Goal: Task Accomplishment & Management: Manage account settings

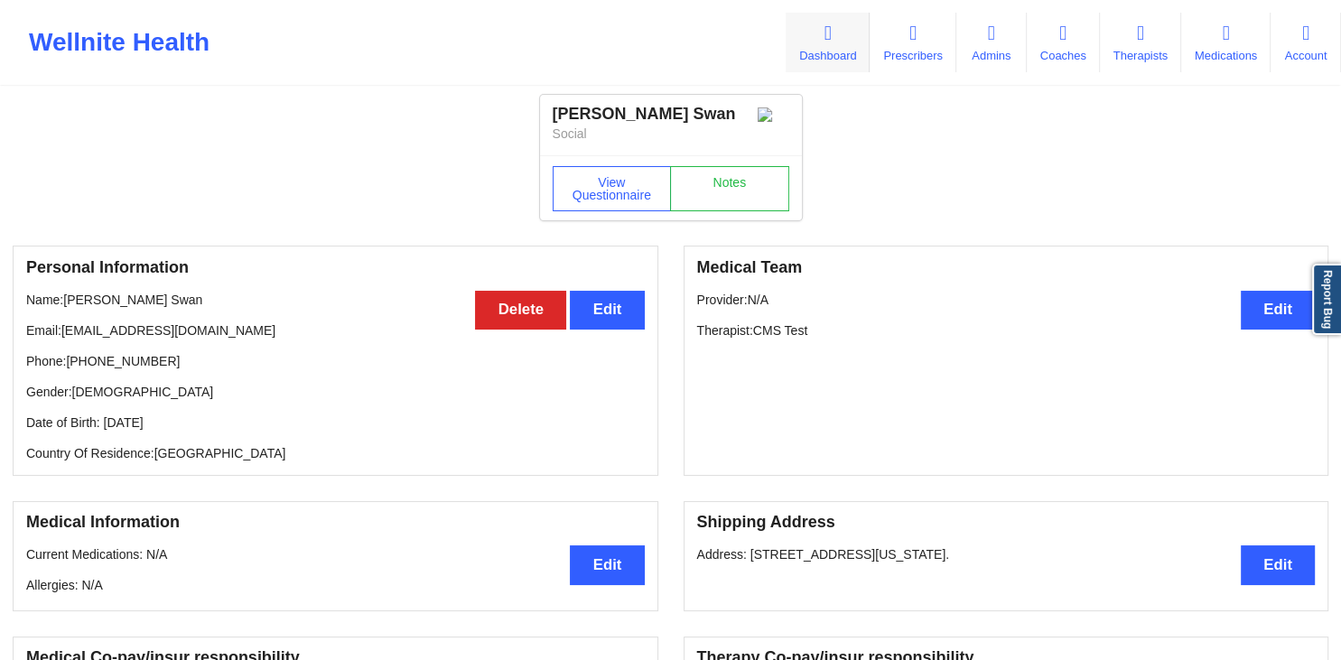
click at [816, 42] on icon at bounding box center [827, 33] width 23 height 20
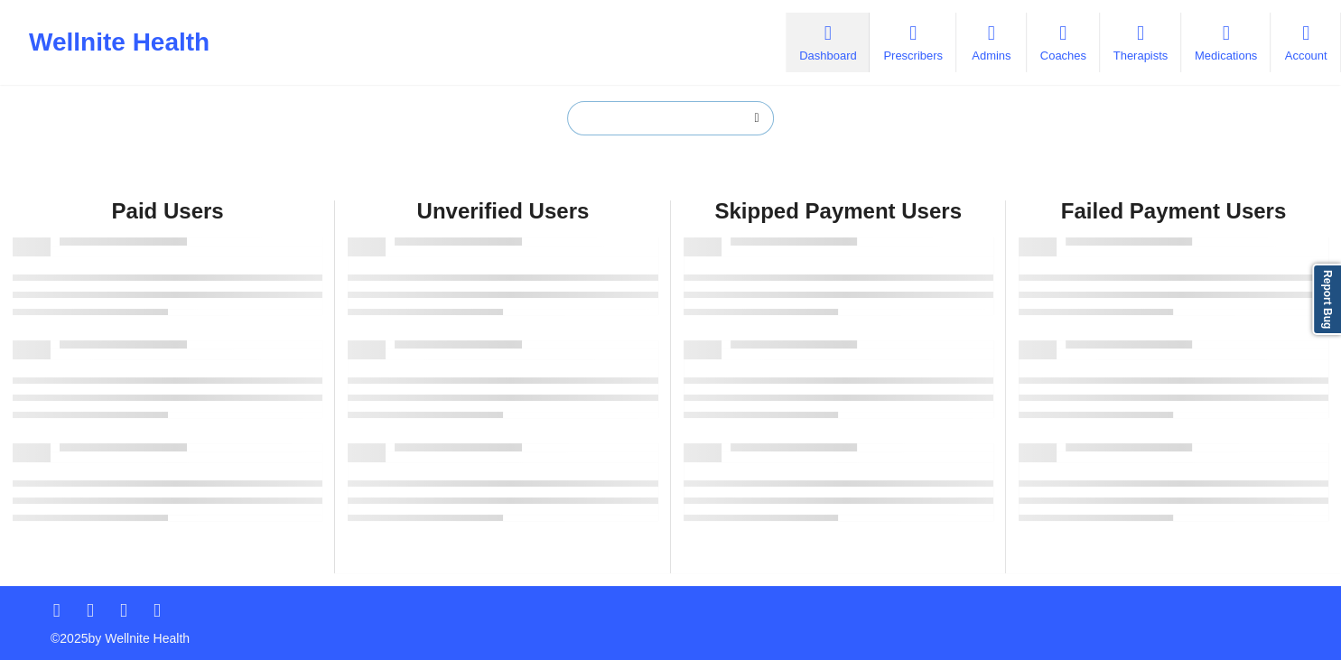
click at [645, 122] on input "text" at bounding box center [670, 118] width 206 height 34
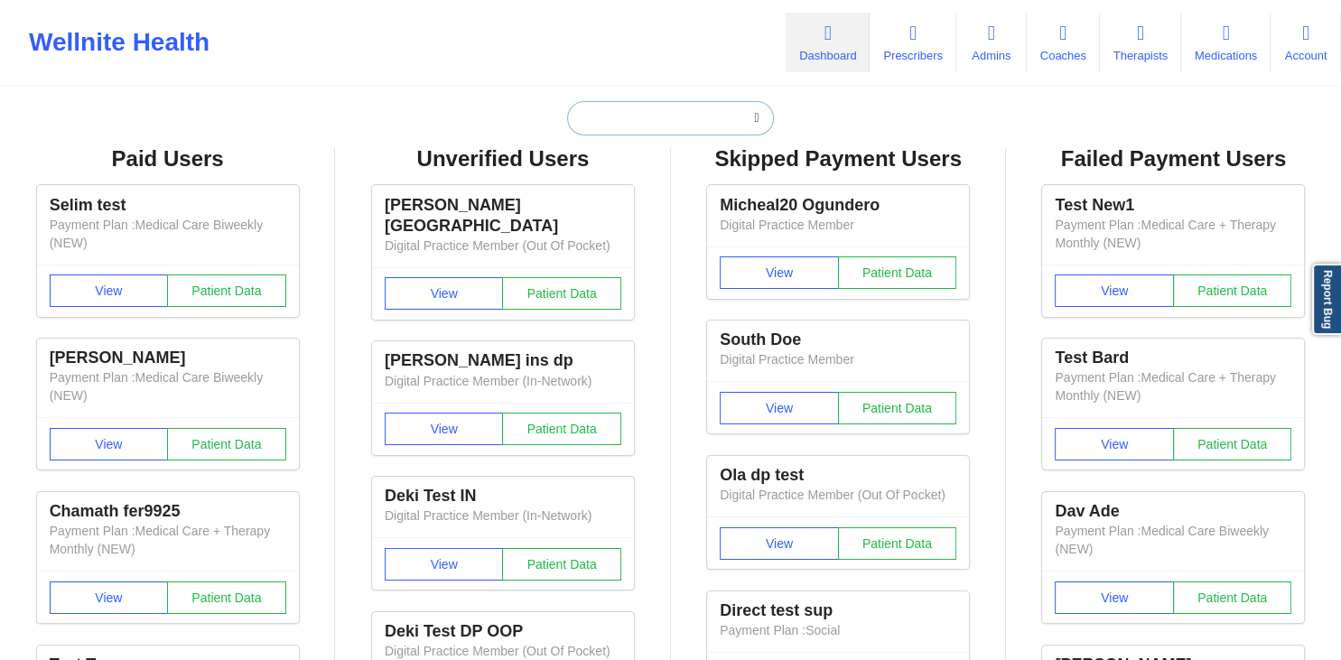
click at [634, 121] on input "text" at bounding box center [670, 118] width 206 height 34
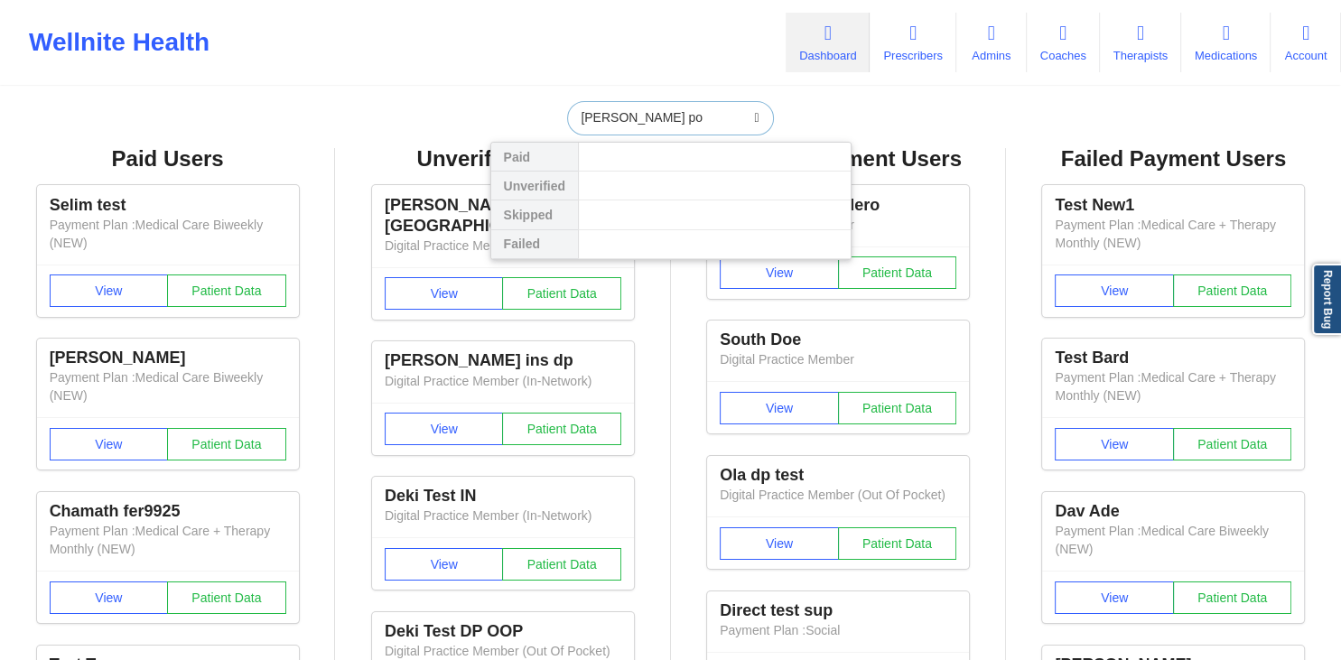
type input "[PERSON_NAME]"
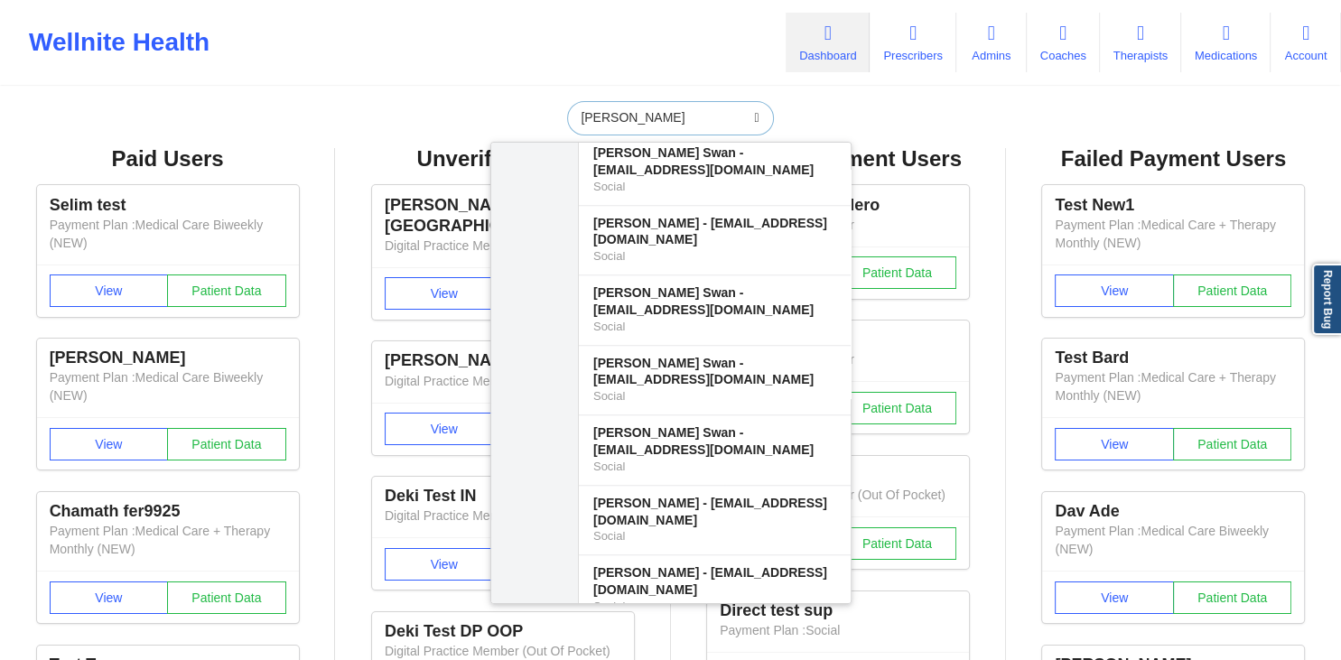
scroll to position [15120, 0]
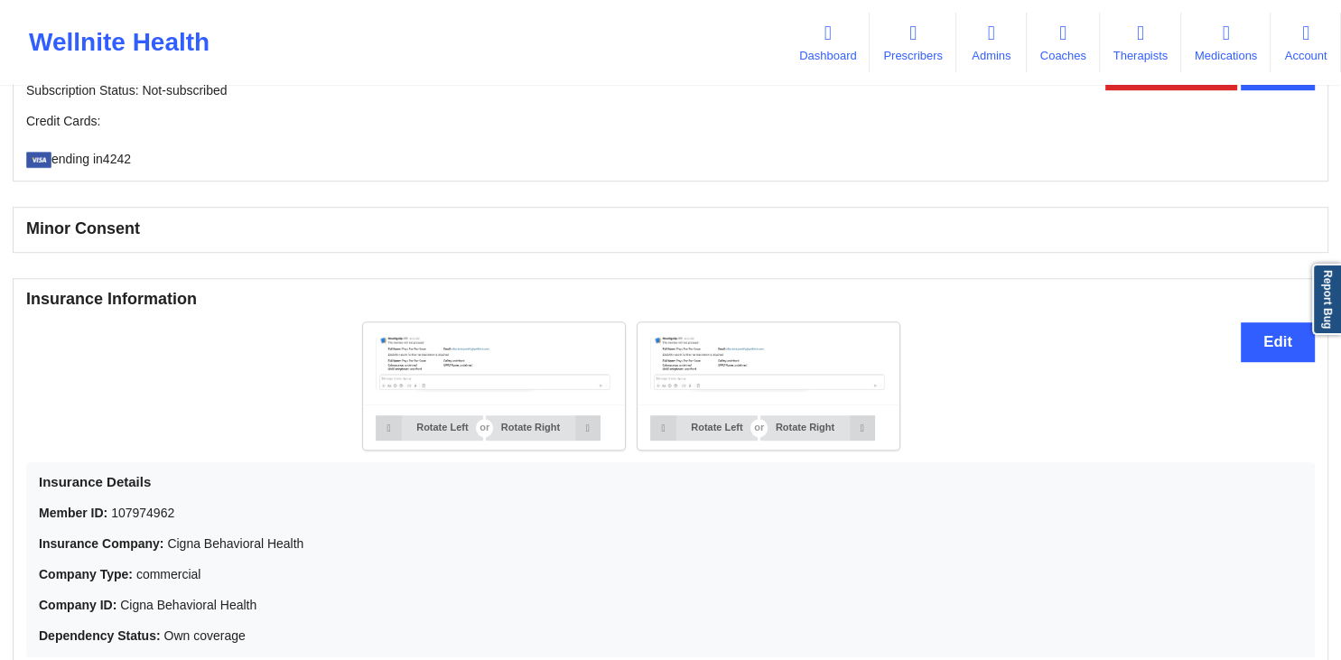
scroll to position [1147, 0]
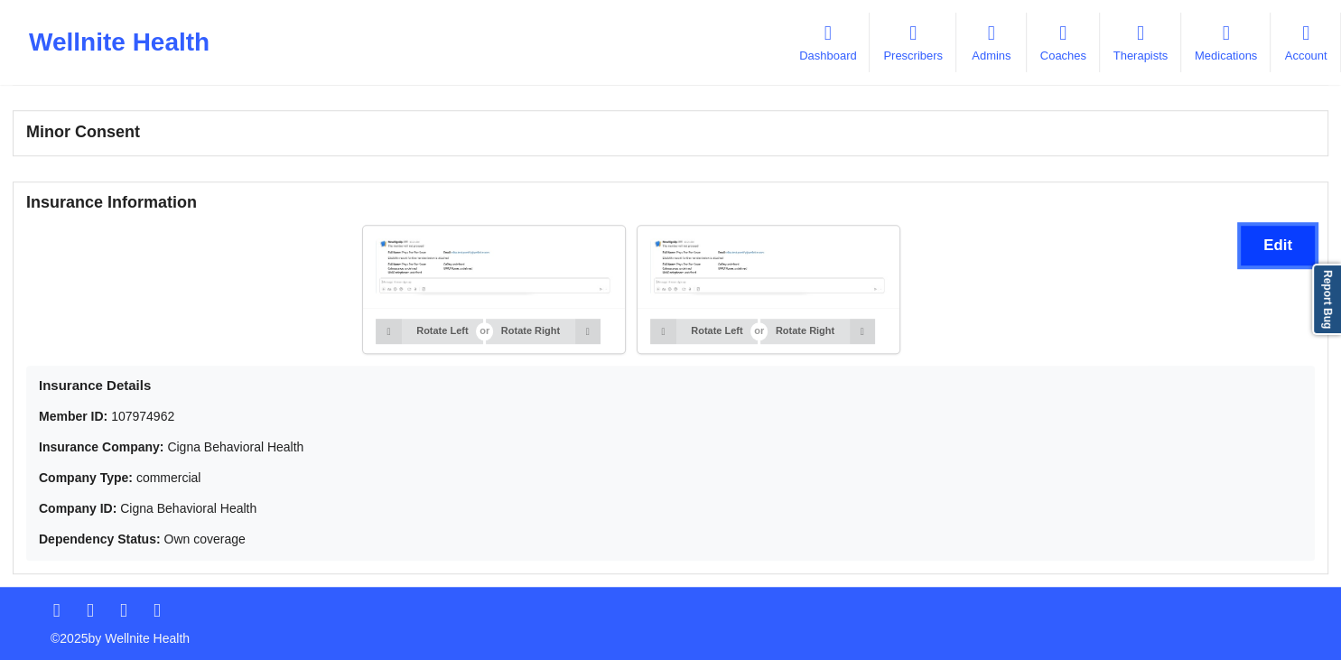
click at [1284, 245] on button "Edit" at bounding box center [1277, 245] width 74 height 39
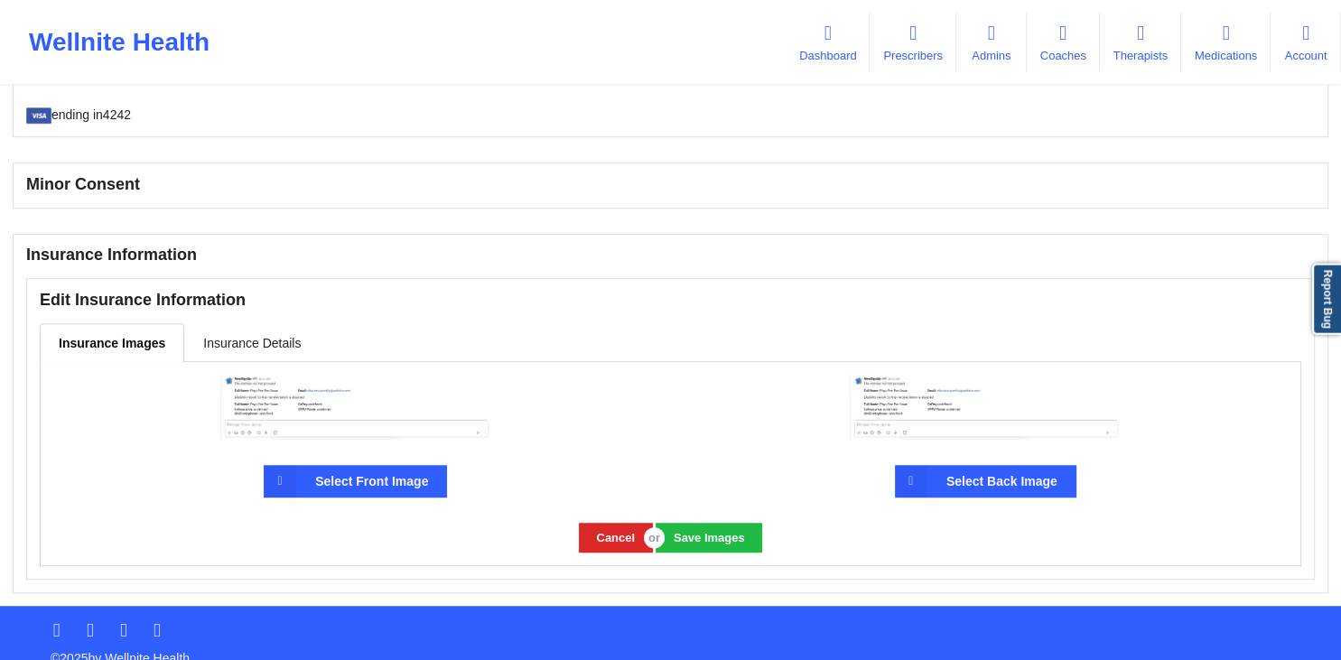
scroll to position [1114, 0]
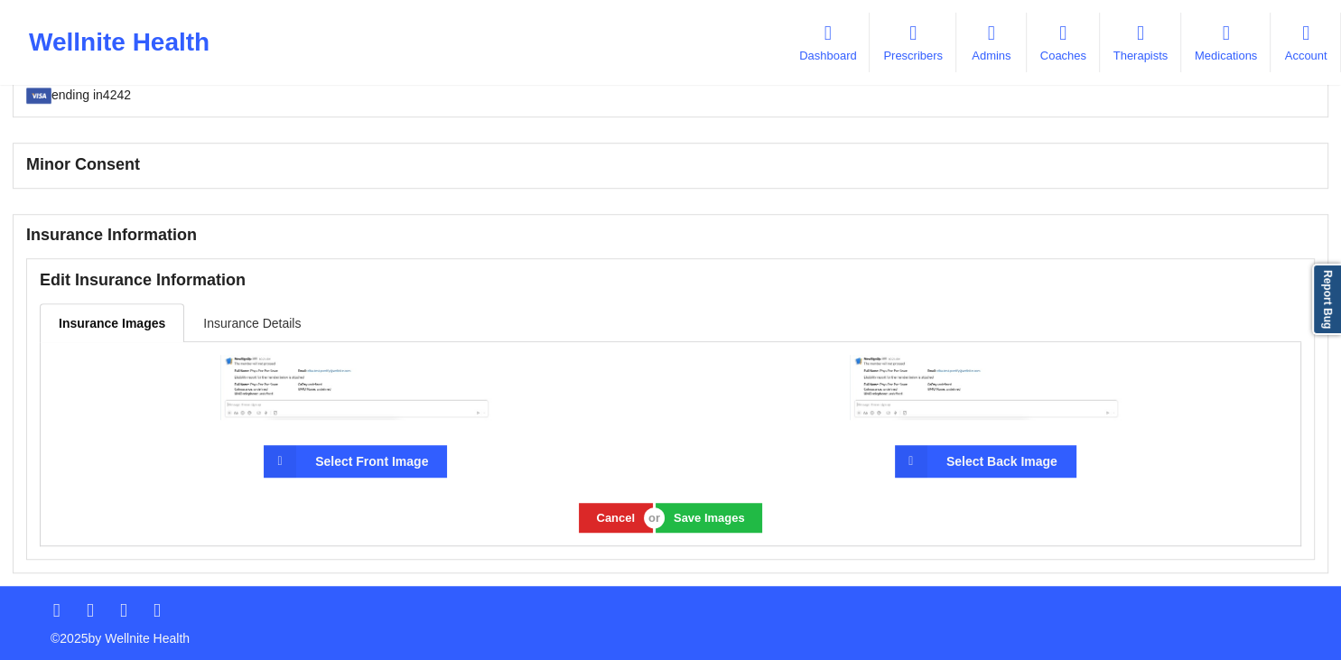
click at [273, 327] on link "Insurance Details" at bounding box center [251, 322] width 135 height 38
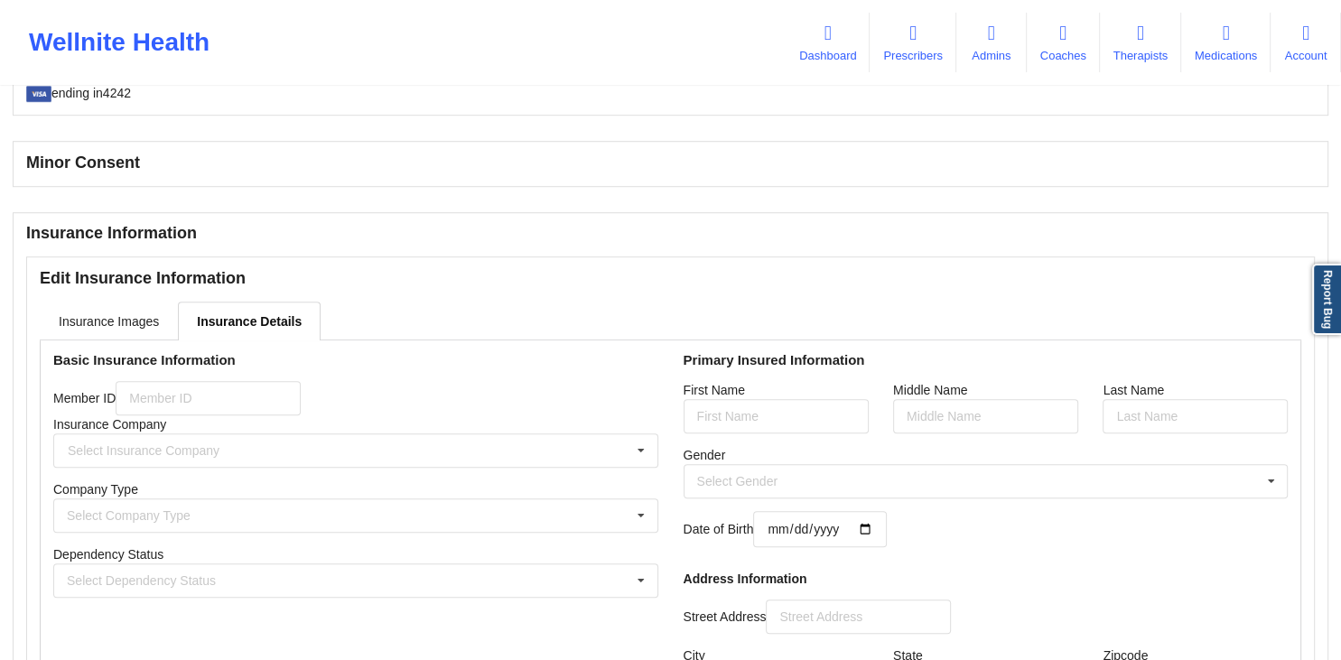
type input "107974962"
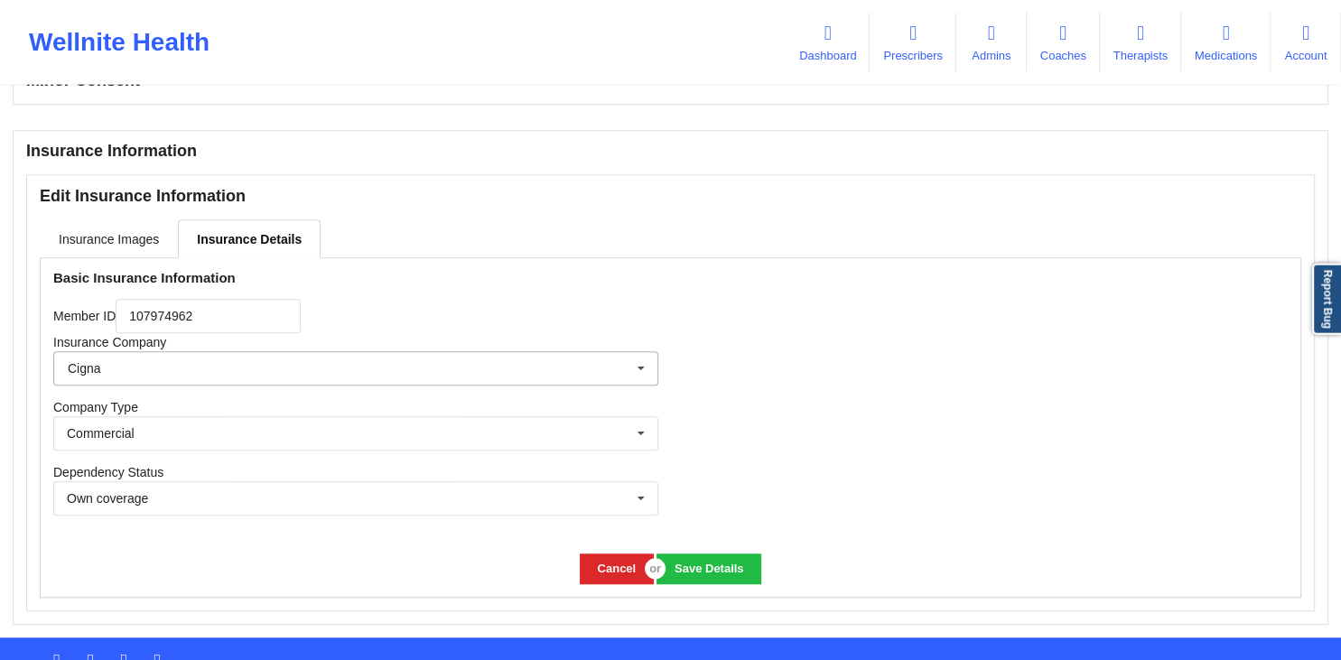
scroll to position [1249, 0]
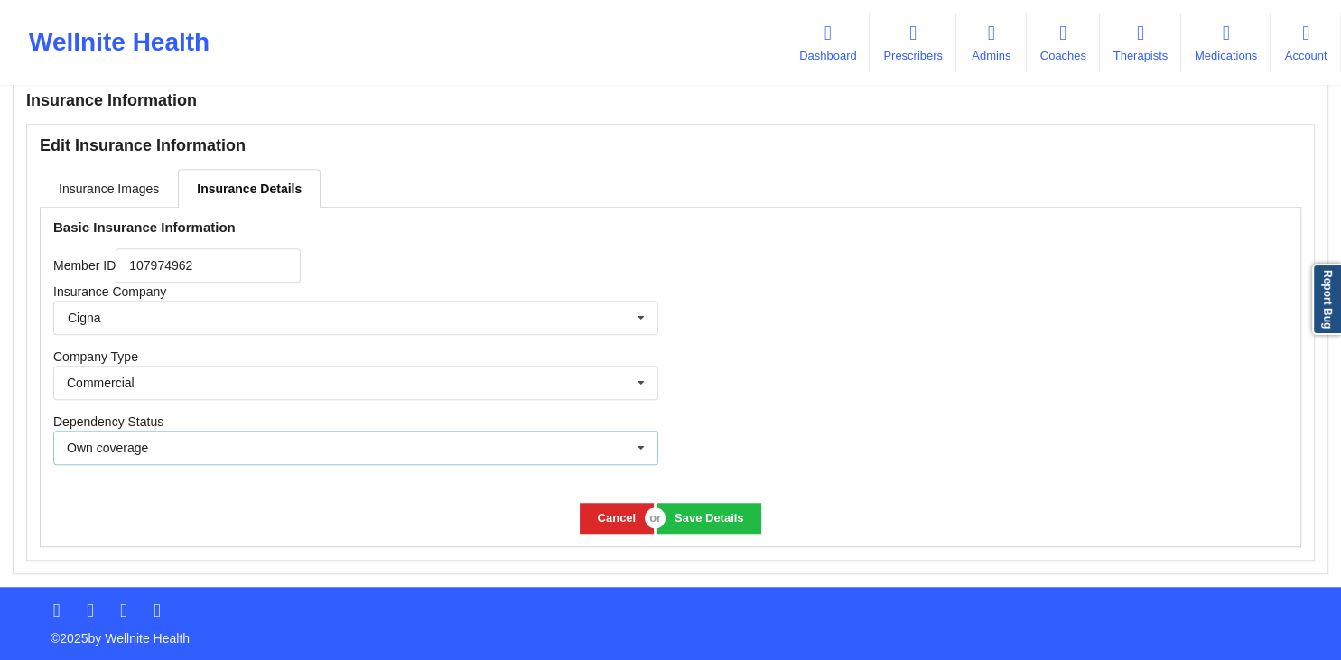
click at [625, 448] on div "Own coverage Own coverage Spouse Children" at bounding box center [355, 448] width 605 height 34
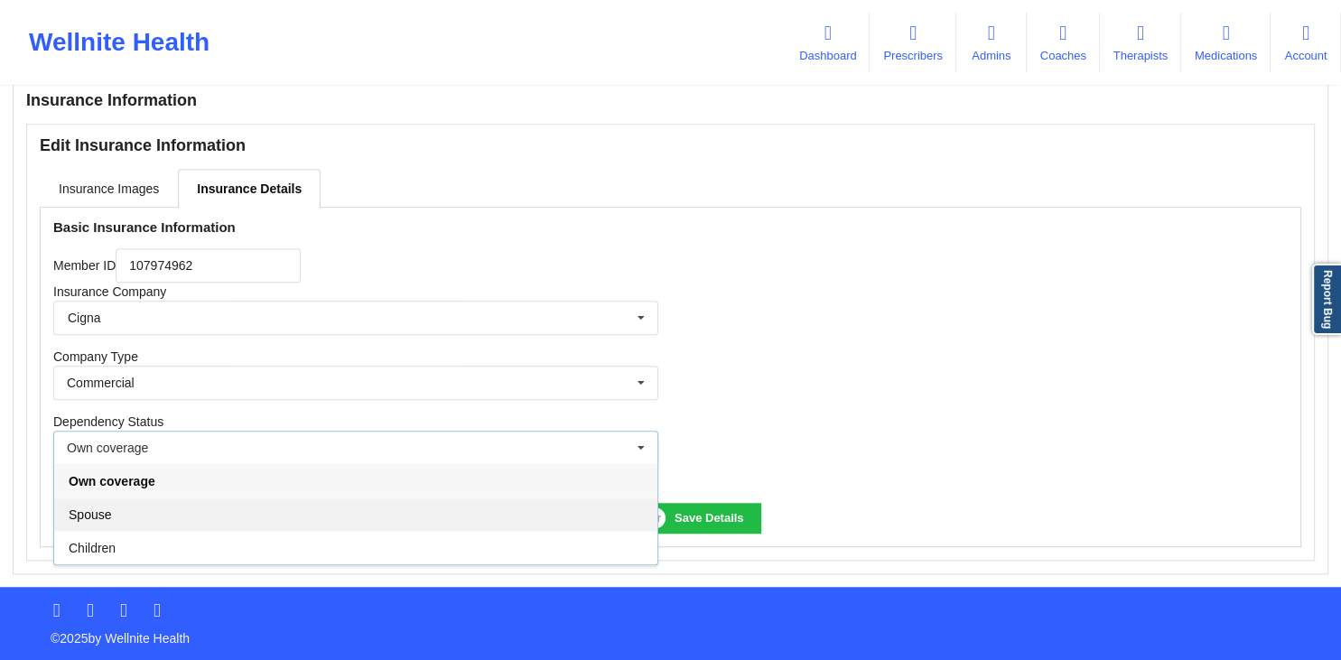
click at [110, 522] on div "Spouse" at bounding box center [355, 513] width 603 height 33
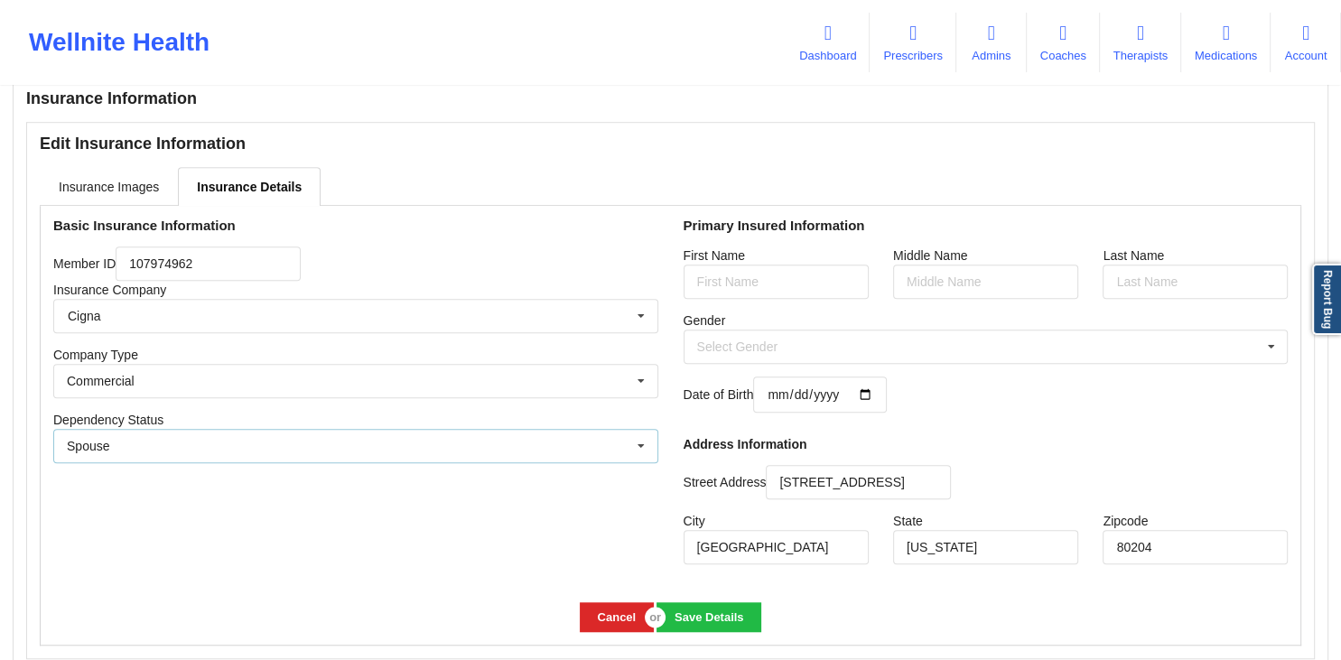
click at [601, 449] on div "Spouse Own coverage Spouse Children" at bounding box center [355, 446] width 605 height 34
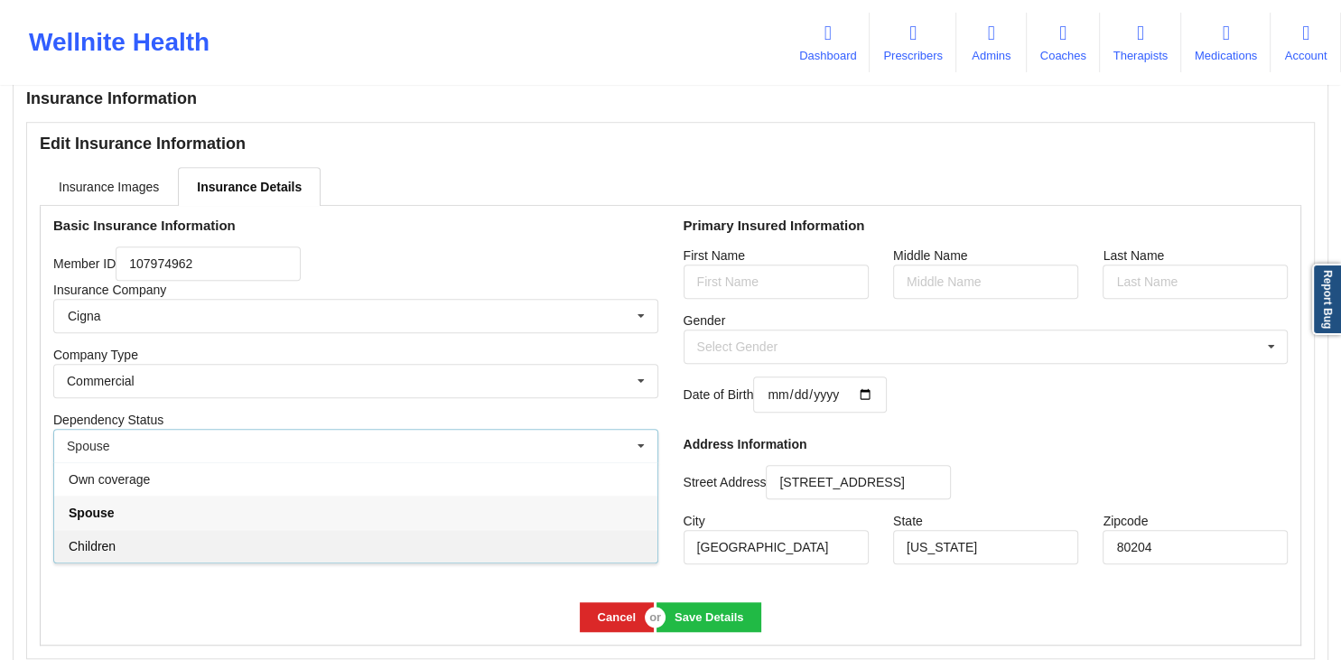
click at [249, 550] on div "Children" at bounding box center [355, 545] width 603 height 33
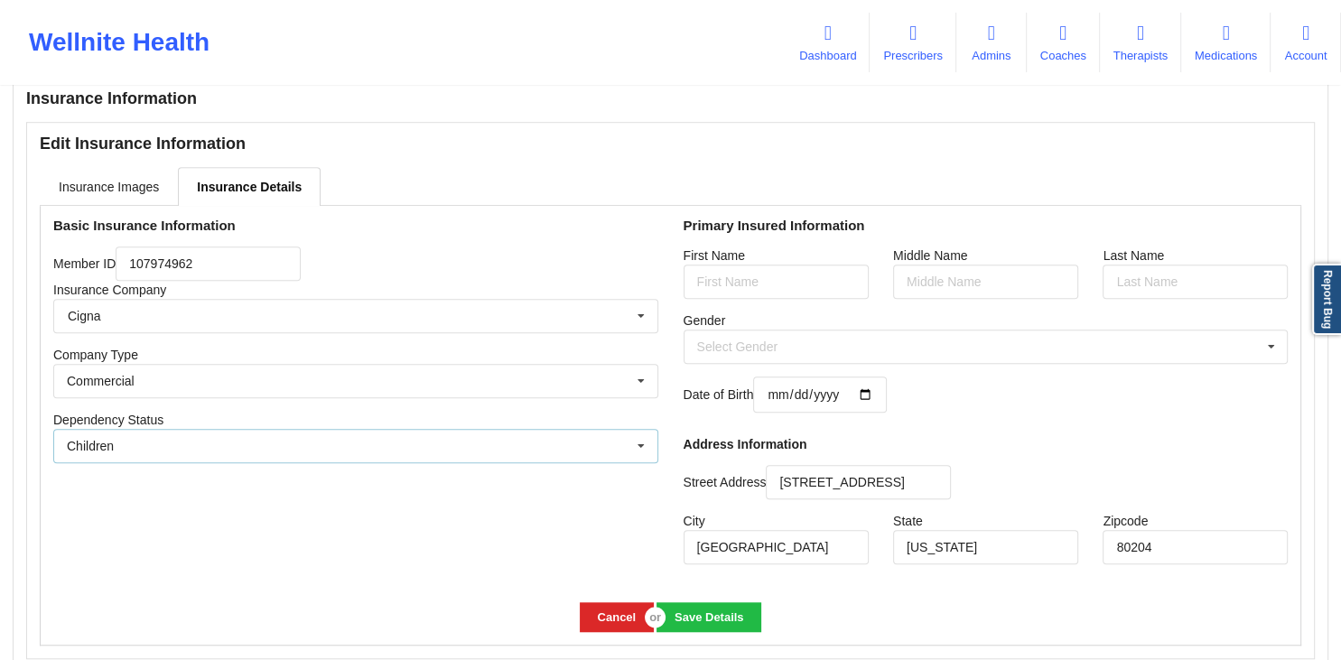
click at [630, 448] on icon at bounding box center [640, 446] width 27 height 33
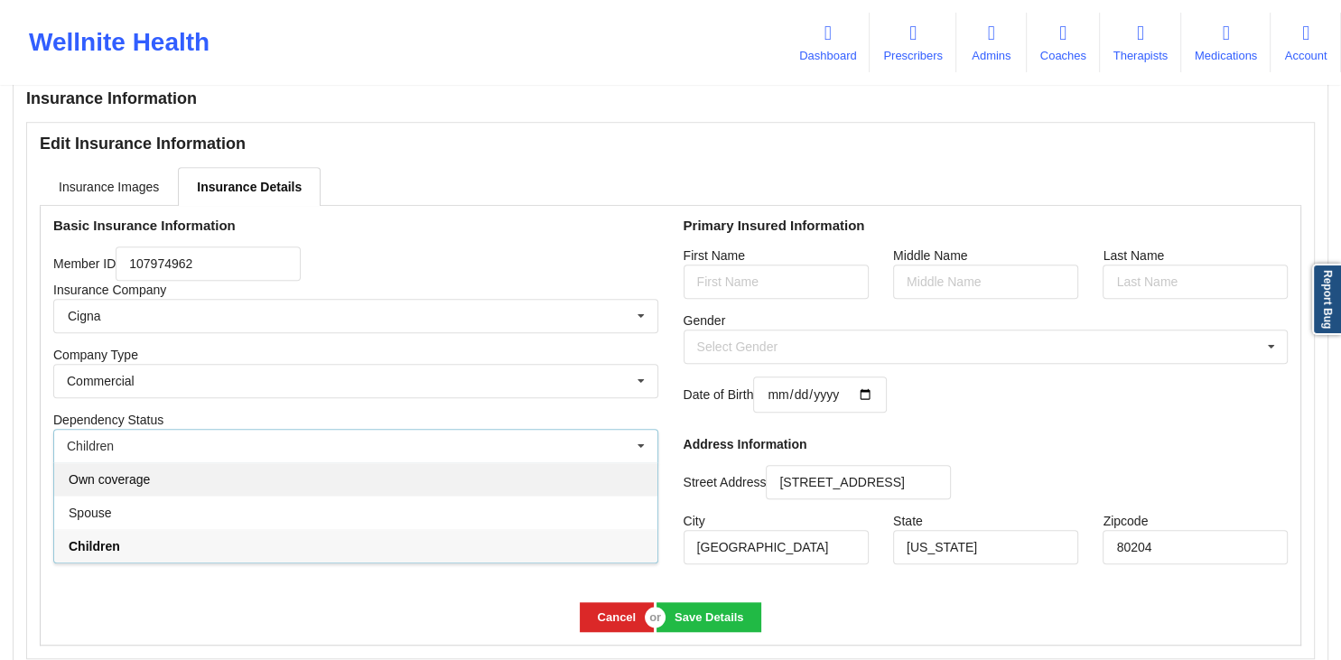
click at [117, 489] on div "Own coverage" at bounding box center [355, 478] width 603 height 33
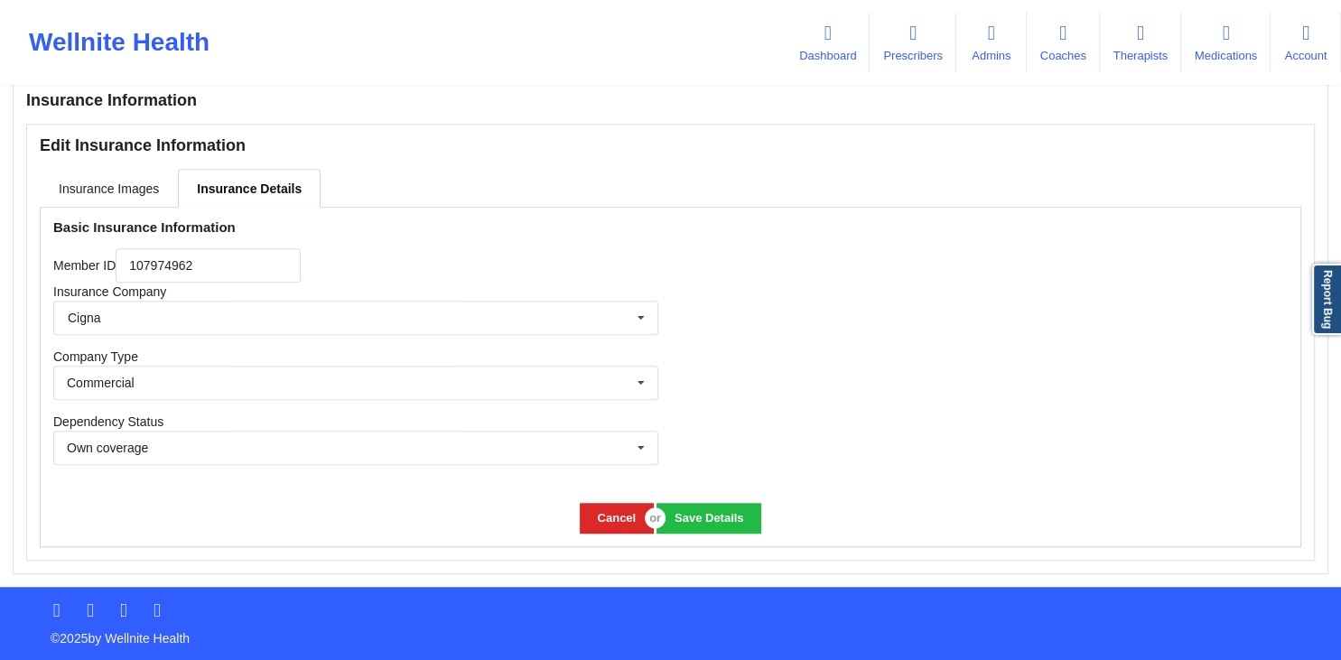
click at [337, 255] on div "Member ID 107974962" at bounding box center [355, 265] width 605 height 34
click at [645, 316] on icon at bounding box center [640, 318] width 27 height 33
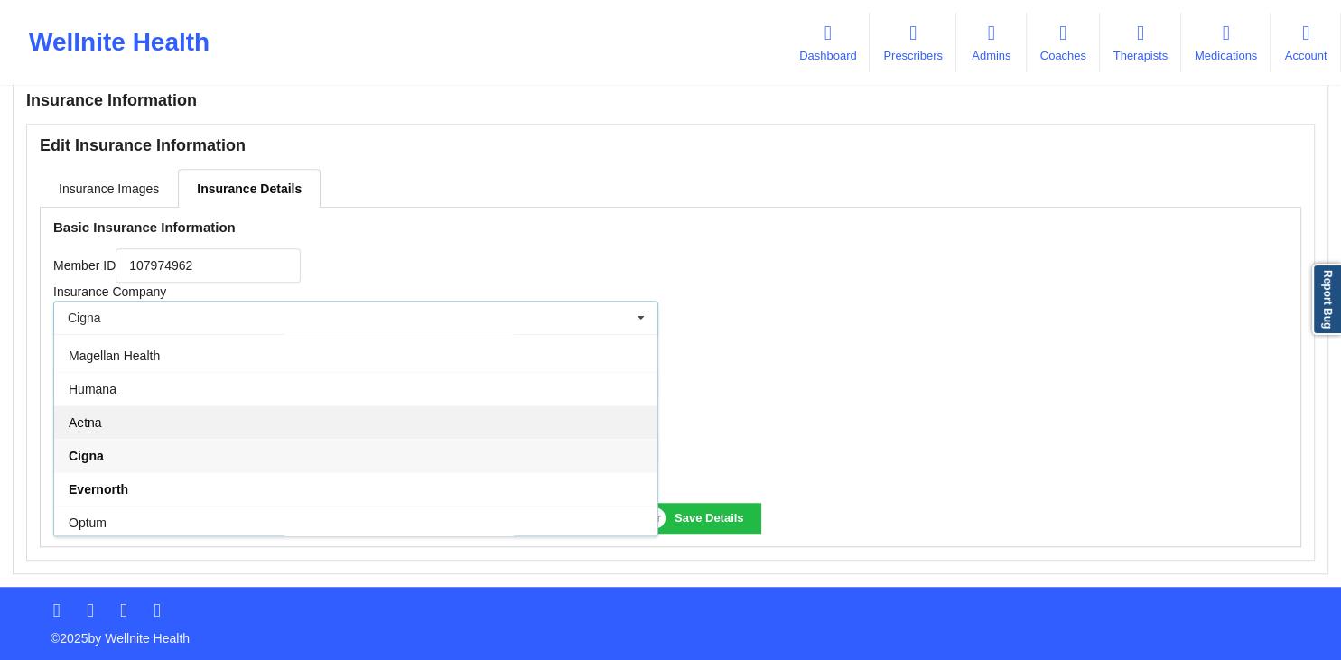
click at [148, 422] on div "Aetna" at bounding box center [355, 421] width 603 height 33
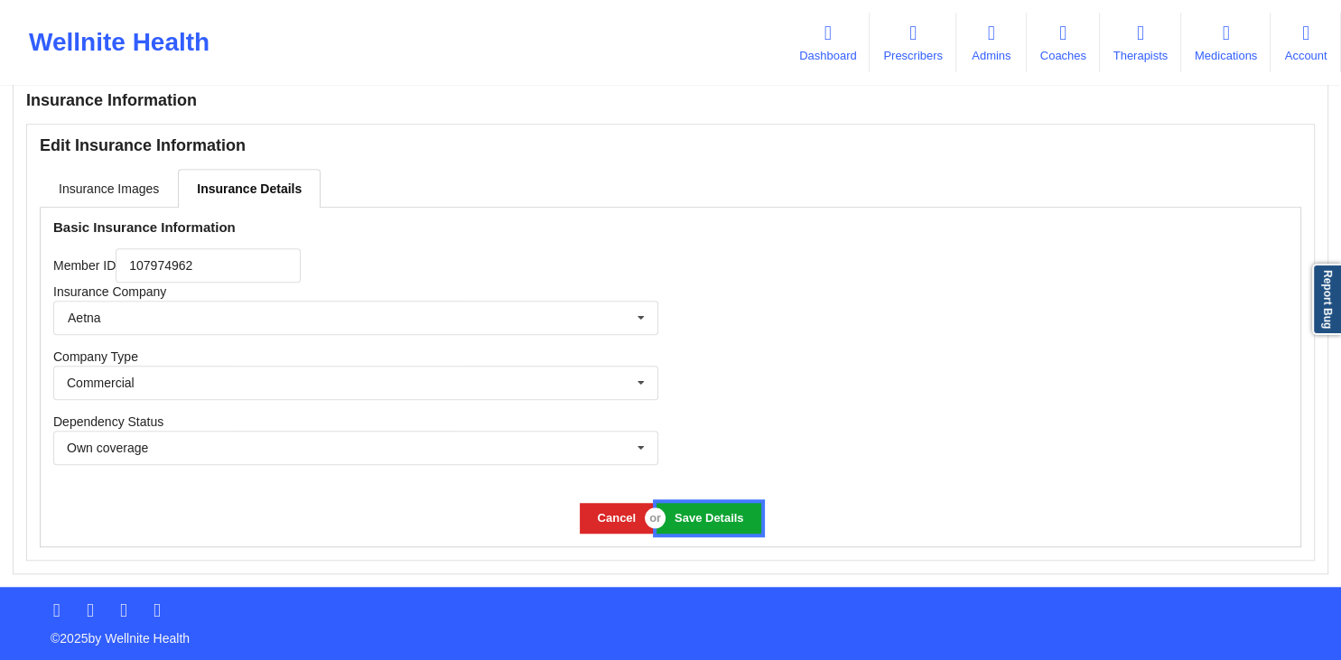
click at [718, 515] on button "Save Details" at bounding box center [708, 518] width 104 height 30
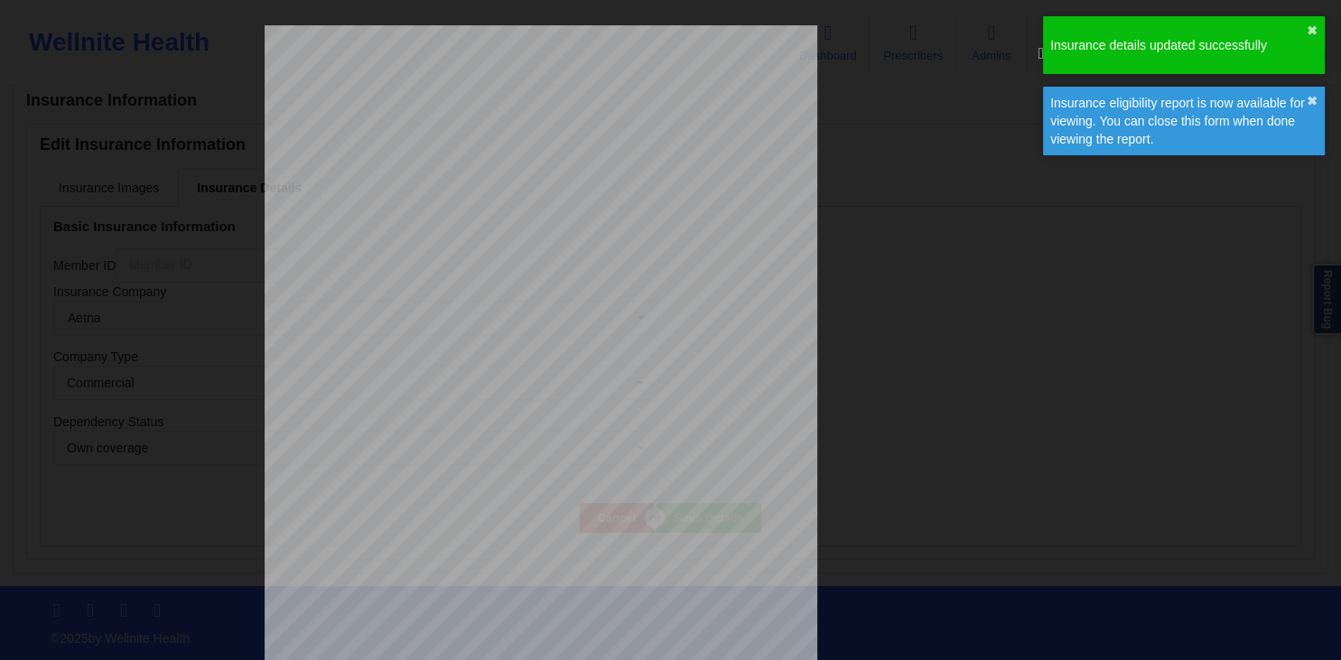
scroll to position [917, 0]
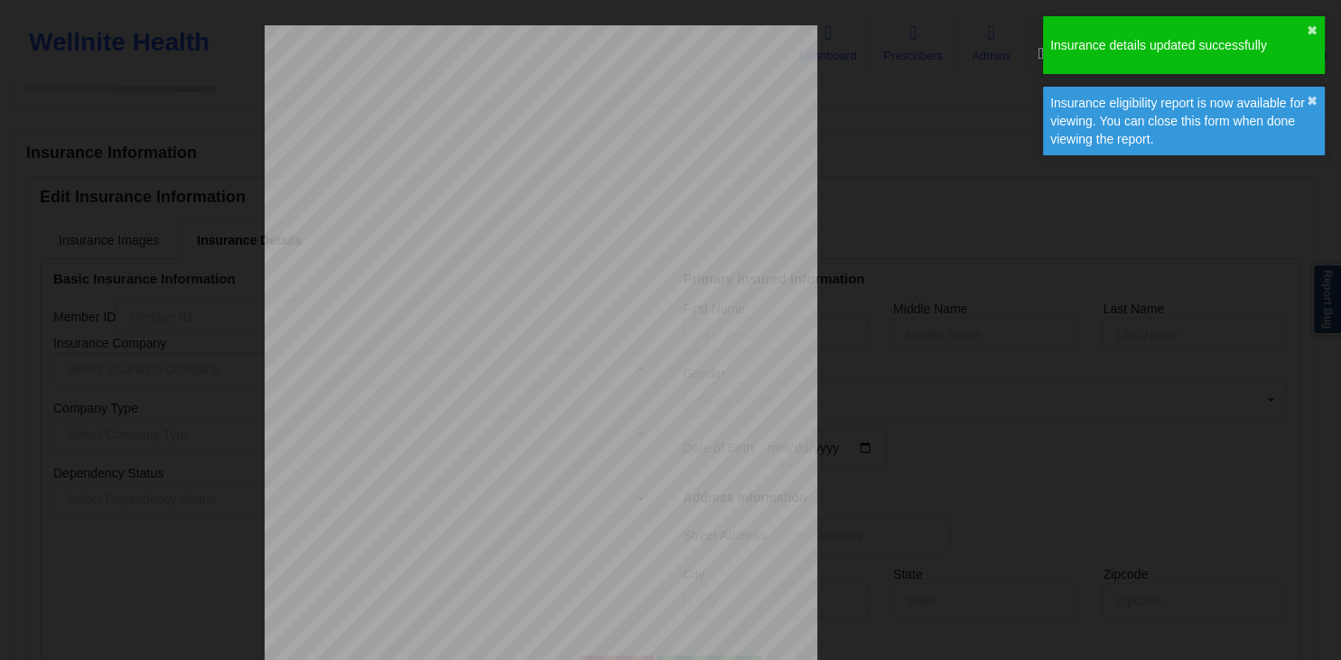
type input "107974962"
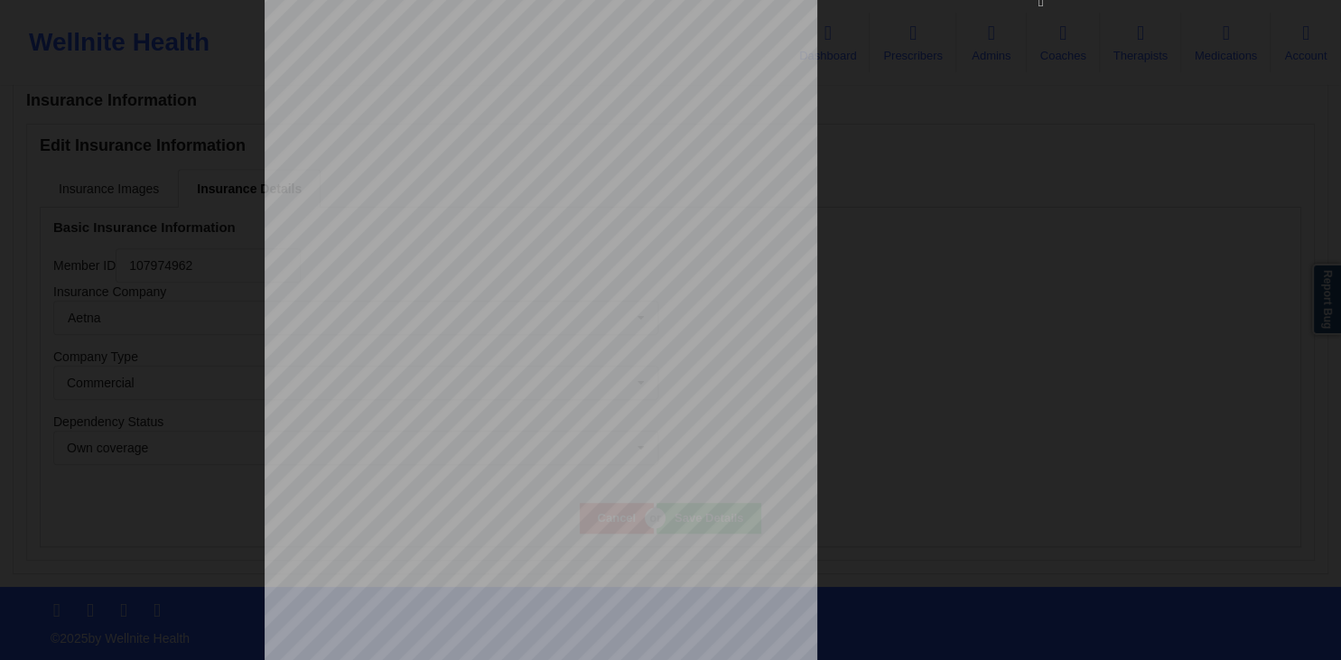
scroll to position [0, 0]
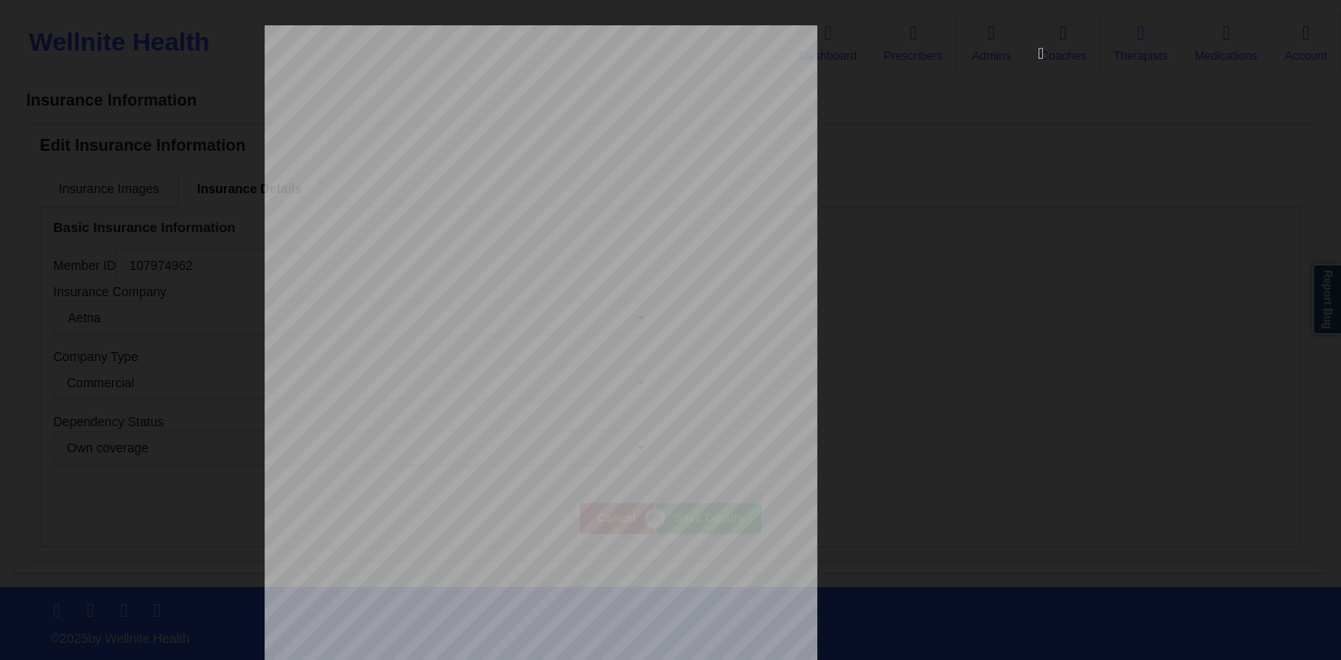
click at [1042, 55] on icon at bounding box center [1040, 52] width 29 height 29
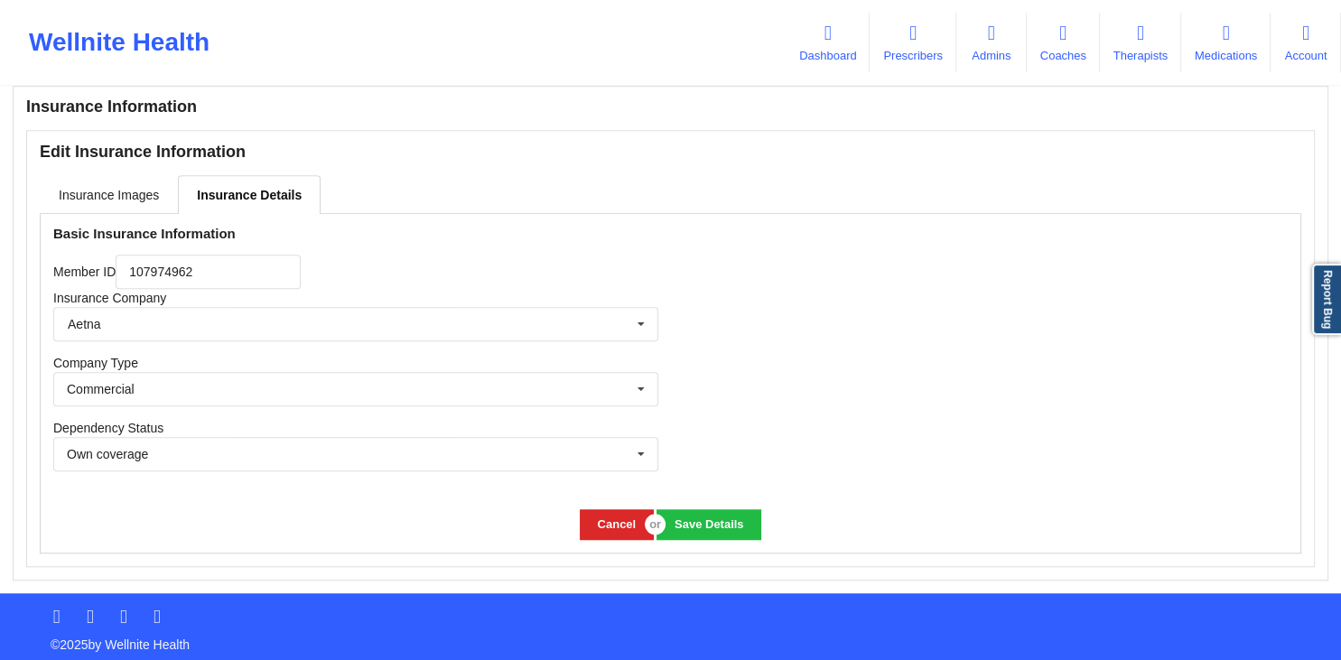
scroll to position [1249, 0]
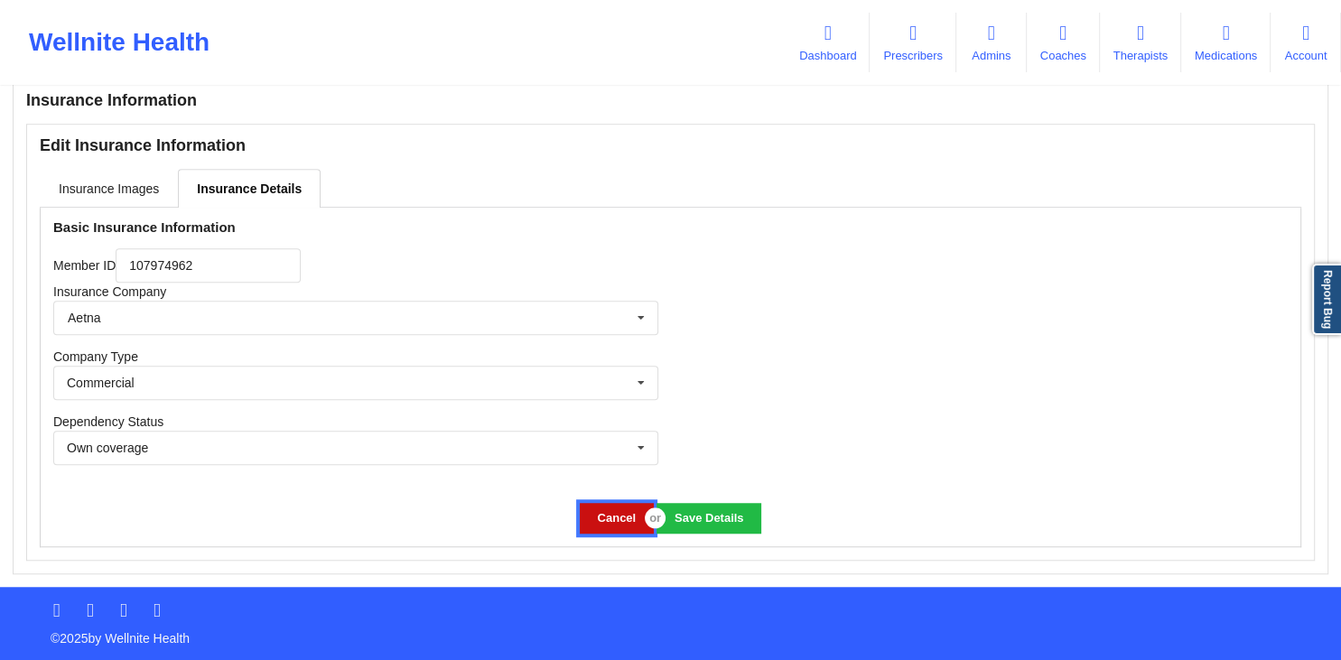
click at [591, 513] on button "Cancel" at bounding box center [617, 518] width 74 height 30
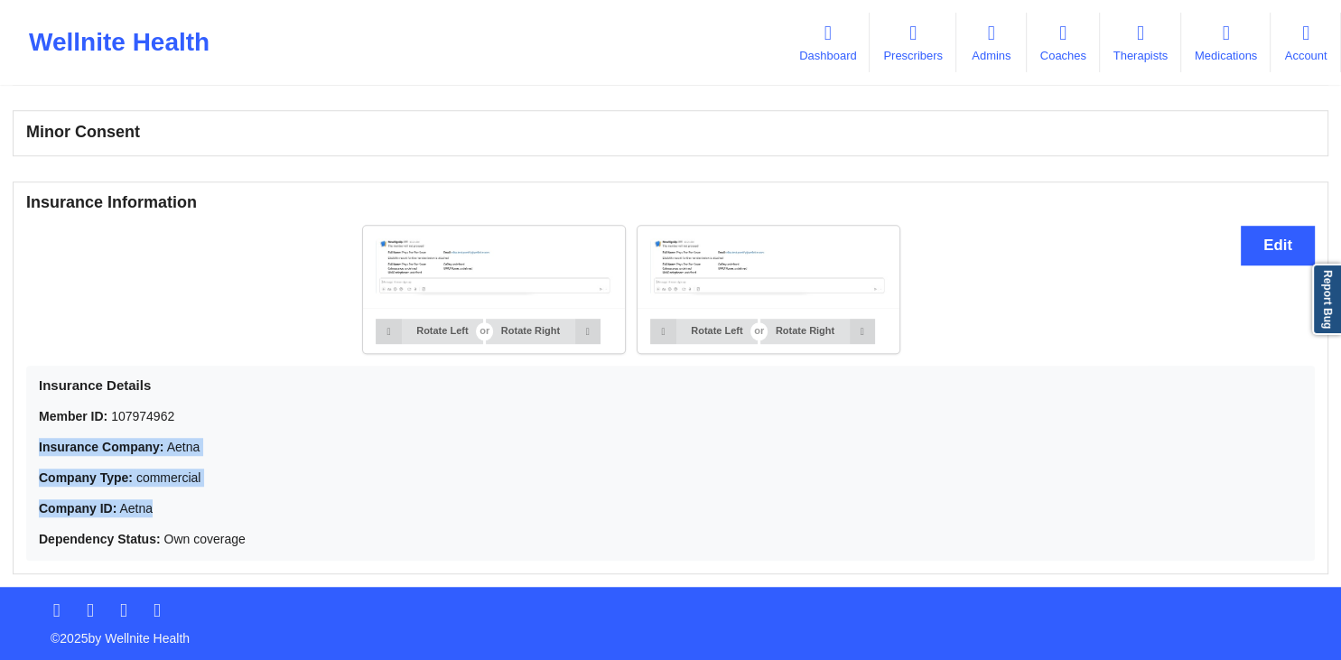
drag, startPoint x: 41, startPoint y: 436, endPoint x: 155, endPoint y: 511, distance: 137.0
click at [157, 513] on div "Member ID: 107974962 Insurance Company: Aetna Company Type: commercial Company …" at bounding box center [670, 477] width 1263 height 141
click at [1256, 244] on button "Edit" at bounding box center [1277, 245] width 74 height 39
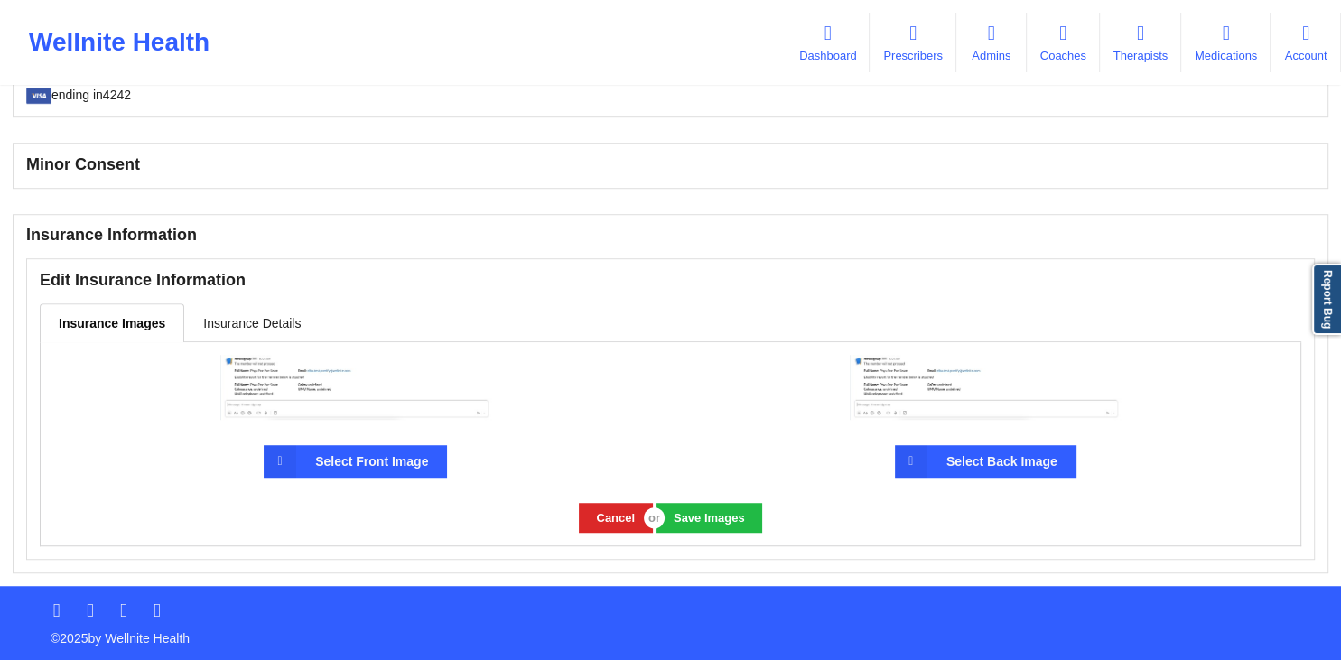
scroll to position [1114, 0]
click at [240, 305] on link "Insurance Details" at bounding box center [251, 322] width 135 height 38
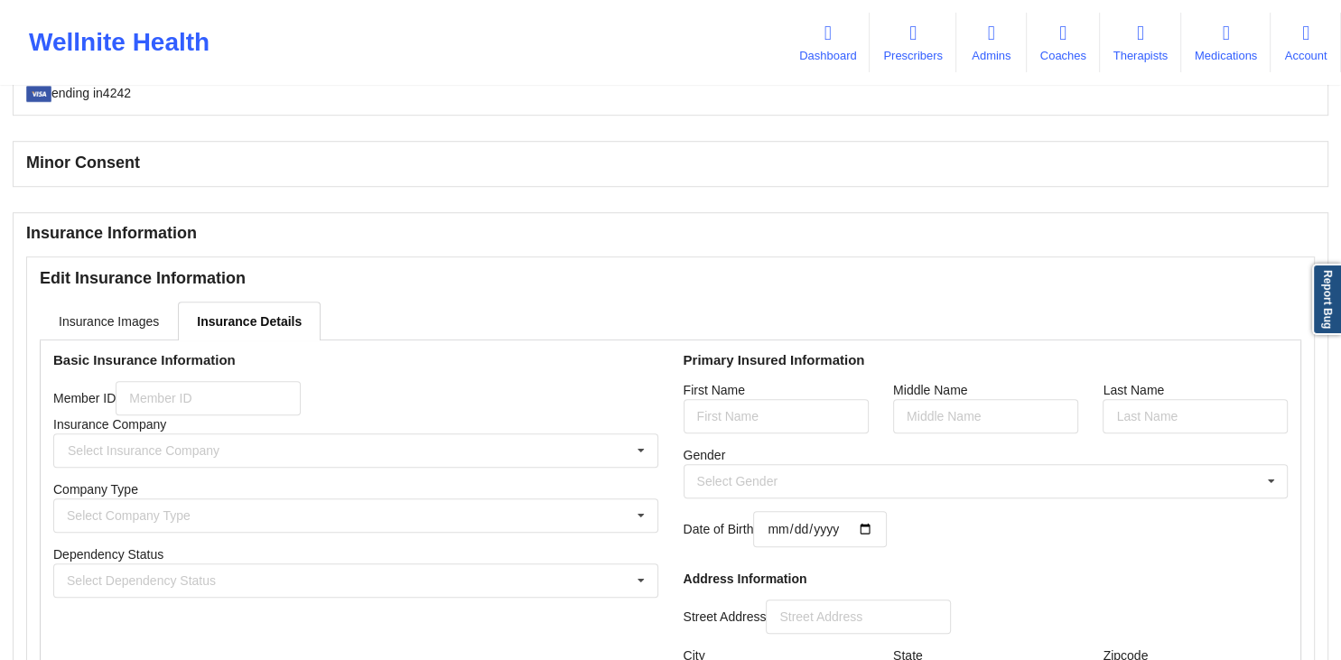
type input "107974962"
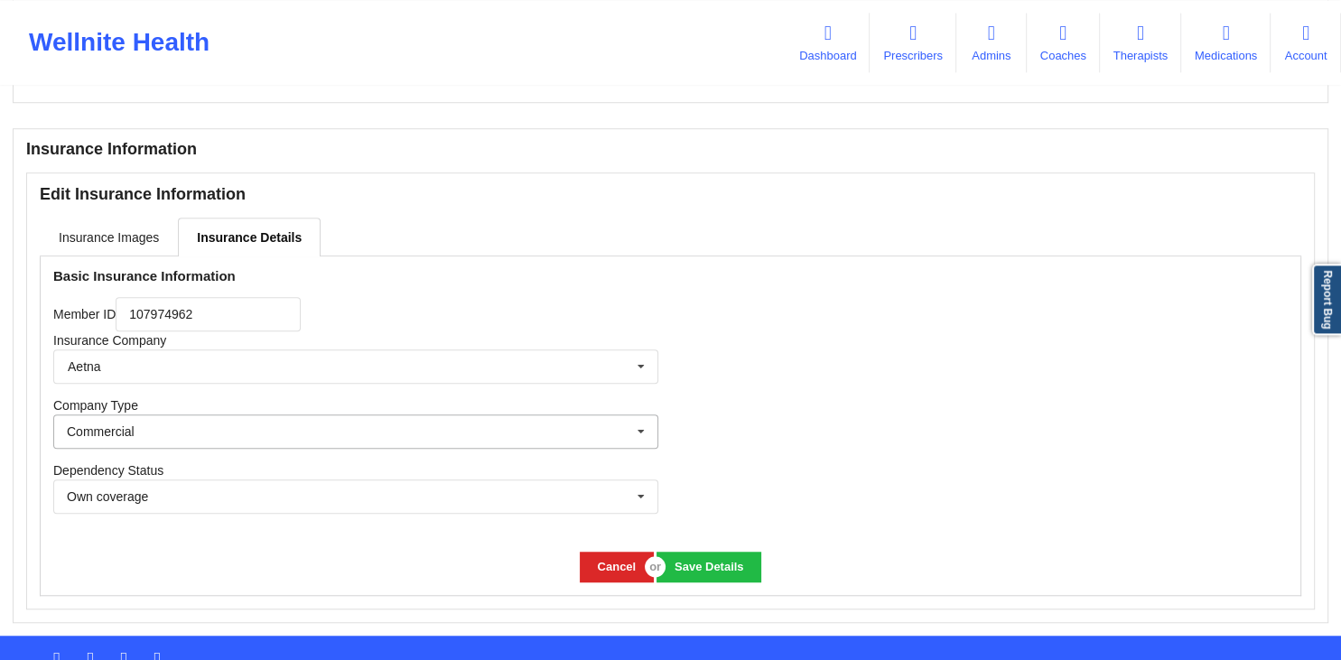
scroll to position [1249, 0]
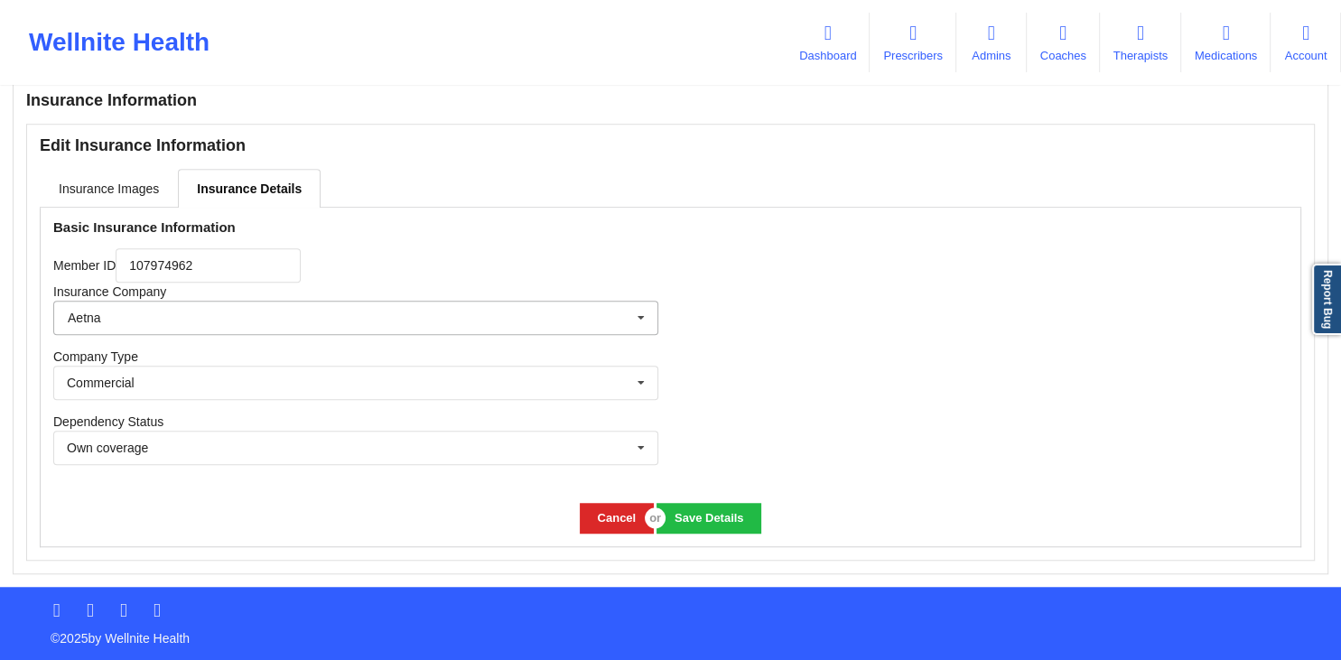
click at [269, 313] on input "text" at bounding box center [356, 318] width 603 height 32
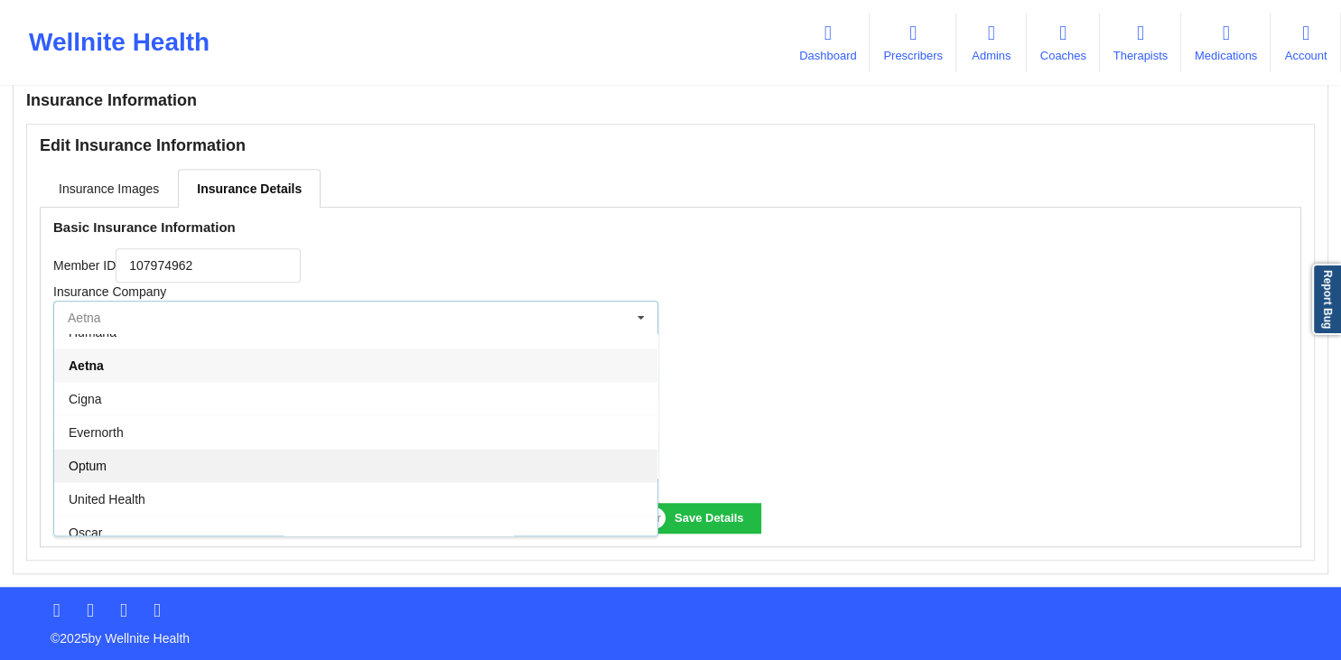
scroll to position [116, 0]
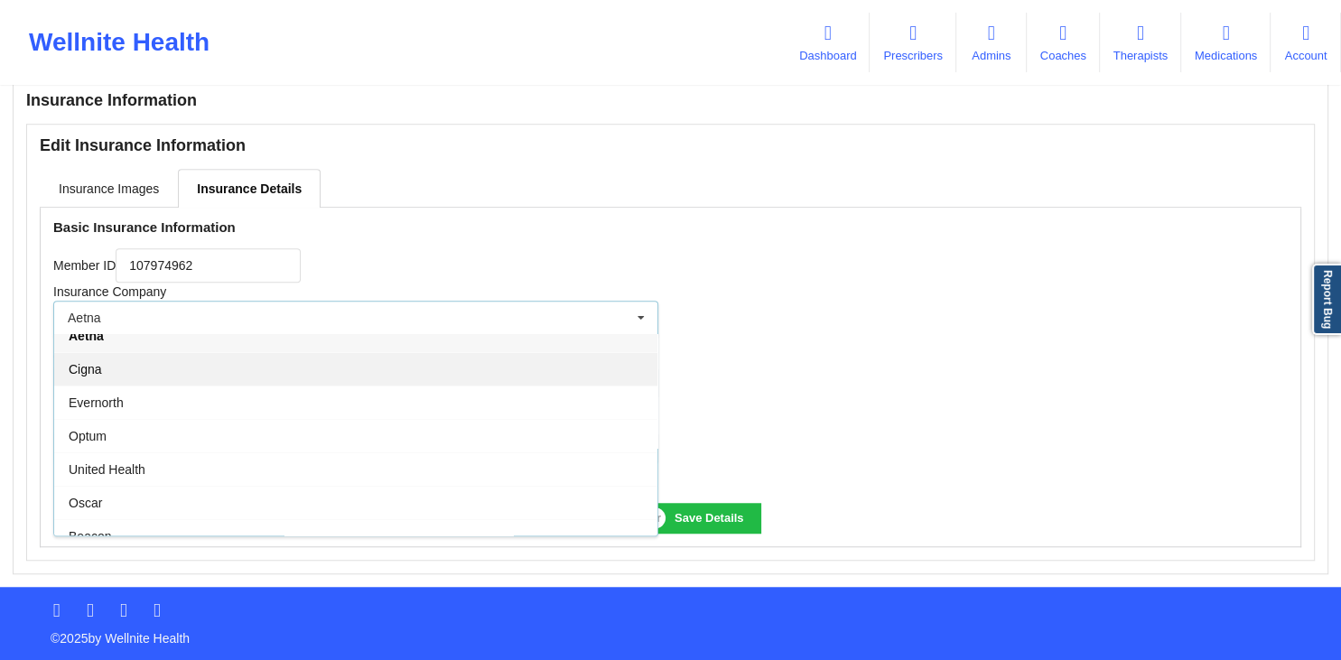
click at [103, 371] on div "Cigna" at bounding box center [355, 368] width 603 height 33
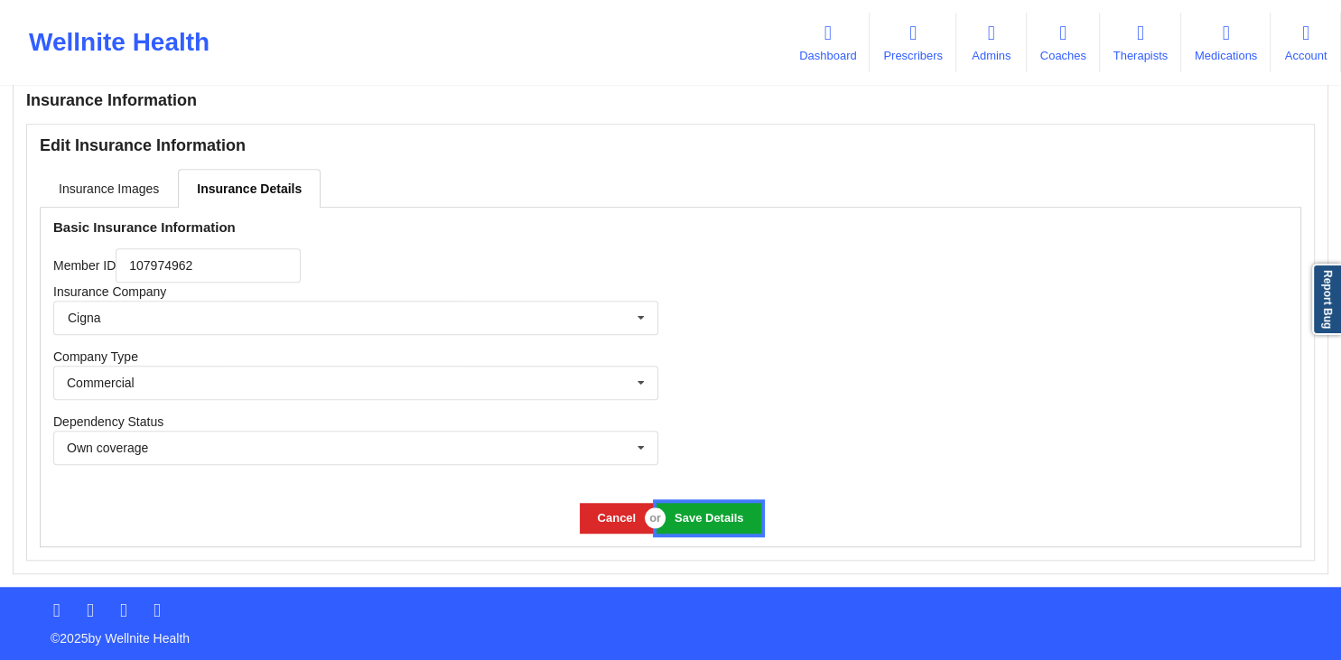
click at [725, 522] on button "Save Details" at bounding box center [708, 518] width 104 height 30
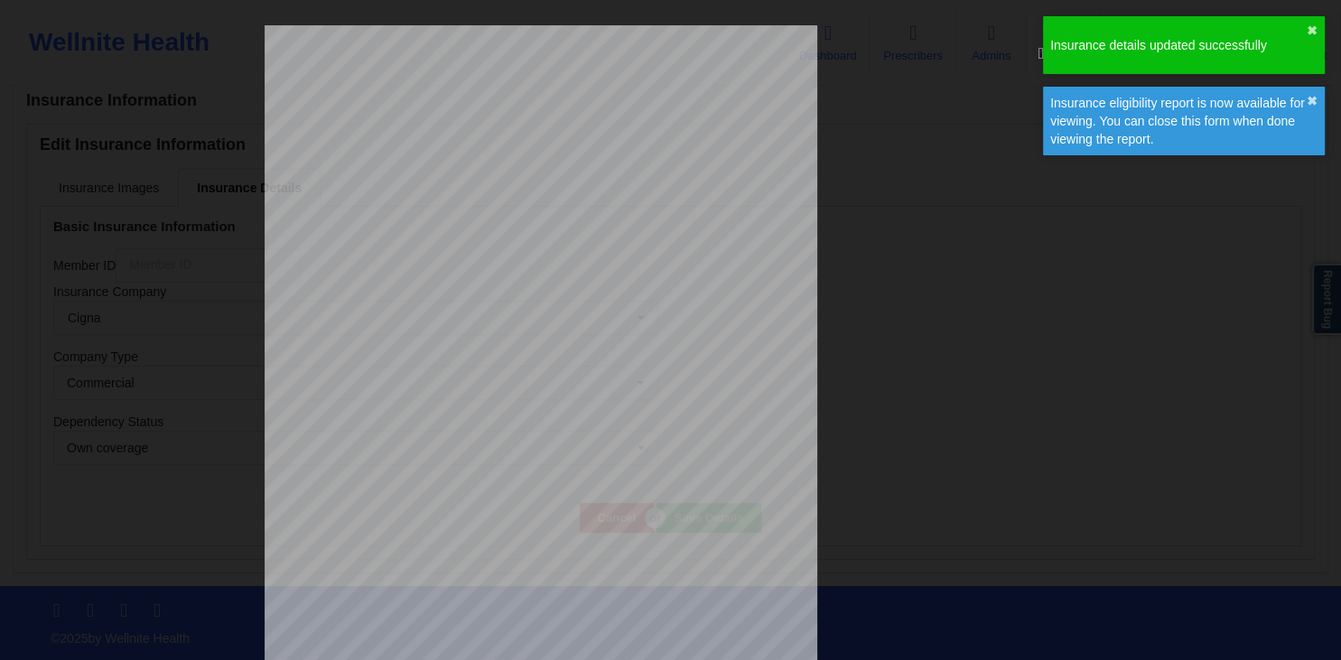
scroll to position [917, 0]
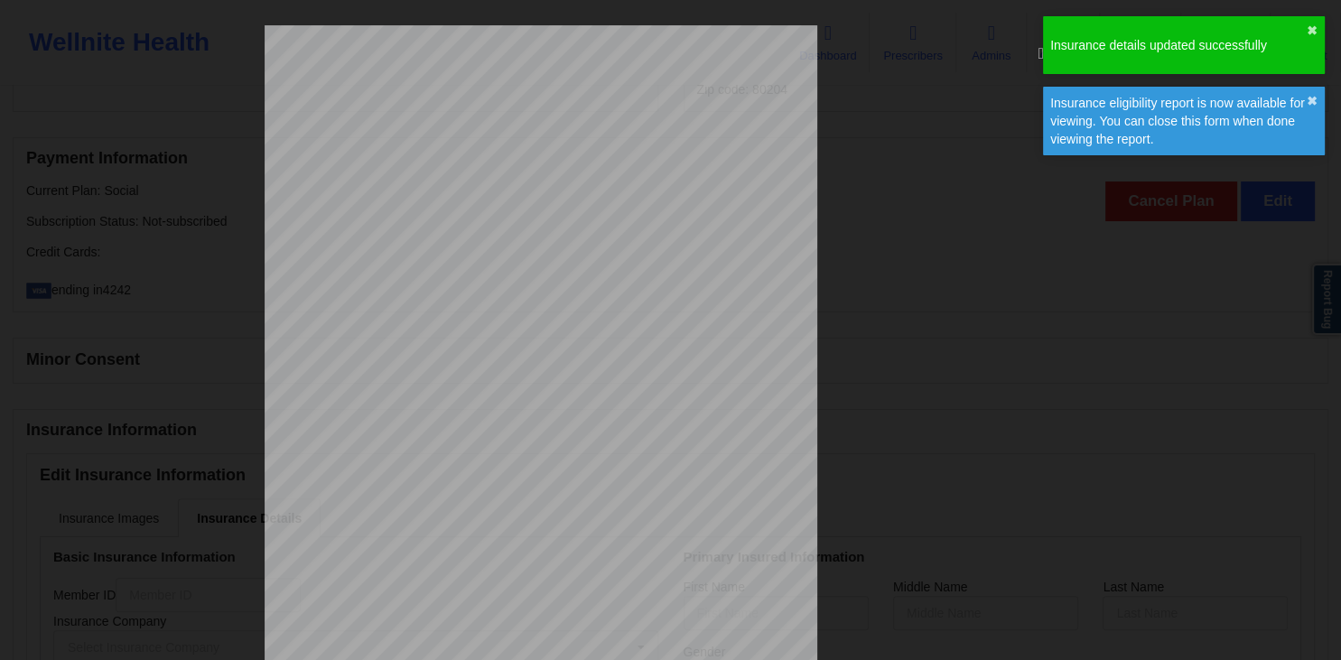
type input "107974962"
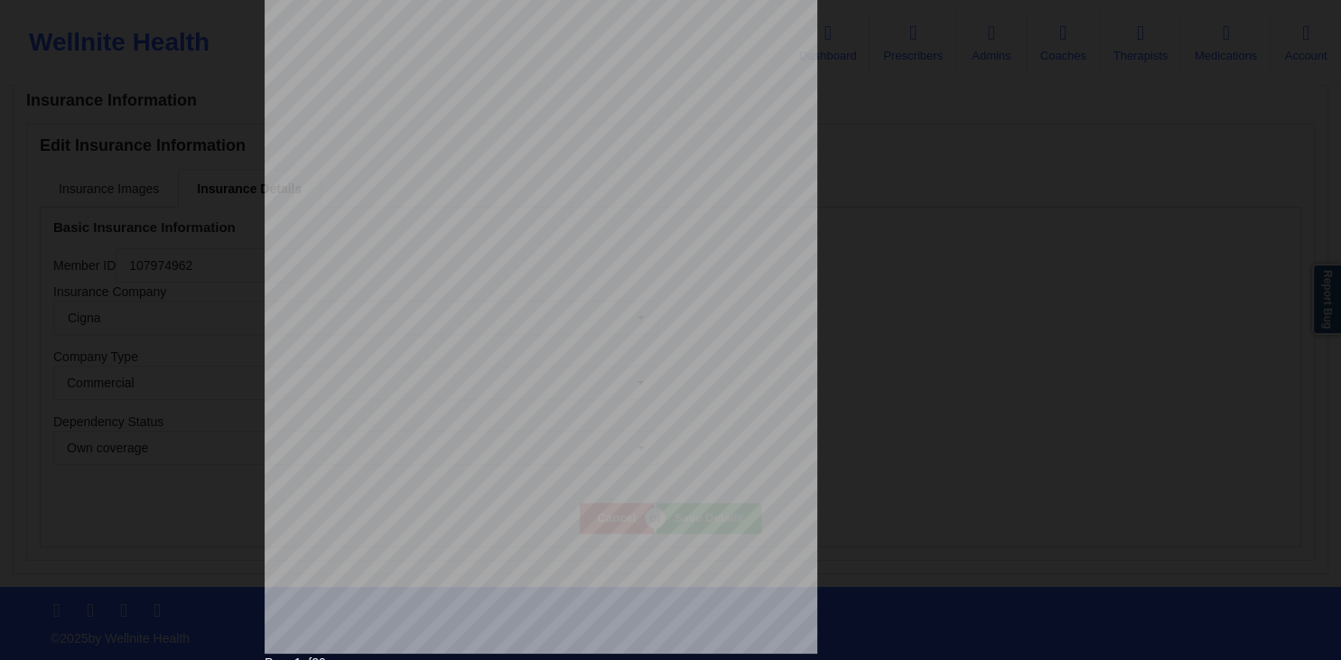
scroll to position [0, 0]
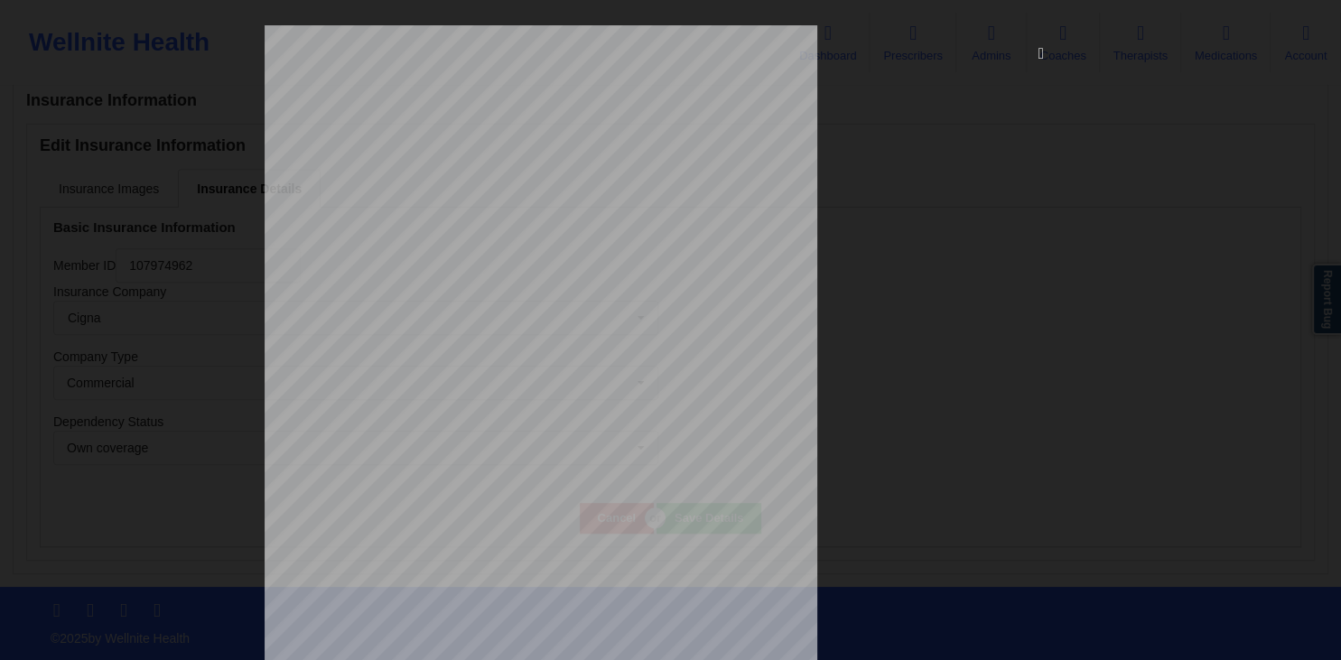
click at [1038, 60] on icon at bounding box center [1040, 52] width 29 height 29
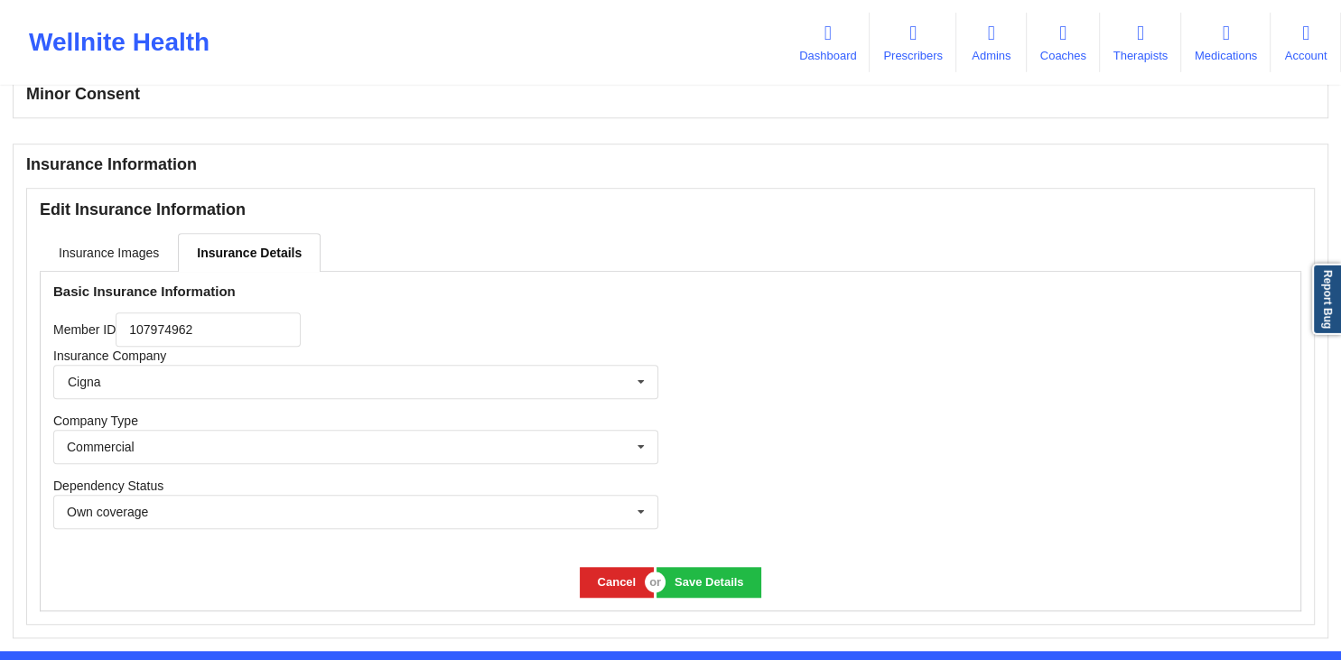
scroll to position [1153, 0]
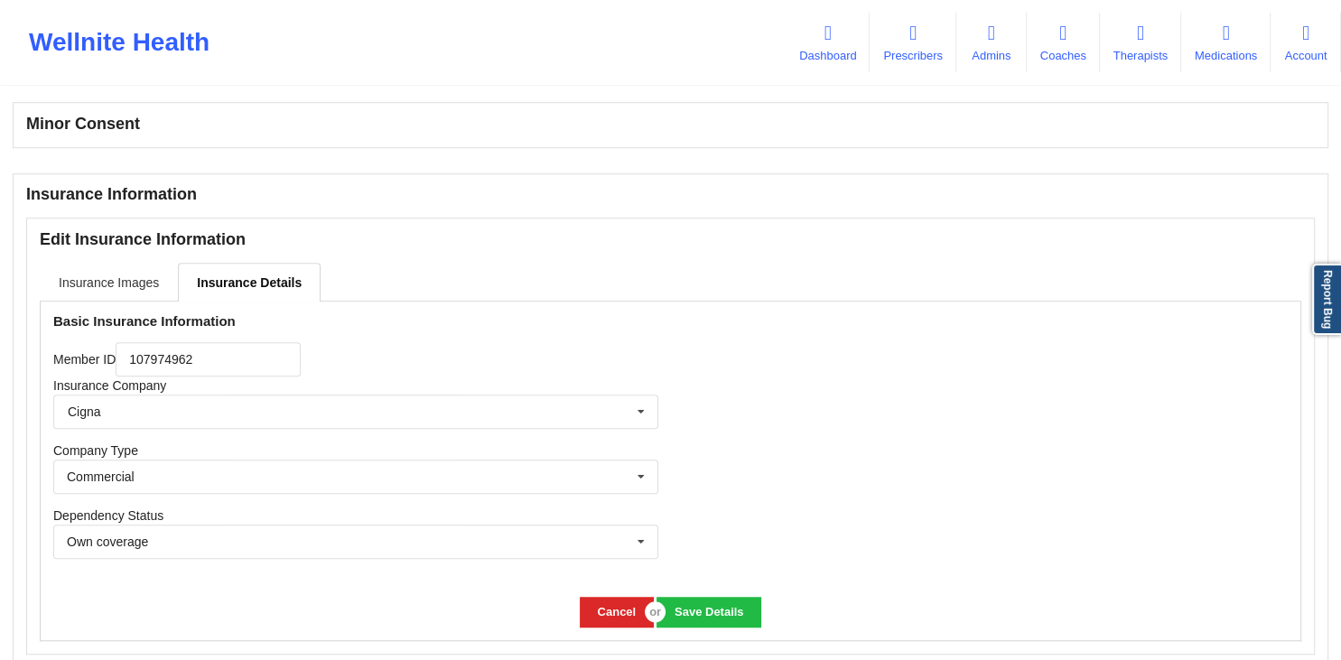
click at [124, 278] on link "Insurance Images" at bounding box center [109, 282] width 138 height 38
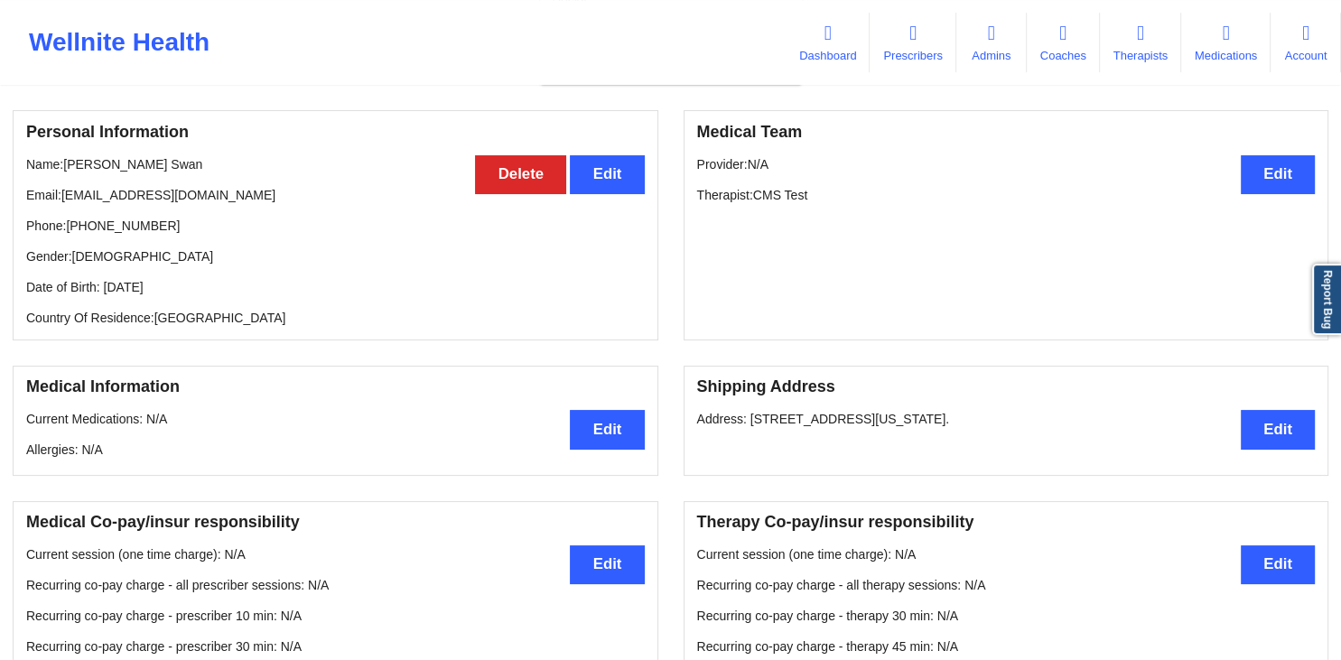
scroll to position [0, 0]
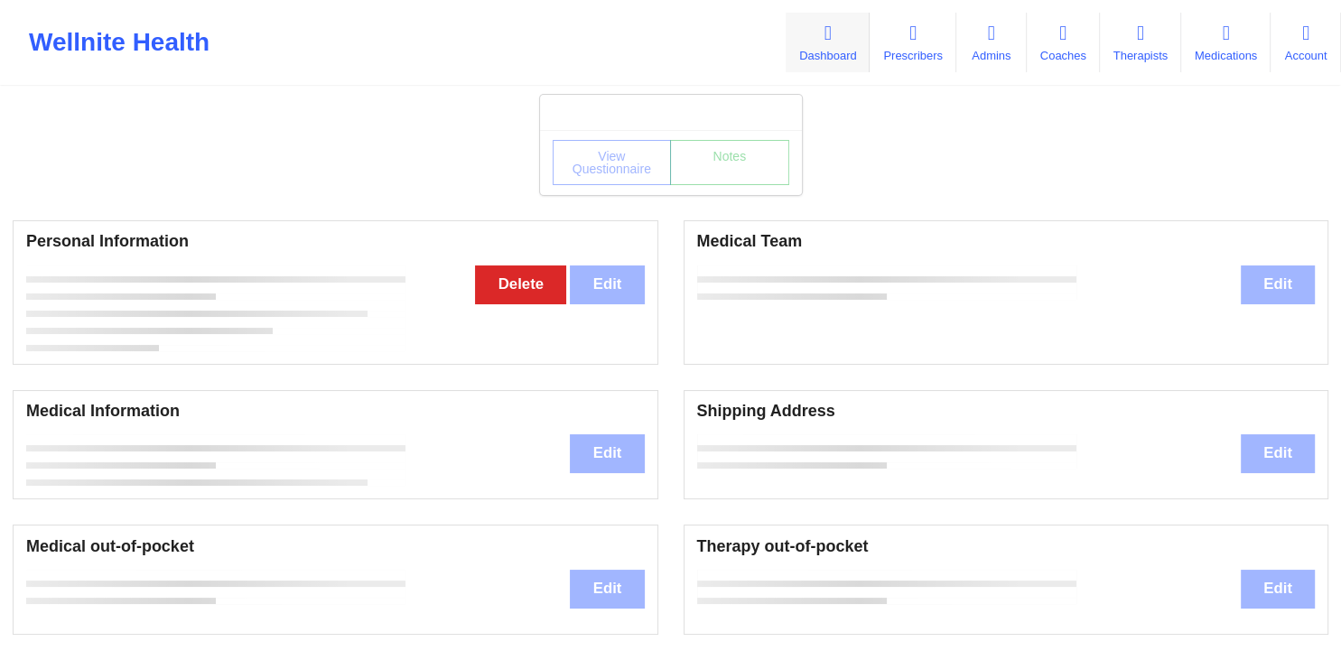
click at [804, 52] on link "Dashboard" at bounding box center [827, 43] width 84 height 60
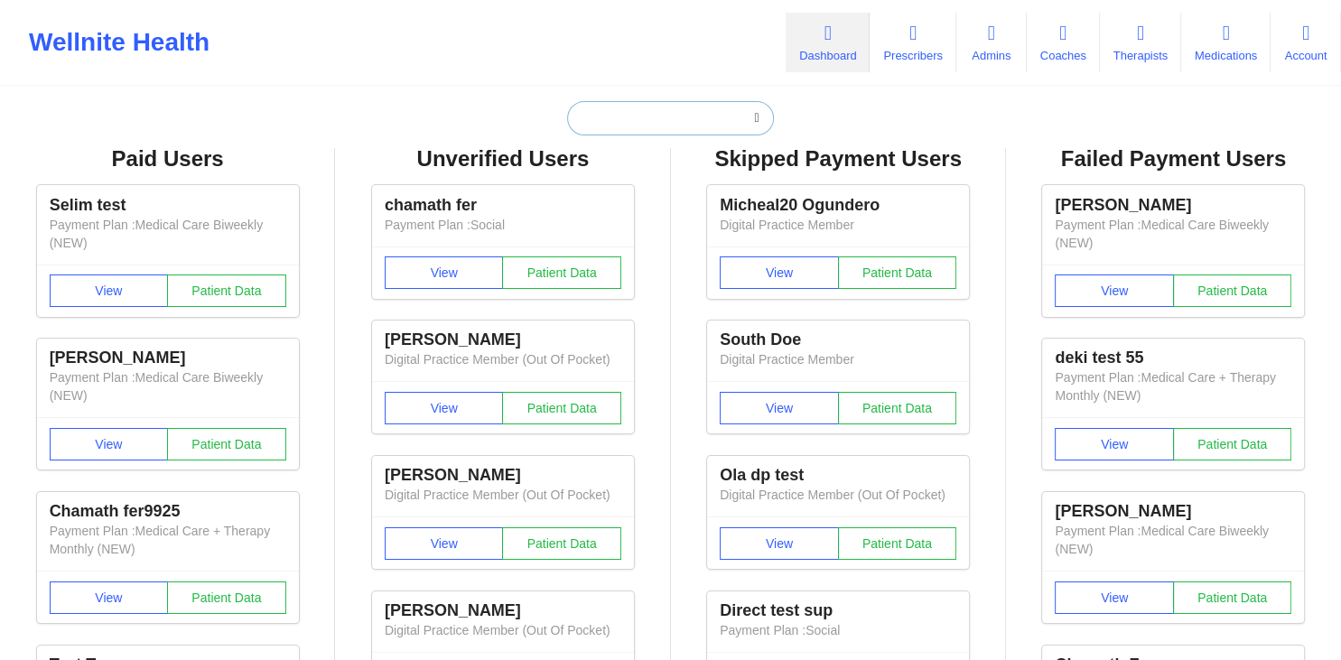
click at [681, 115] on input "text" at bounding box center [670, 118] width 206 height 34
click at [647, 119] on input "text" at bounding box center [670, 118] width 206 height 34
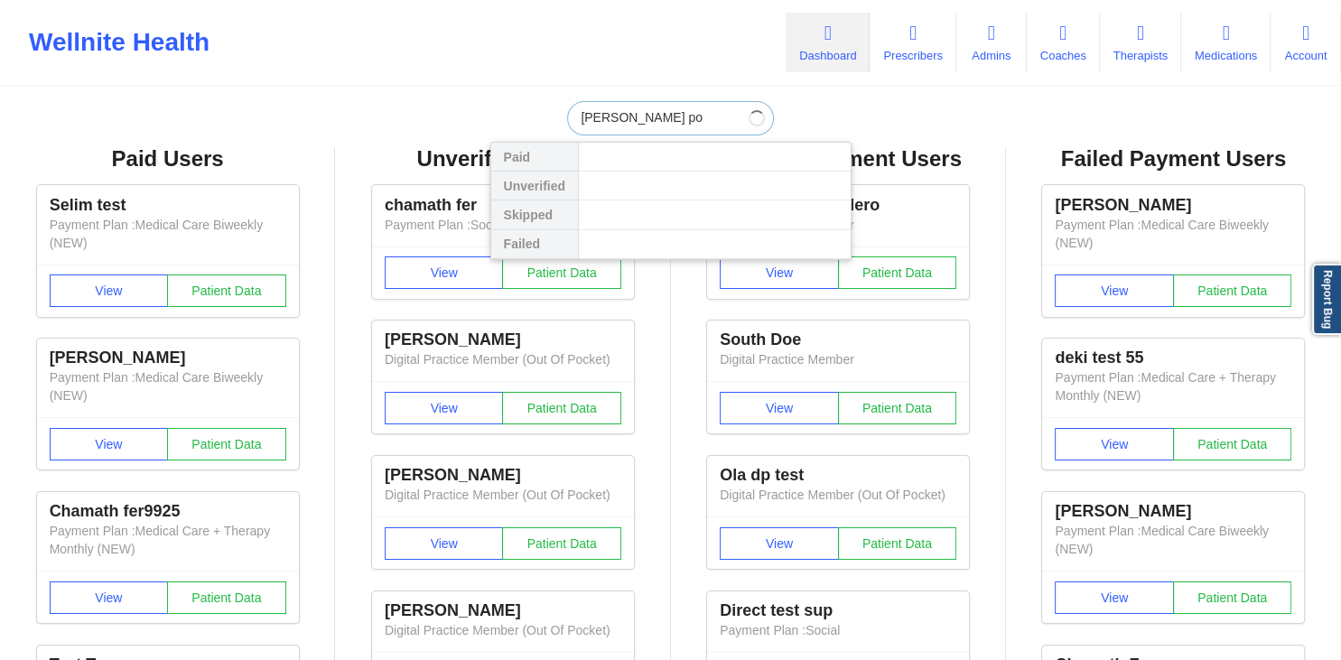
type input "[PERSON_NAME]"
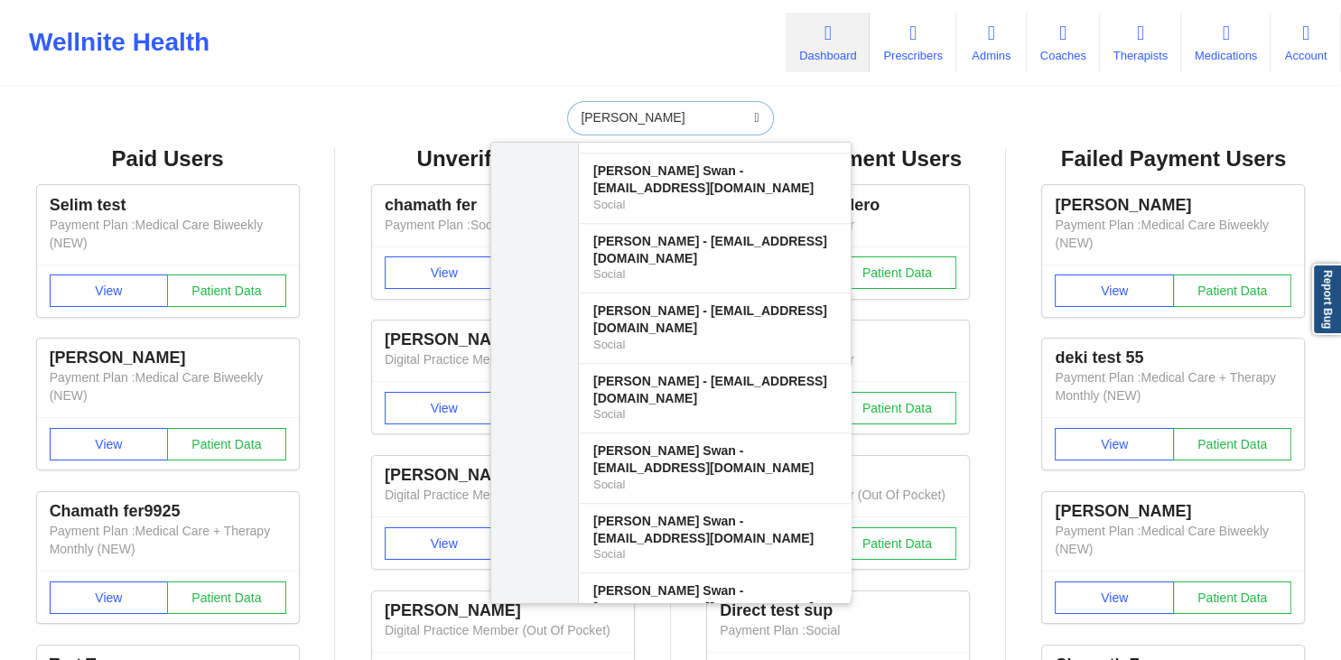
scroll to position [15120, 0]
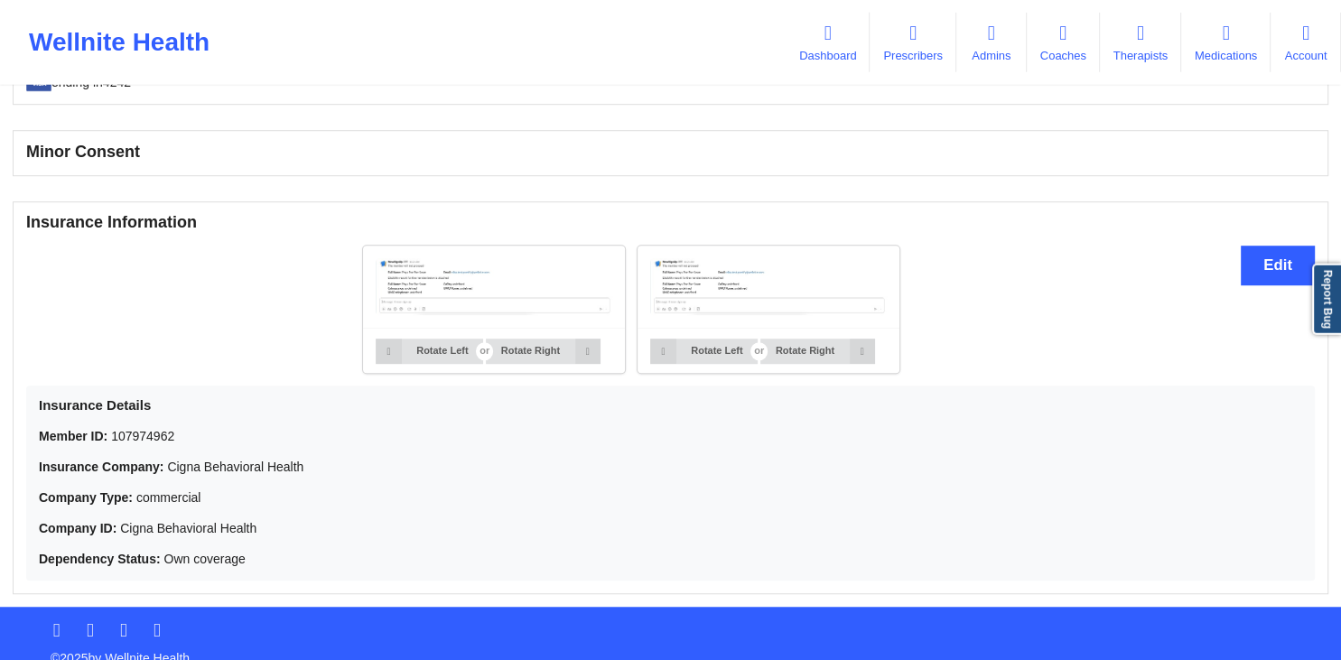
scroll to position [1147, 0]
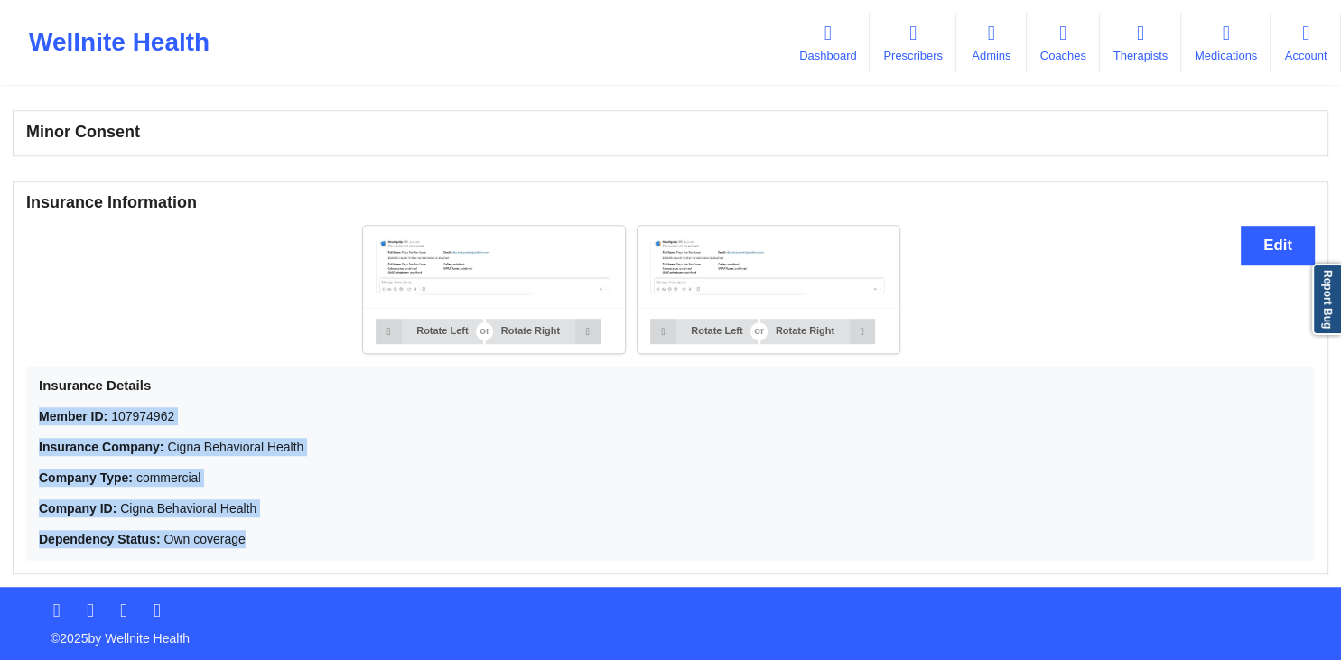
drag, startPoint x: 70, startPoint y: 438, endPoint x: 15, endPoint y: 406, distance: 62.7
click at [15, 406] on div "Insurance Information Edit Rotate Left Rotate Right Rotate Left Rotate Right In…" at bounding box center [670, 377] width 1315 height 393
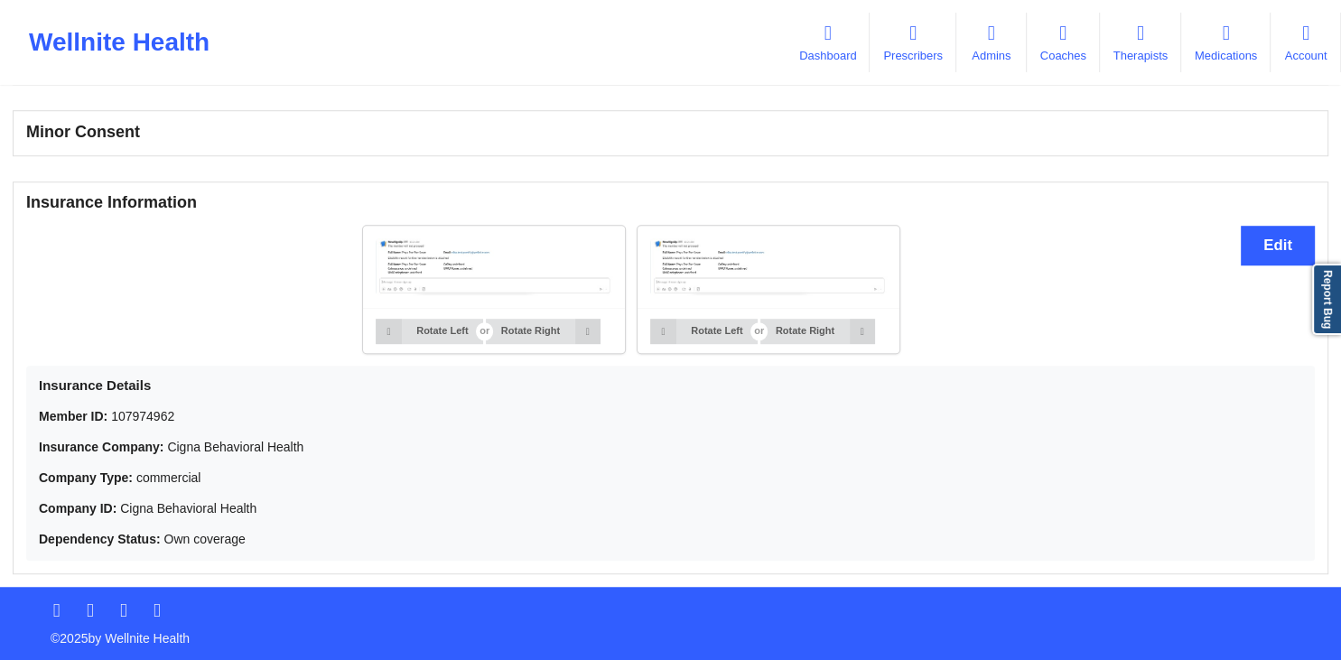
click at [699, 197] on h3 "Insurance Information" at bounding box center [670, 202] width 1288 height 21
click at [1264, 254] on button "Edit" at bounding box center [1277, 245] width 74 height 39
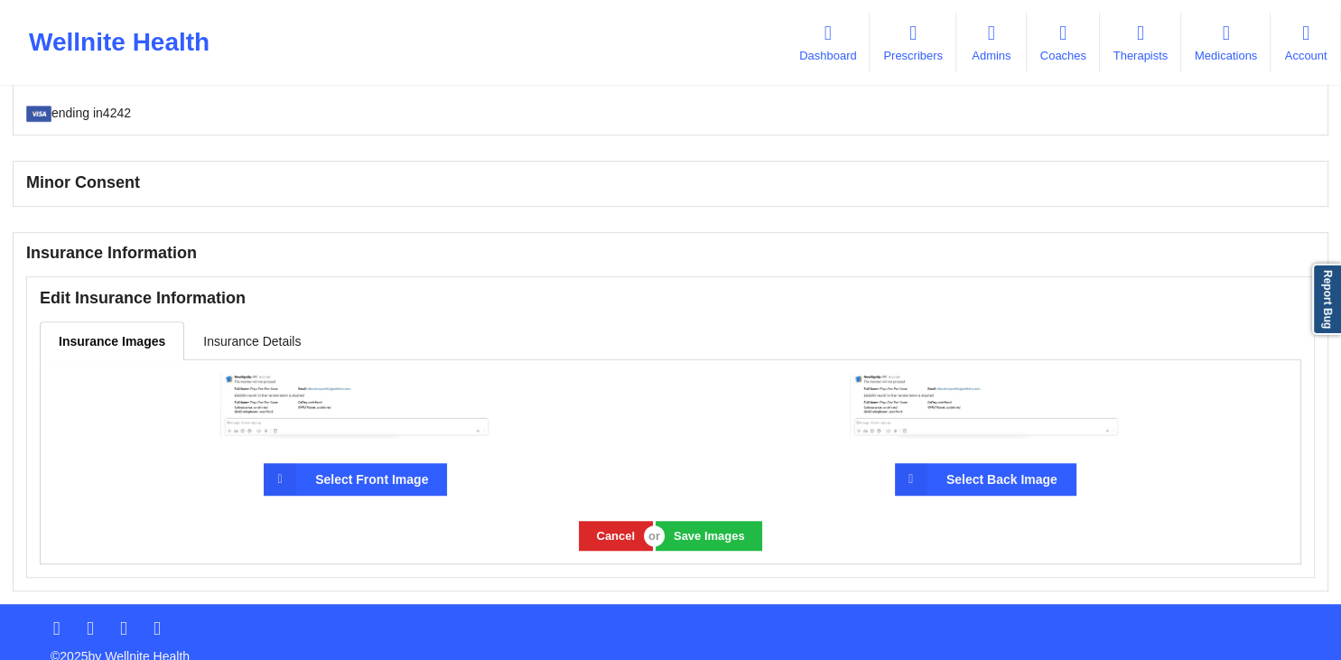
scroll to position [1114, 0]
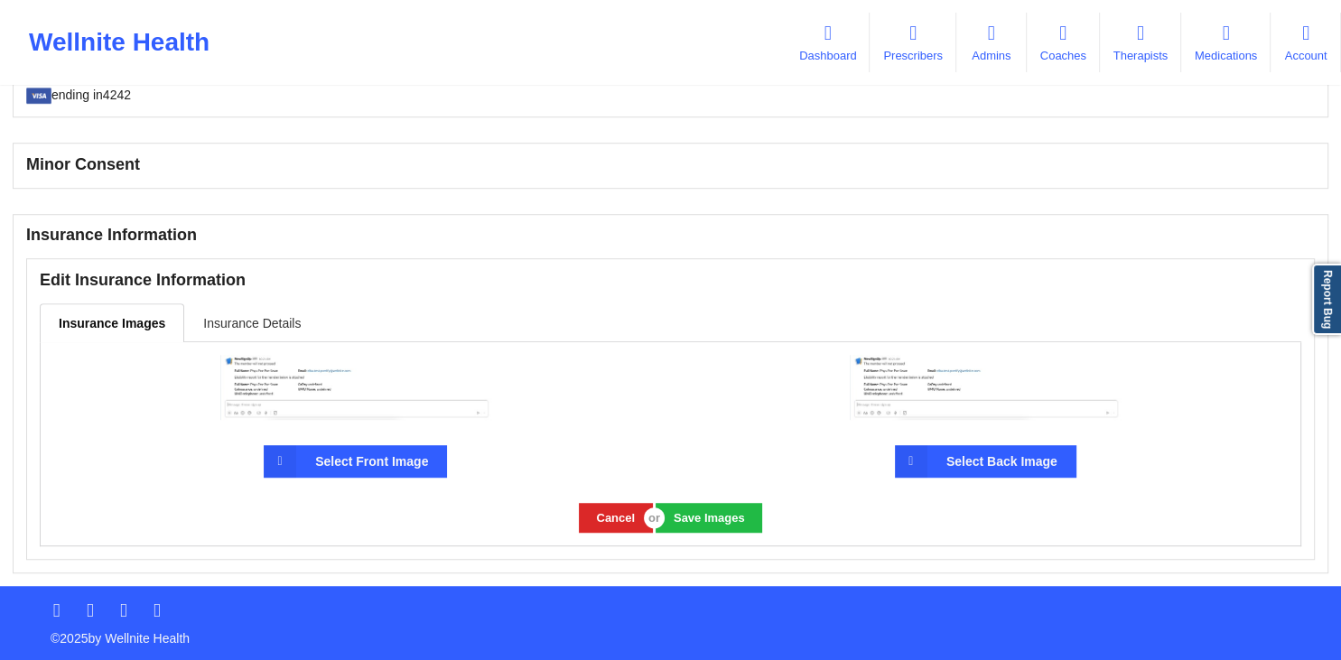
click at [232, 326] on link "Insurance Details" at bounding box center [251, 322] width 135 height 38
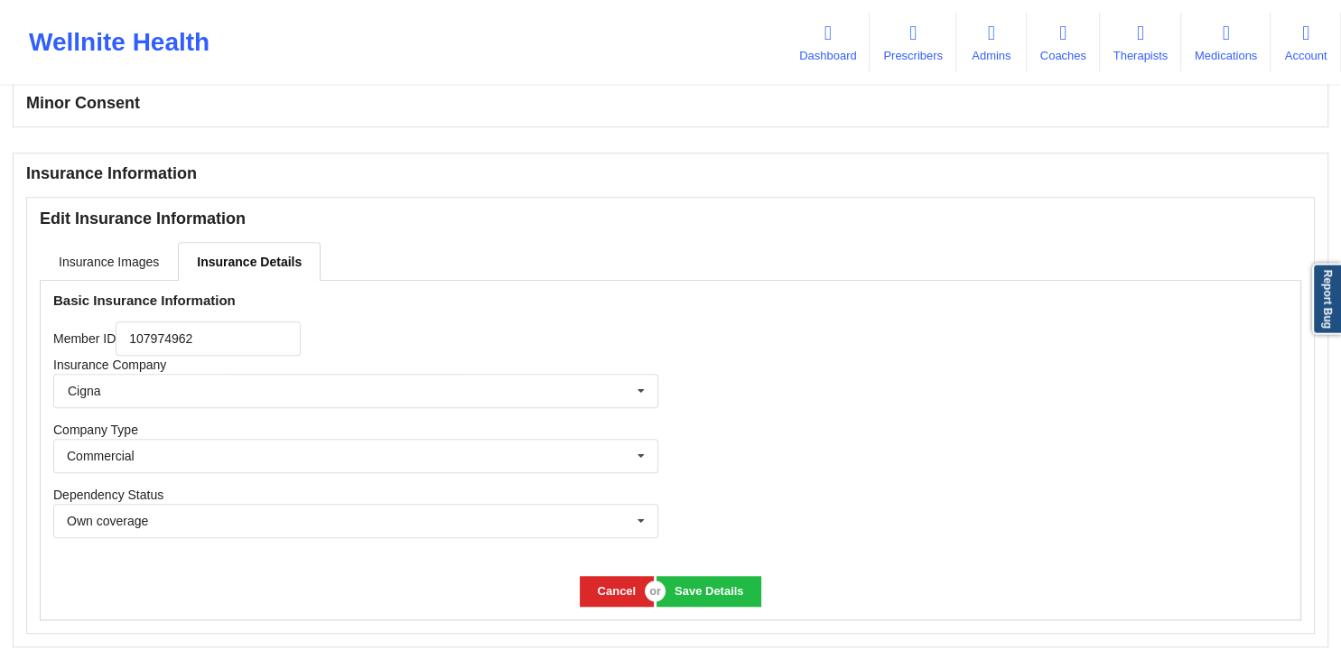
scroll to position [1210, 0]
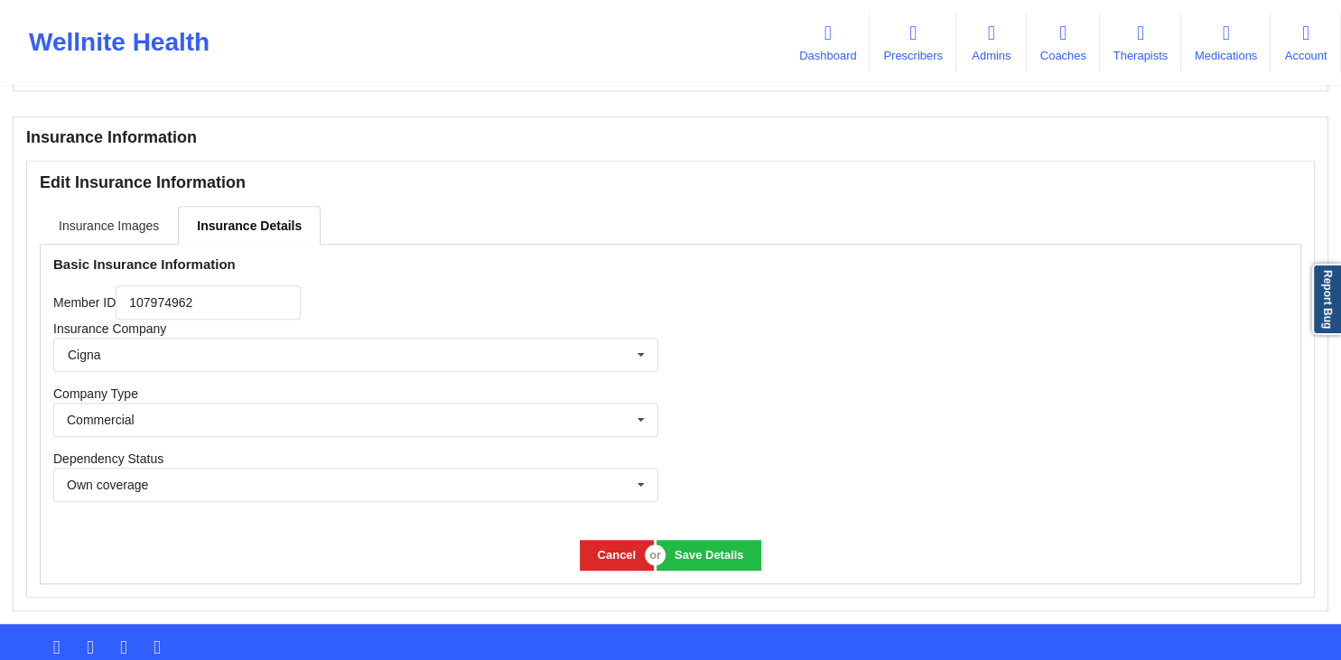
click at [114, 241] on link "Insurance Images" at bounding box center [109, 225] width 138 height 38
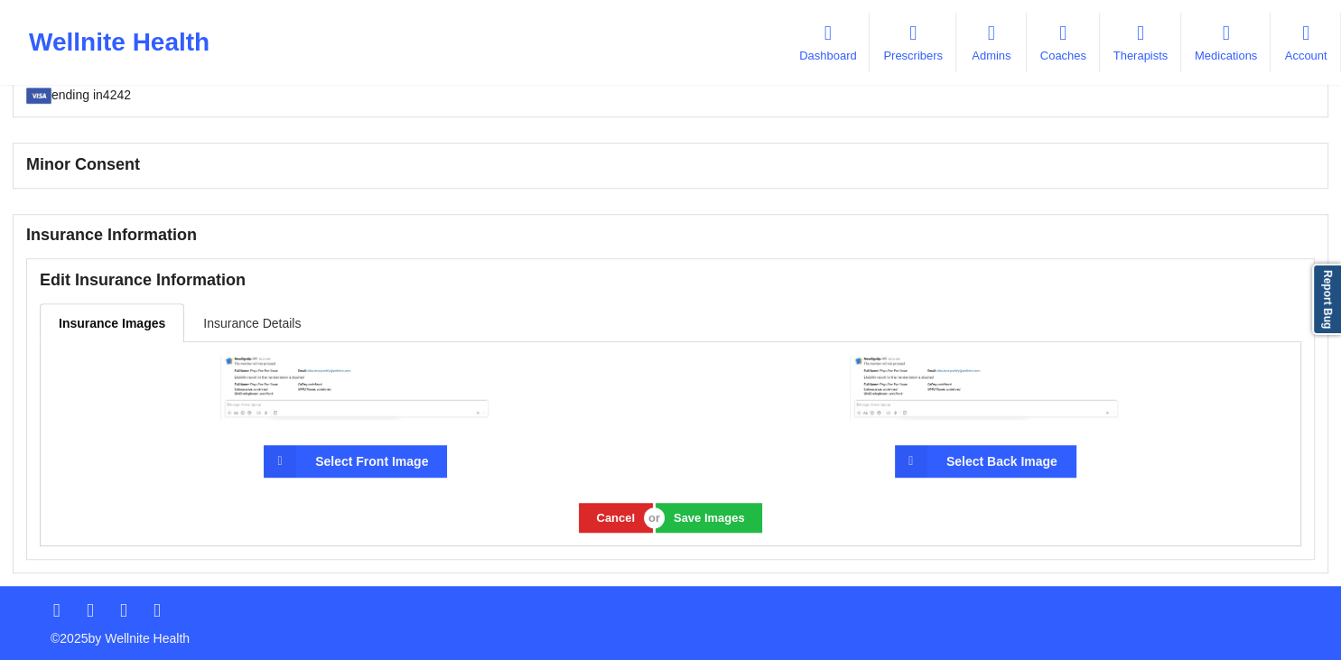
click at [242, 321] on link "Insurance Details" at bounding box center [251, 322] width 135 height 38
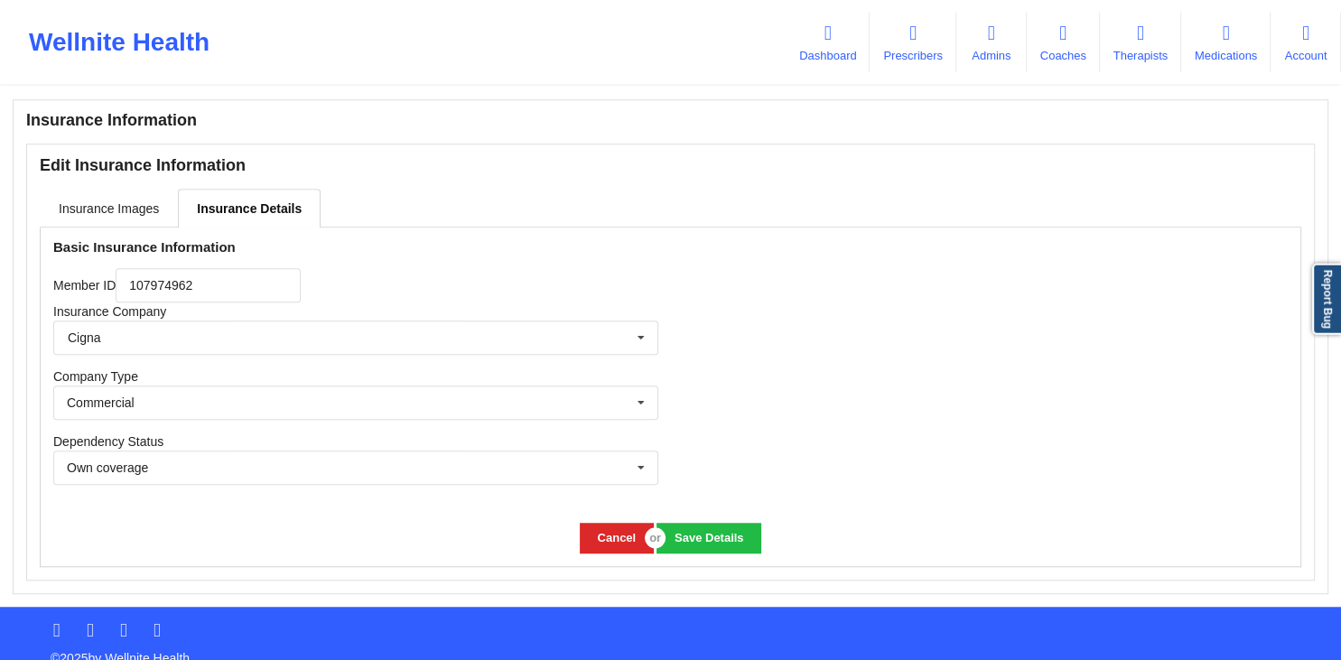
scroll to position [1249, 0]
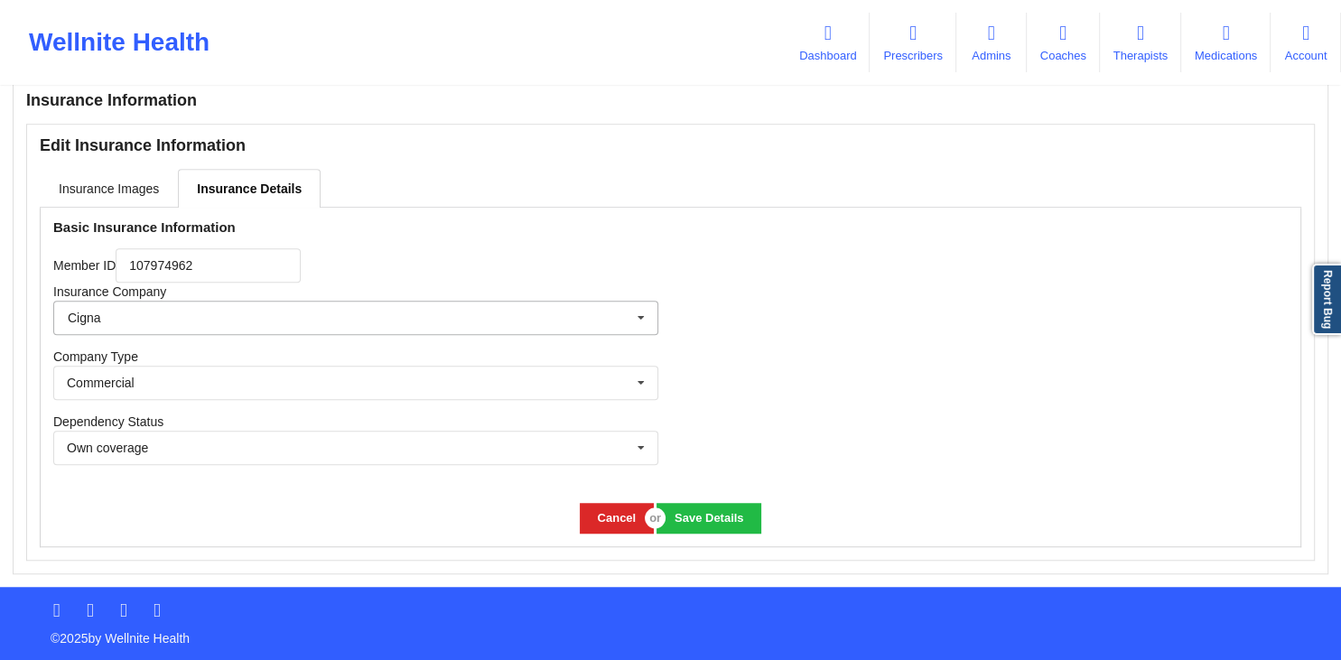
click at [638, 320] on icon at bounding box center [640, 318] width 27 height 33
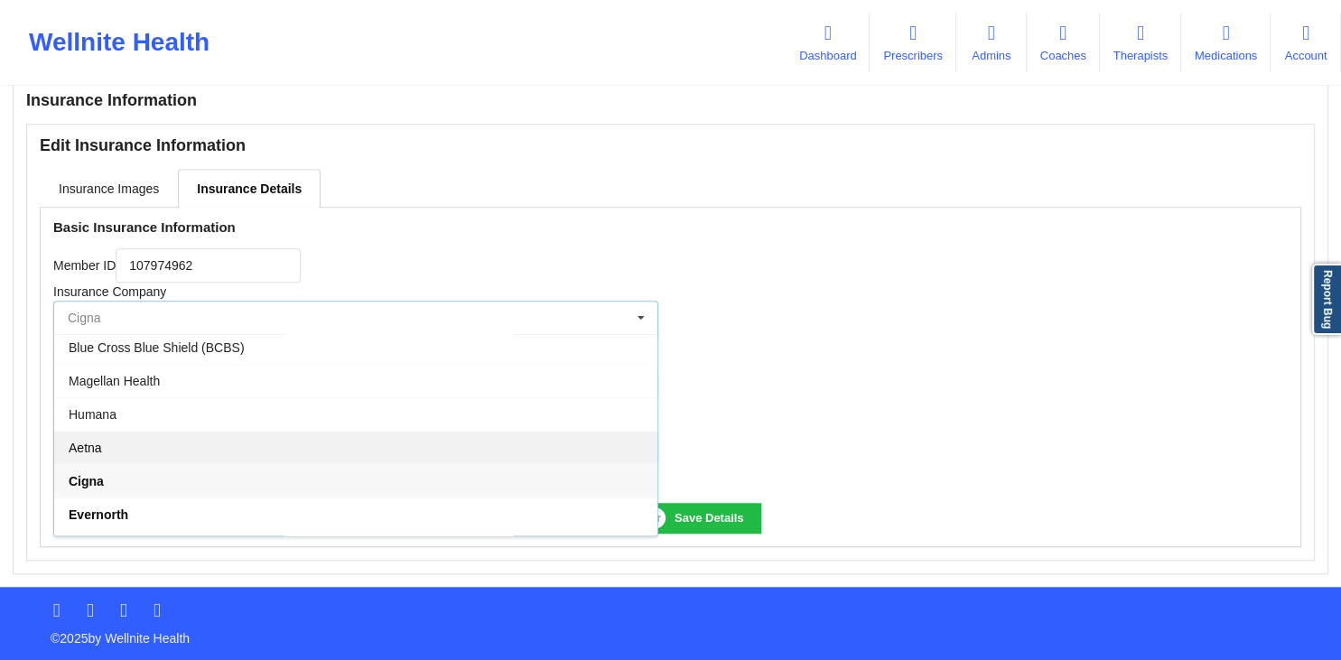
scroll to position [0, 0]
click at [115, 443] on div "Aetna" at bounding box center [355, 450] width 603 height 33
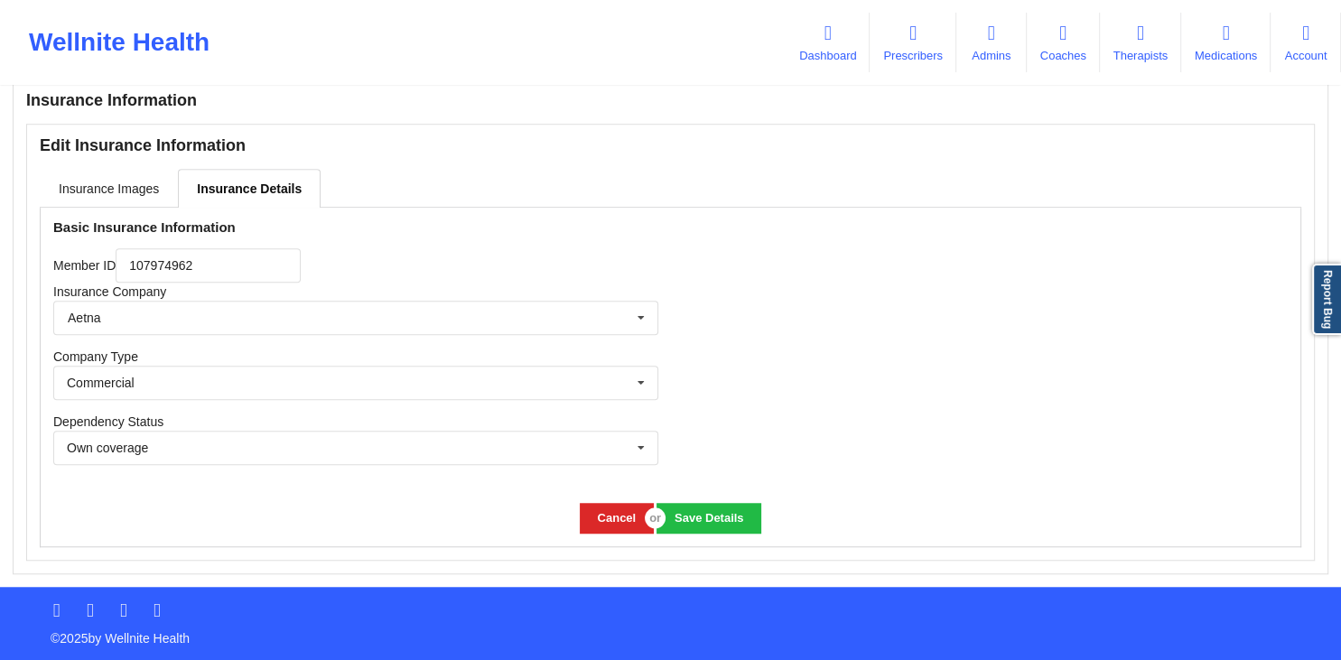
click at [734, 337] on div at bounding box center [986, 349] width 630 height 283
click at [702, 515] on button "Save Details" at bounding box center [708, 518] width 104 height 30
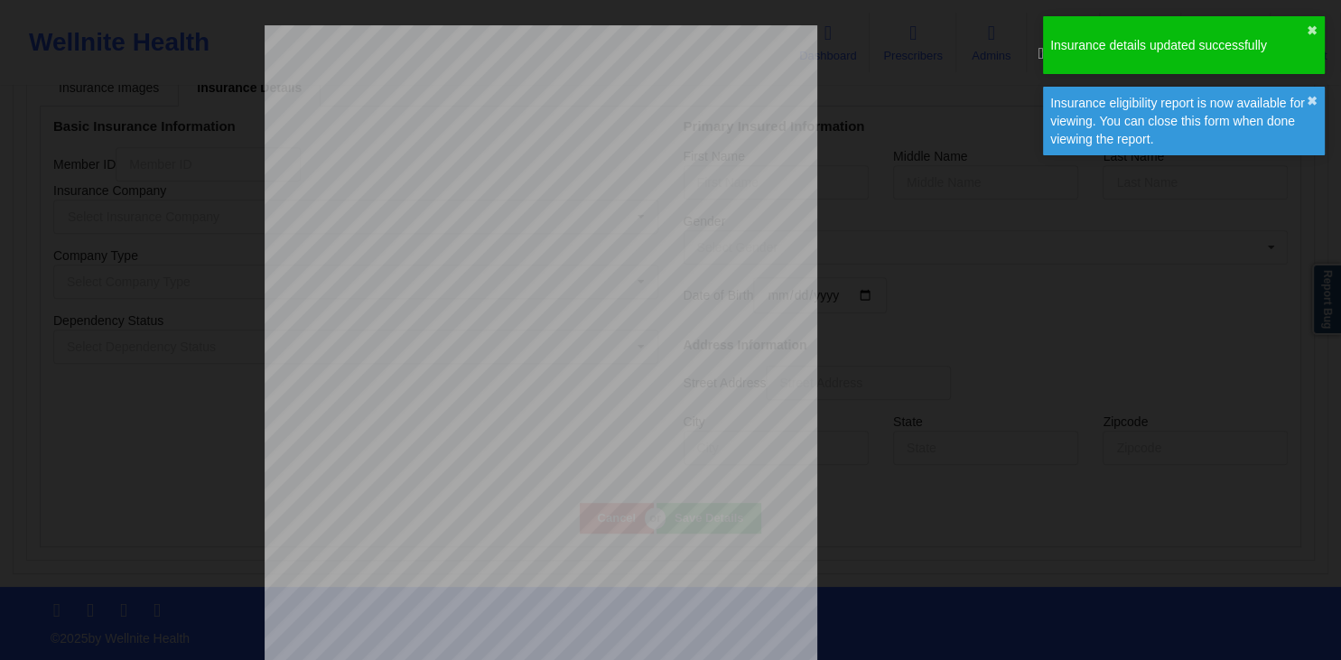
scroll to position [917, 0]
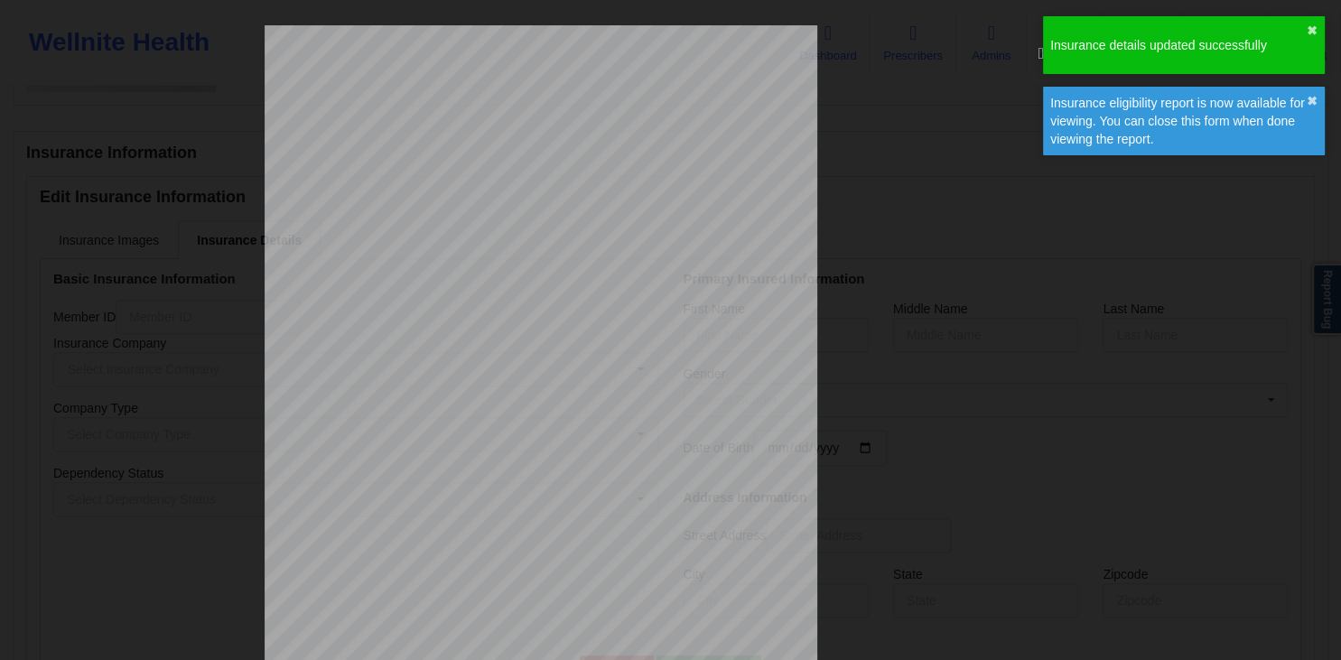
type input "107974962"
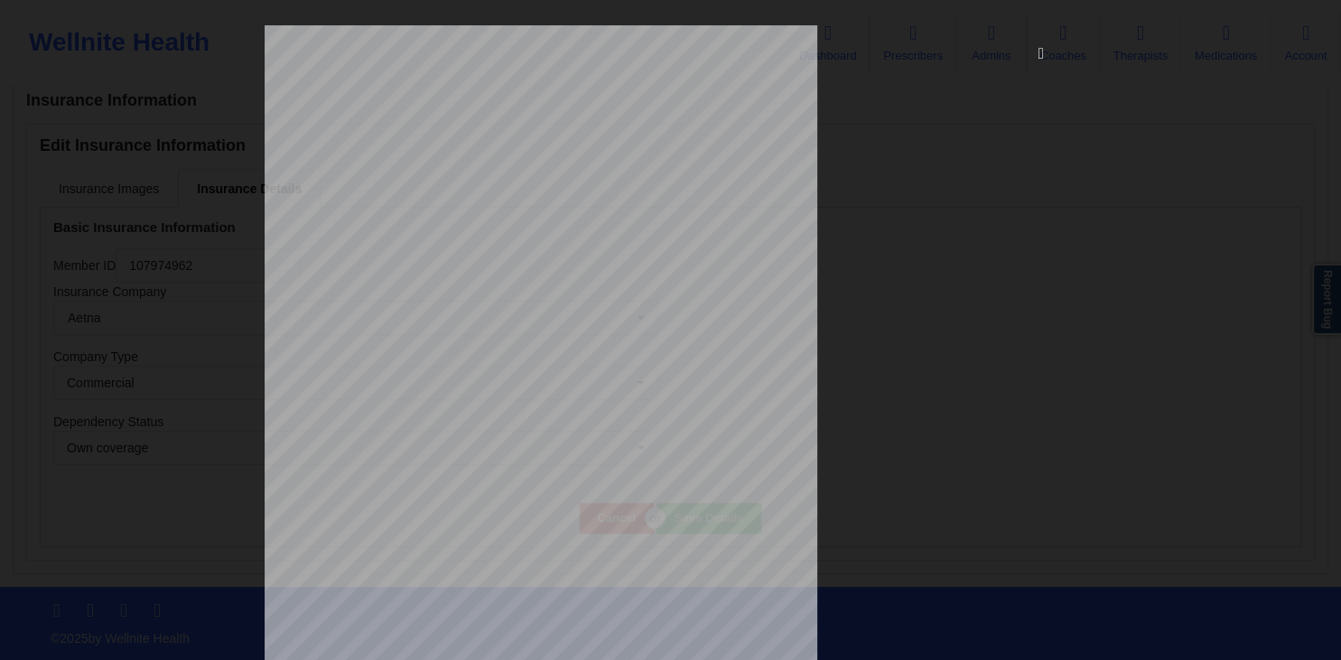
click at [1038, 54] on icon at bounding box center [1040, 52] width 29 height 29
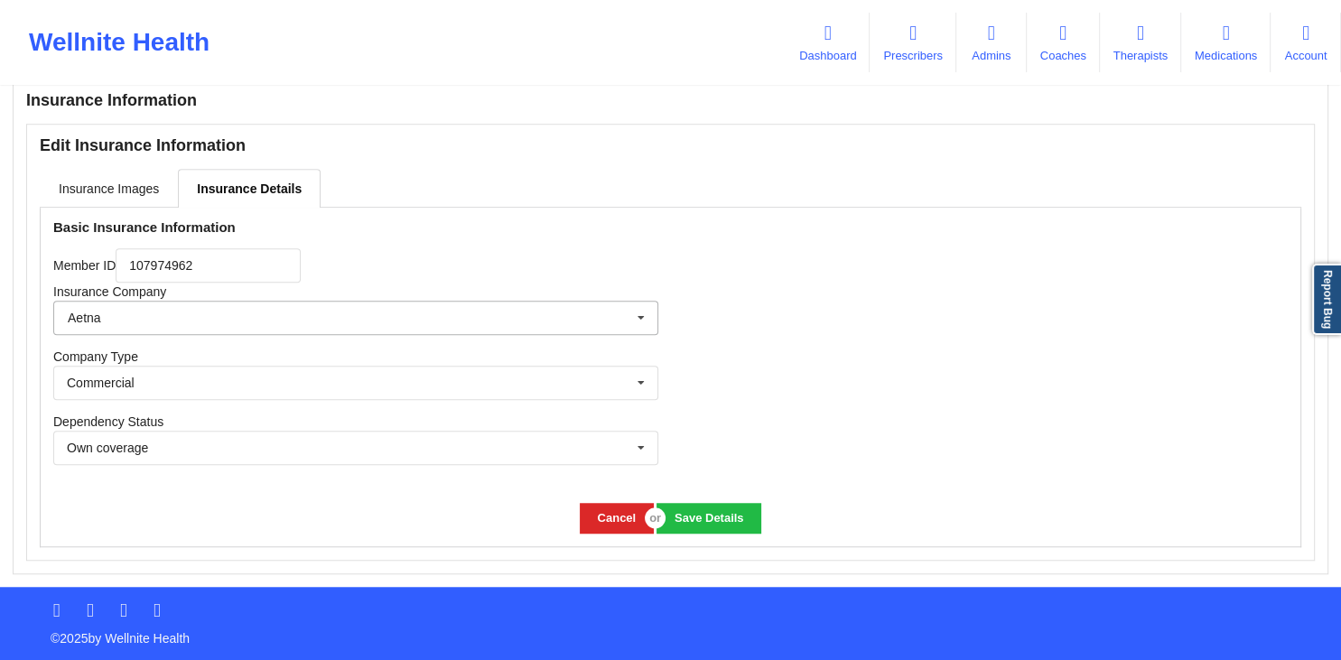
click at [643, 315] on icon at bounding box center [640, 318] width 27 height 33
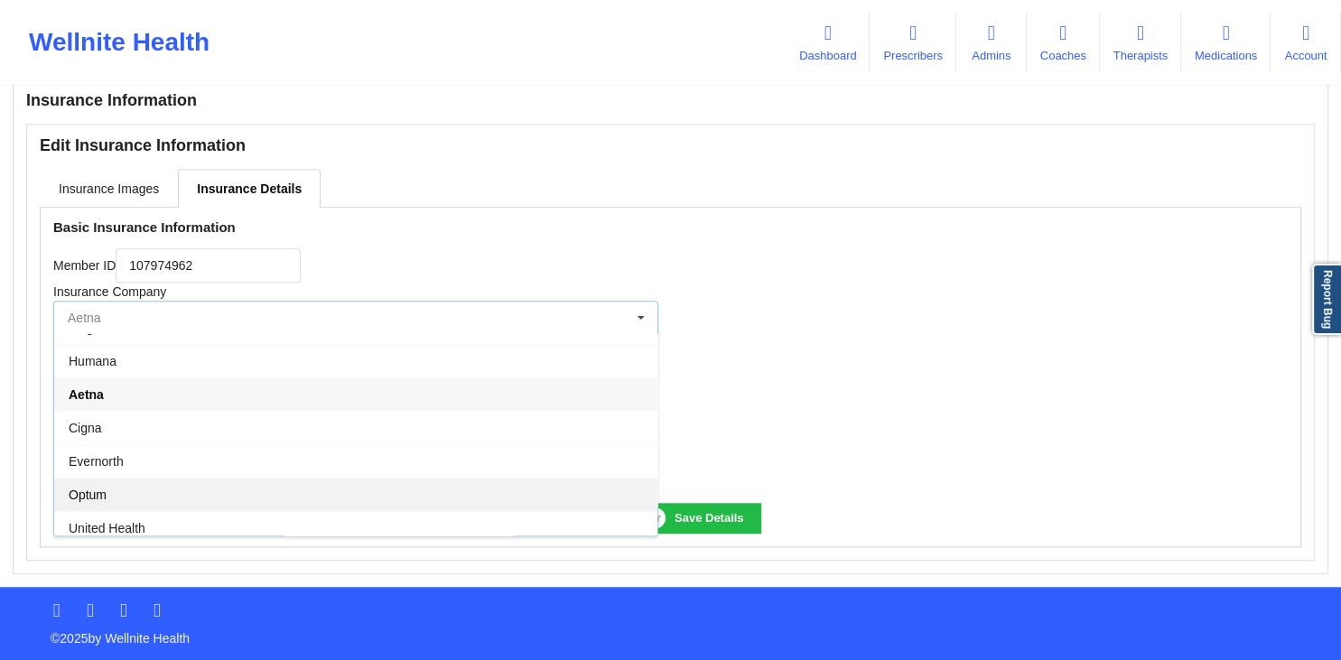
scroll to position [87, 0]
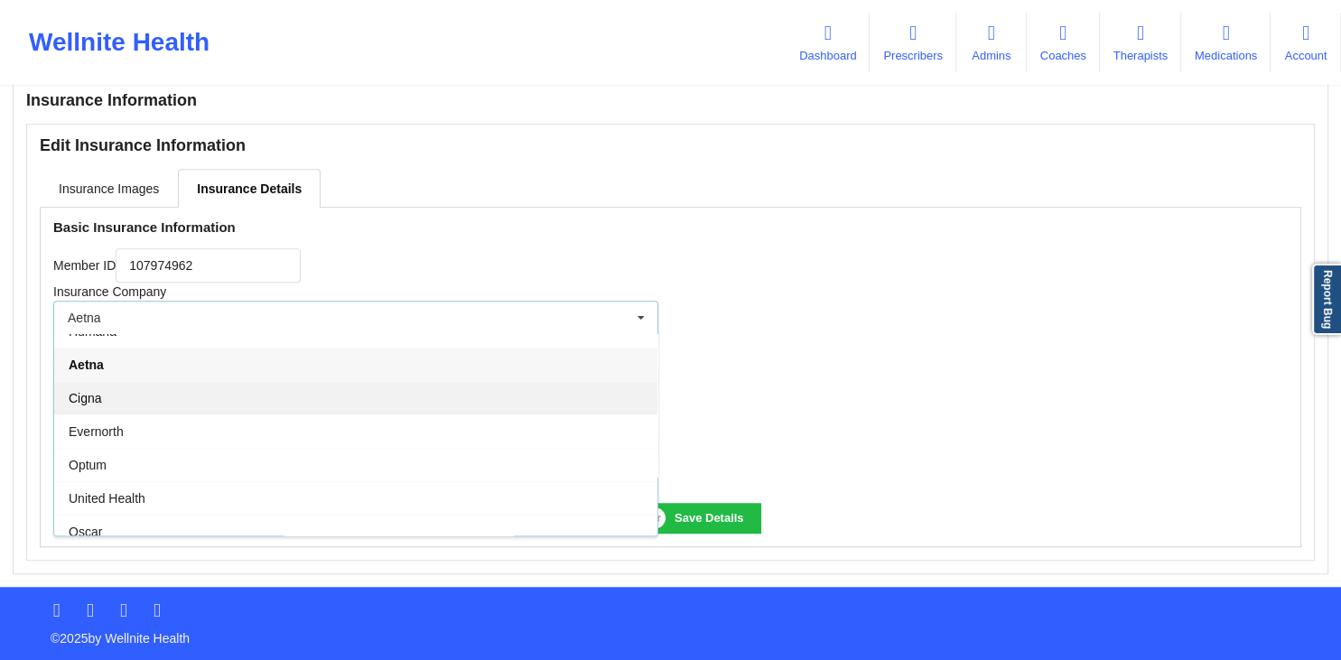
click at [101, 401] on span "Cigna" at bounding box center [85, 398] width 33 height 14
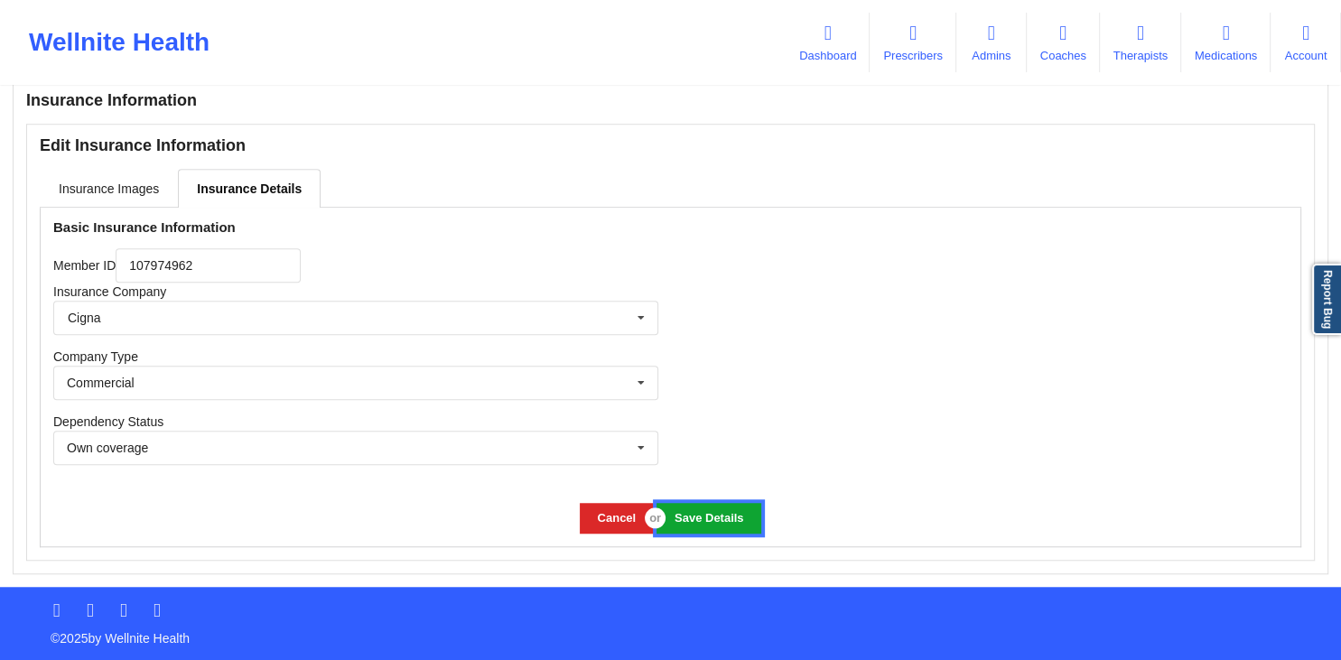
click at [706, 522] on button "Save Details" at bounding box center [708, 518] width 104 height 30
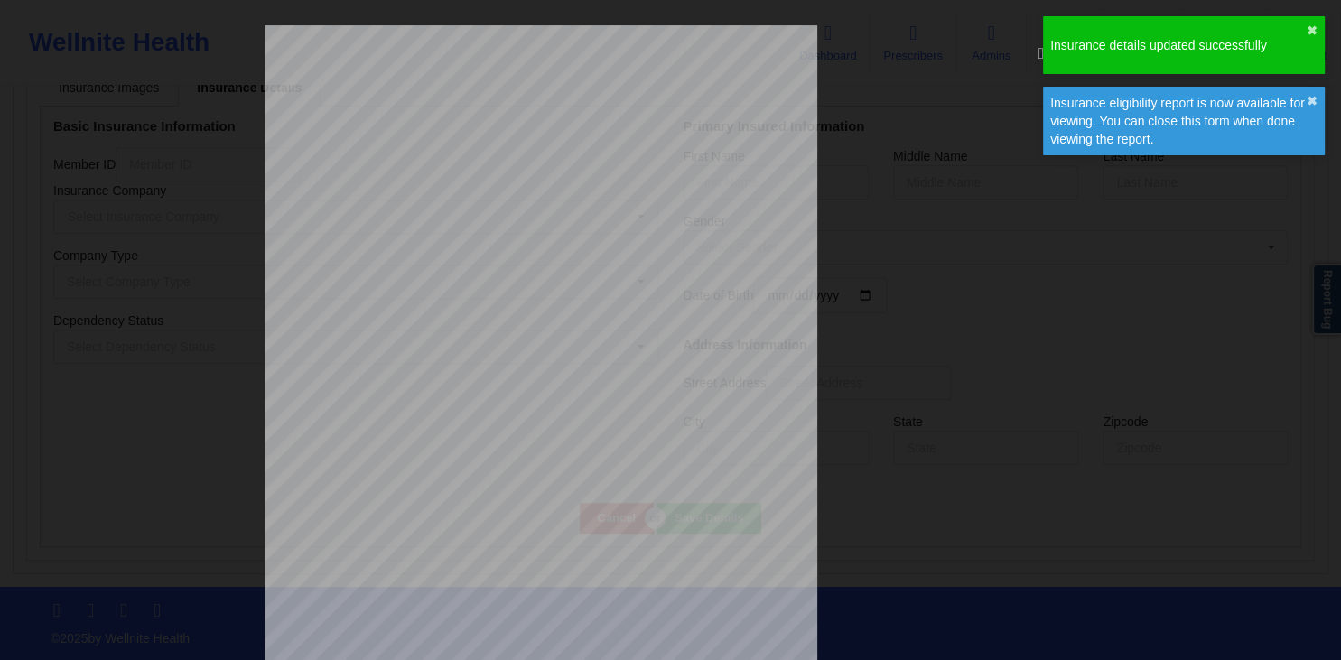
scroll to position [917, 0]
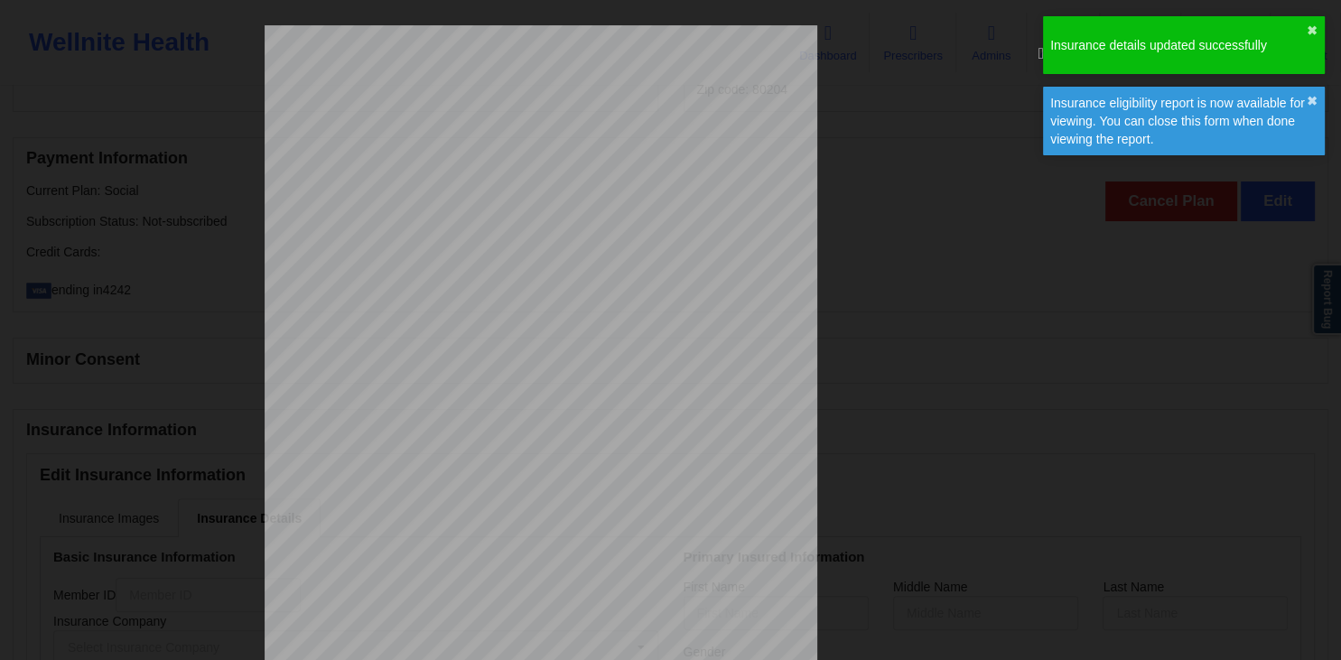
type input "107974962"
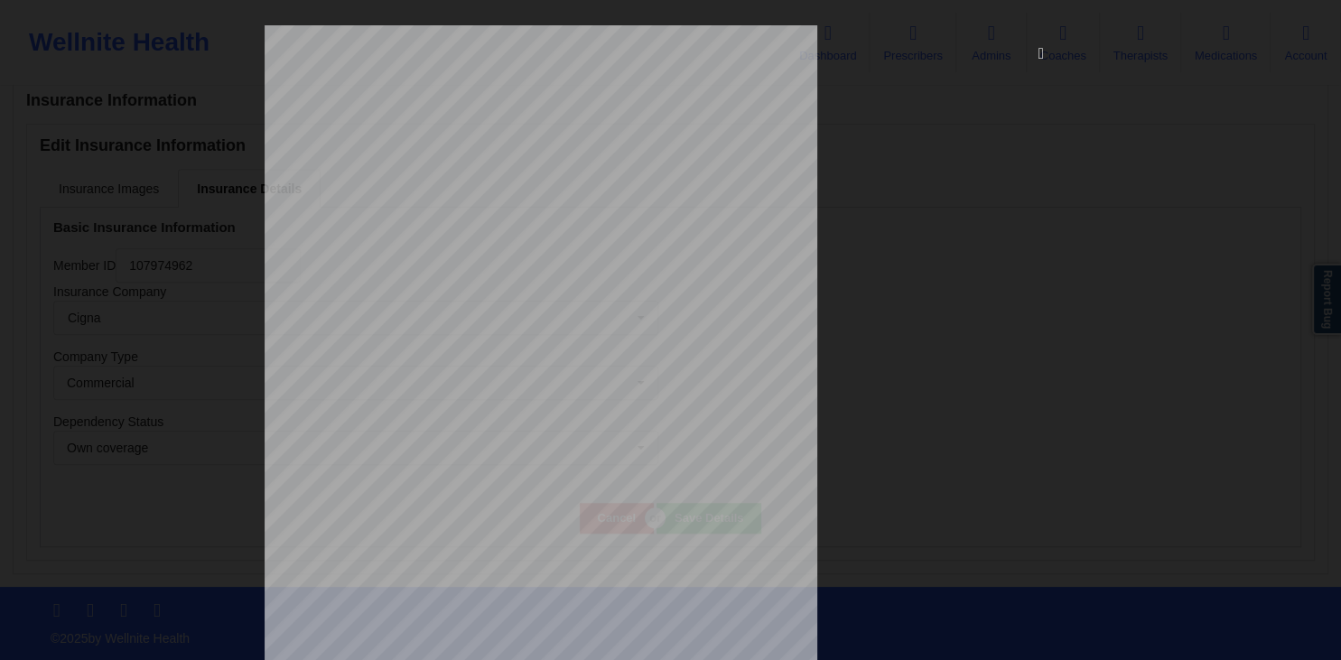
click at [1038, 57] on icon at bounding box center [1040, 52] width 29 height 29
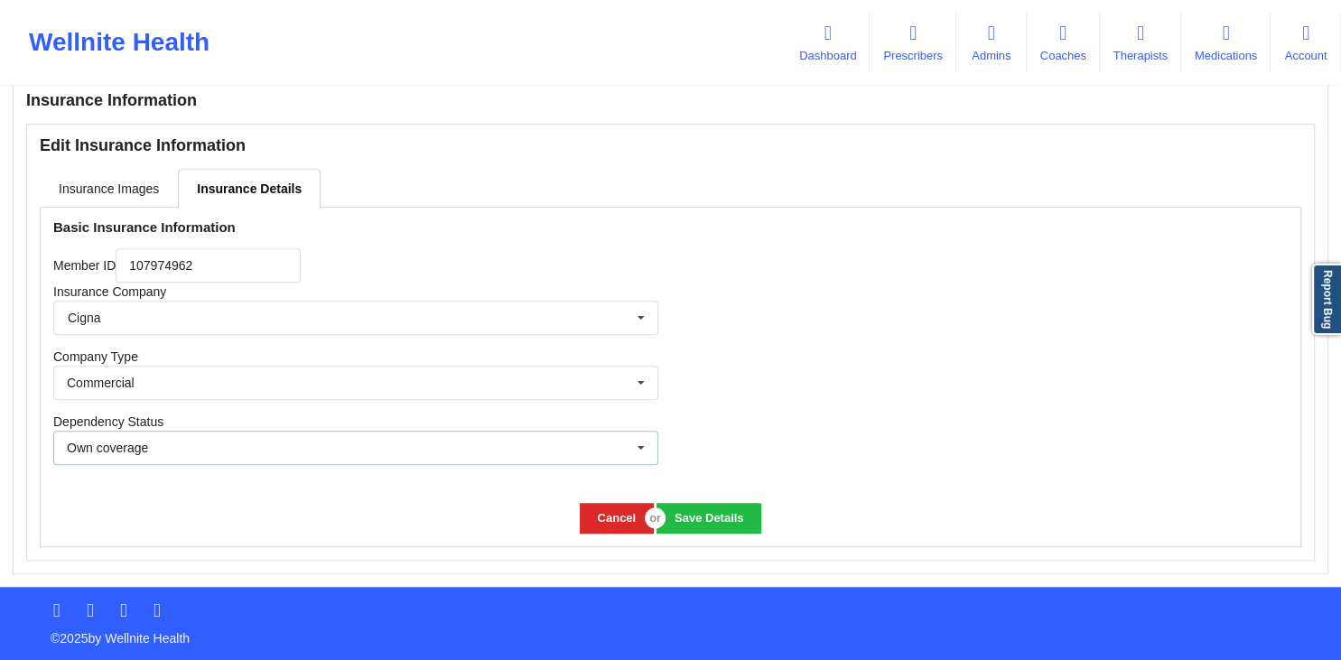
click at [347, 449] on div "Own coverage Own coverage Spouse Children" at bounding box center [355, 448] width 605 height 34
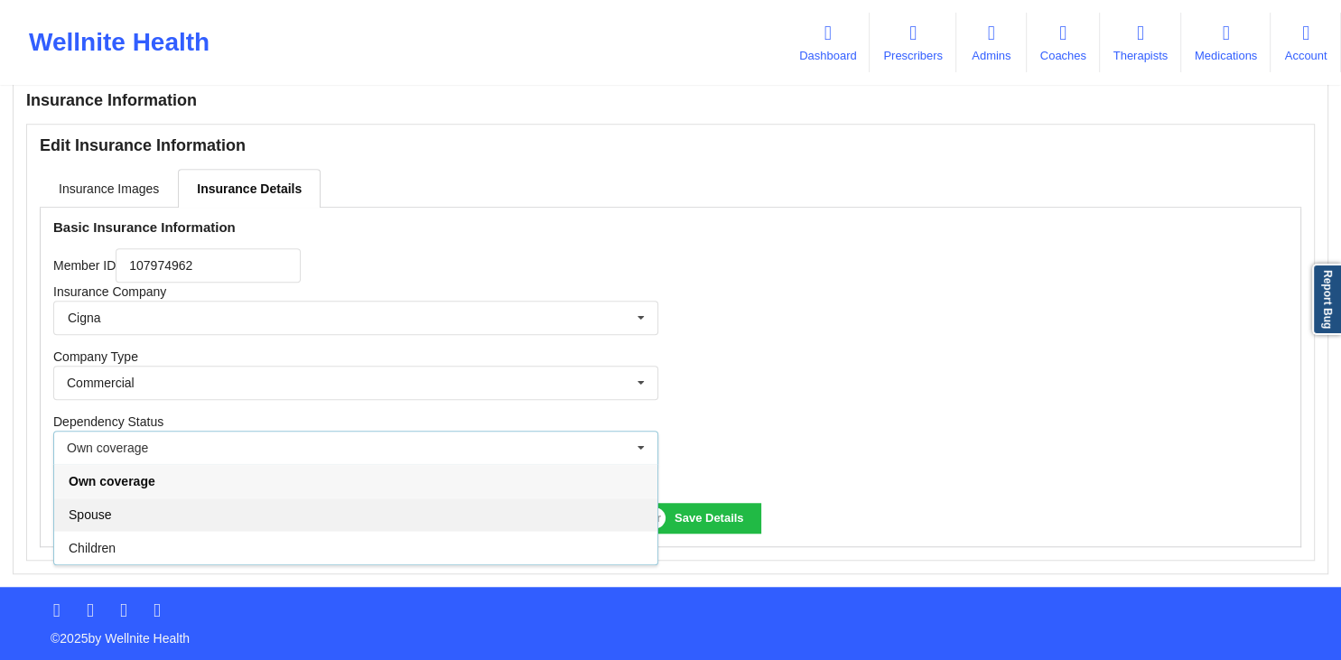
click at [153, 514] on div "Spouse" at bounding box center [355, 513] width 603 height 33
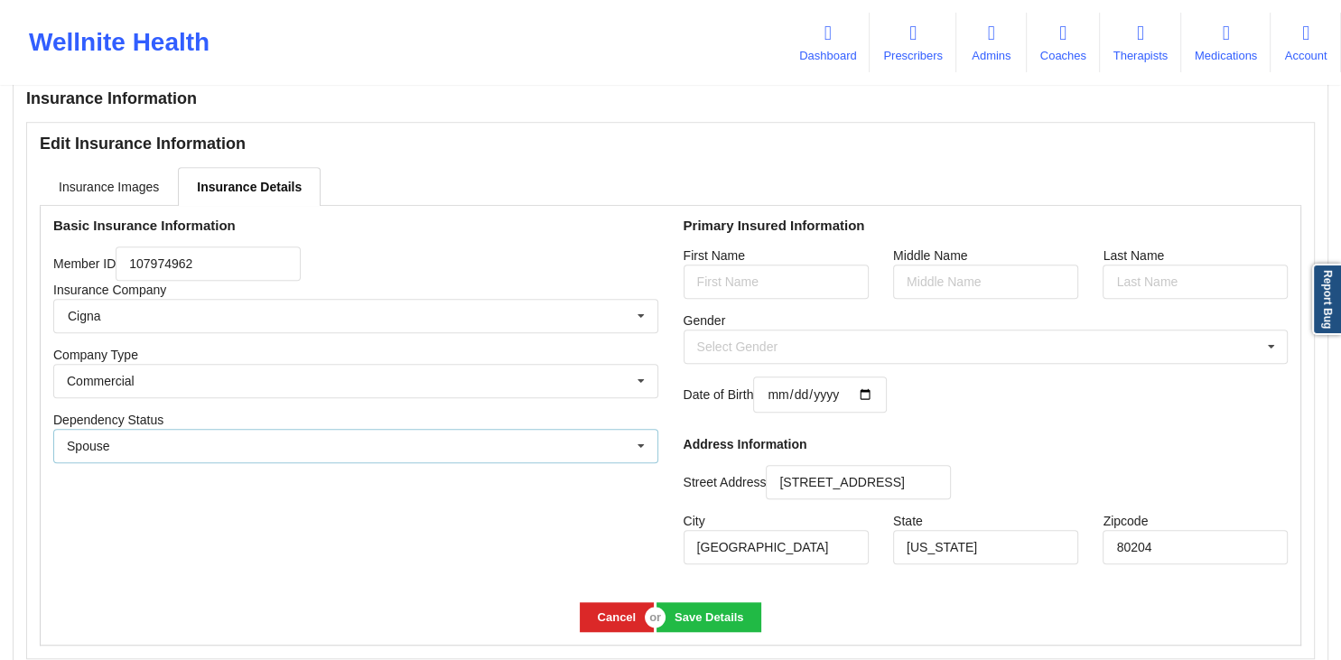
click at [617, 455] on div "Spouse Own coverage Spouse Children" at bounding box center [355, 446] width 605 height 34
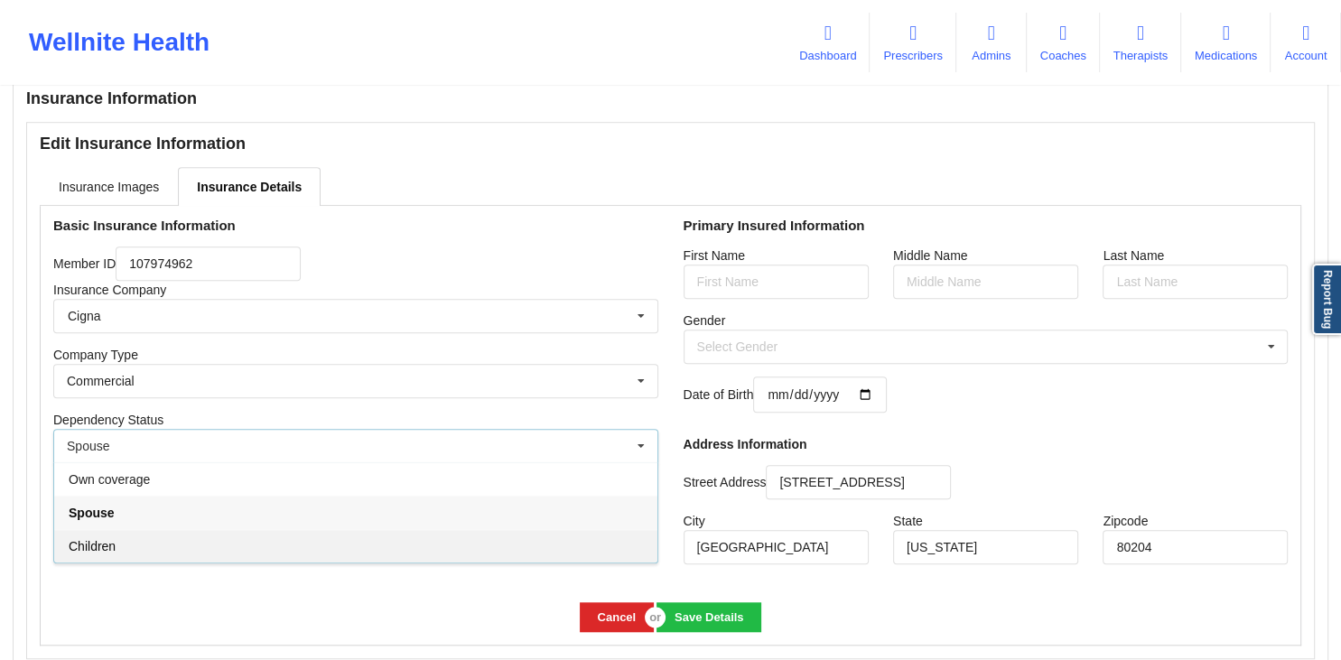
click at [222, 543] on div "Children" at bounding box center [355, 545] width 603 height 33
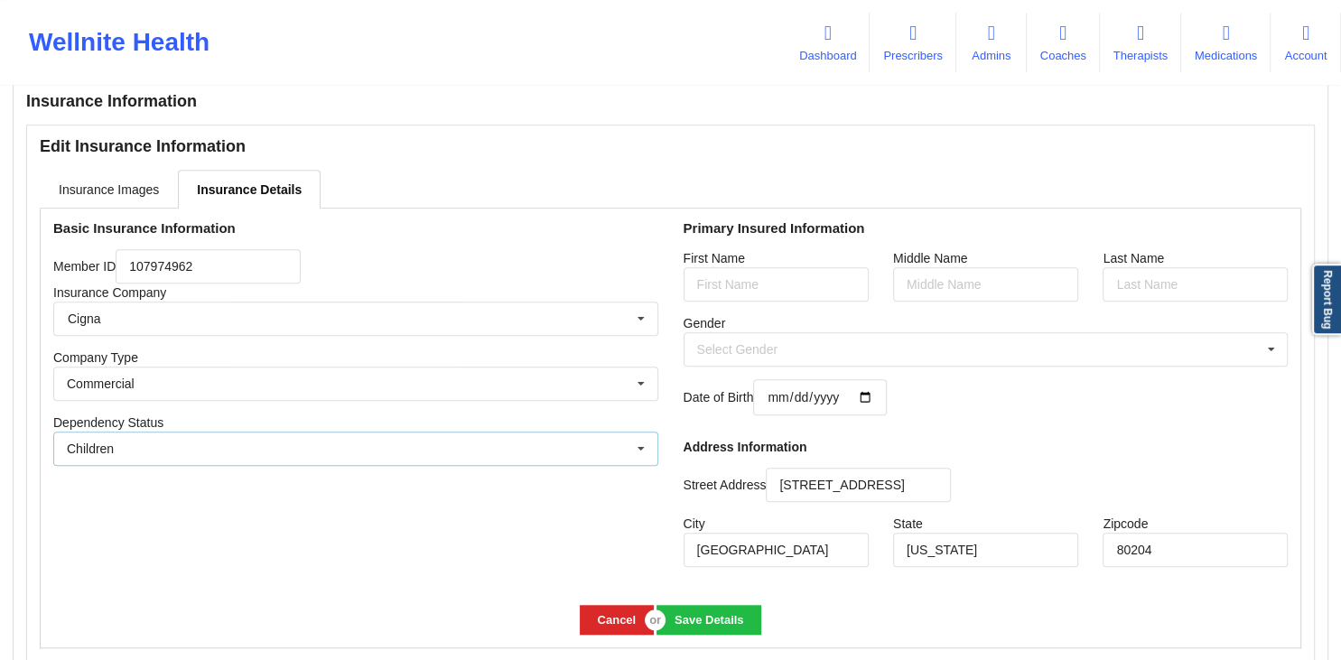
scroll to position [1347, 0]
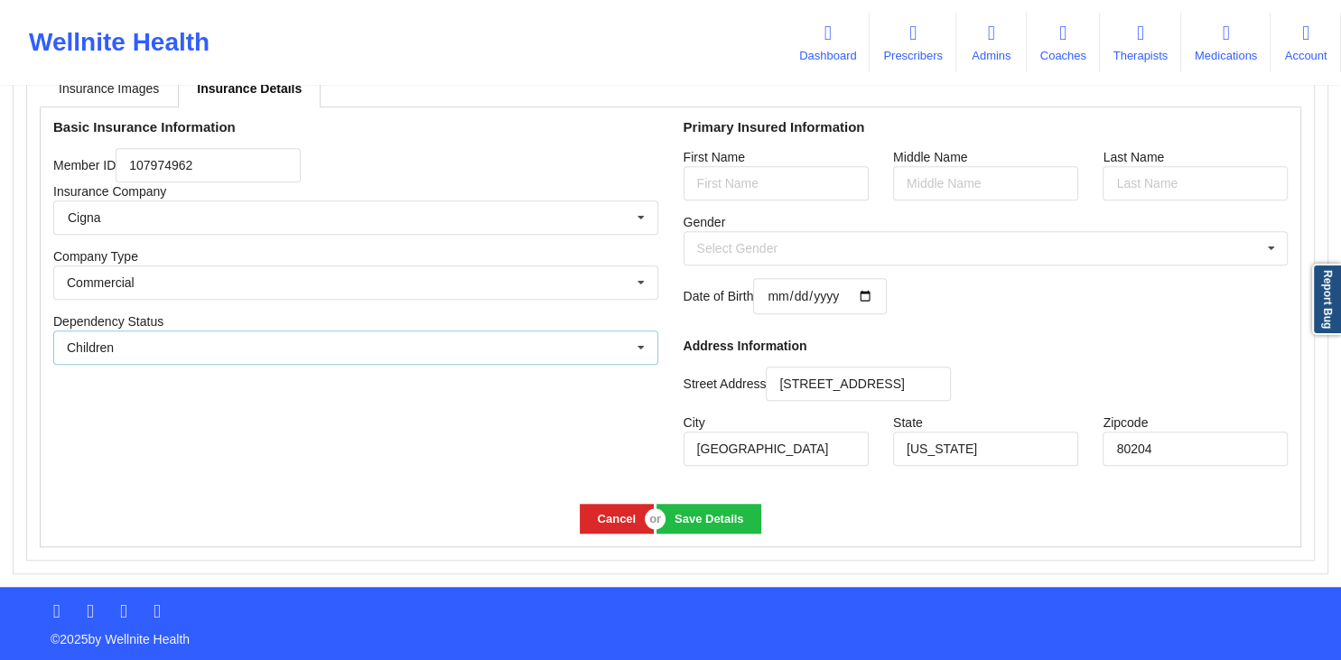
click at [539, 356] on div "Children Own coverage Spouse Children" at bounding box center [355, 347] width 605 height 34
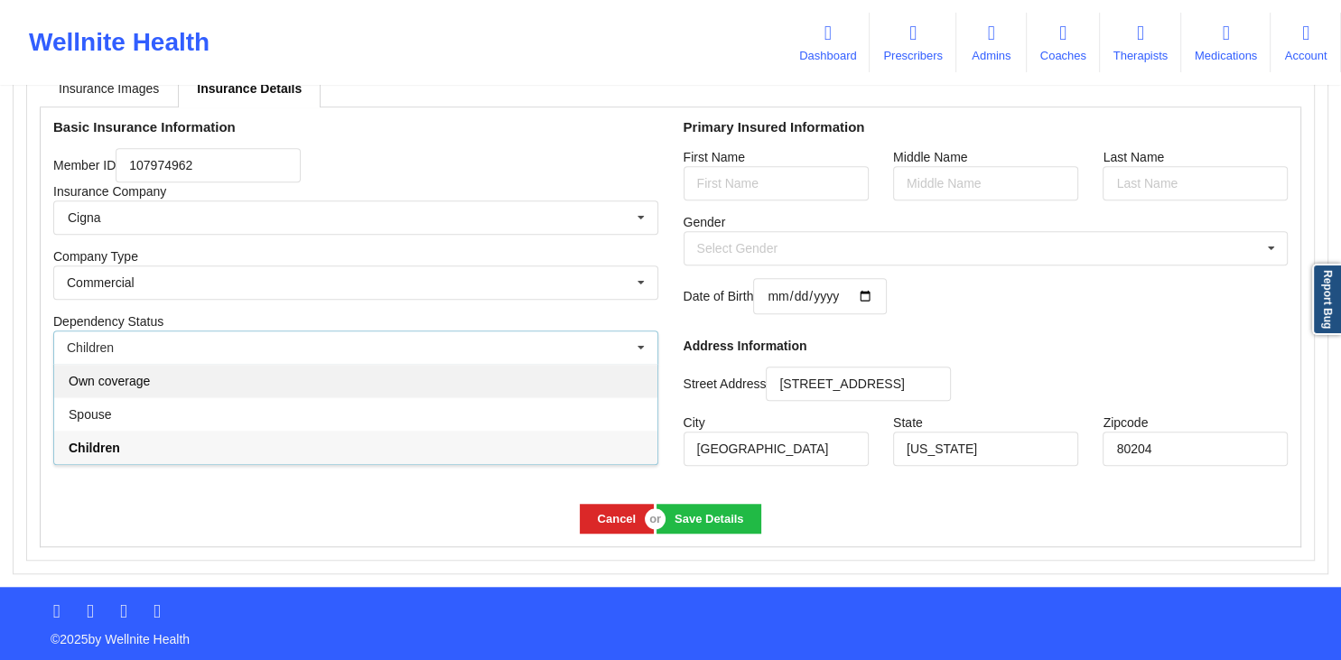
click at [245, 389] on div "Own coverage" at bounding box center [355, 380] width 603 height 33
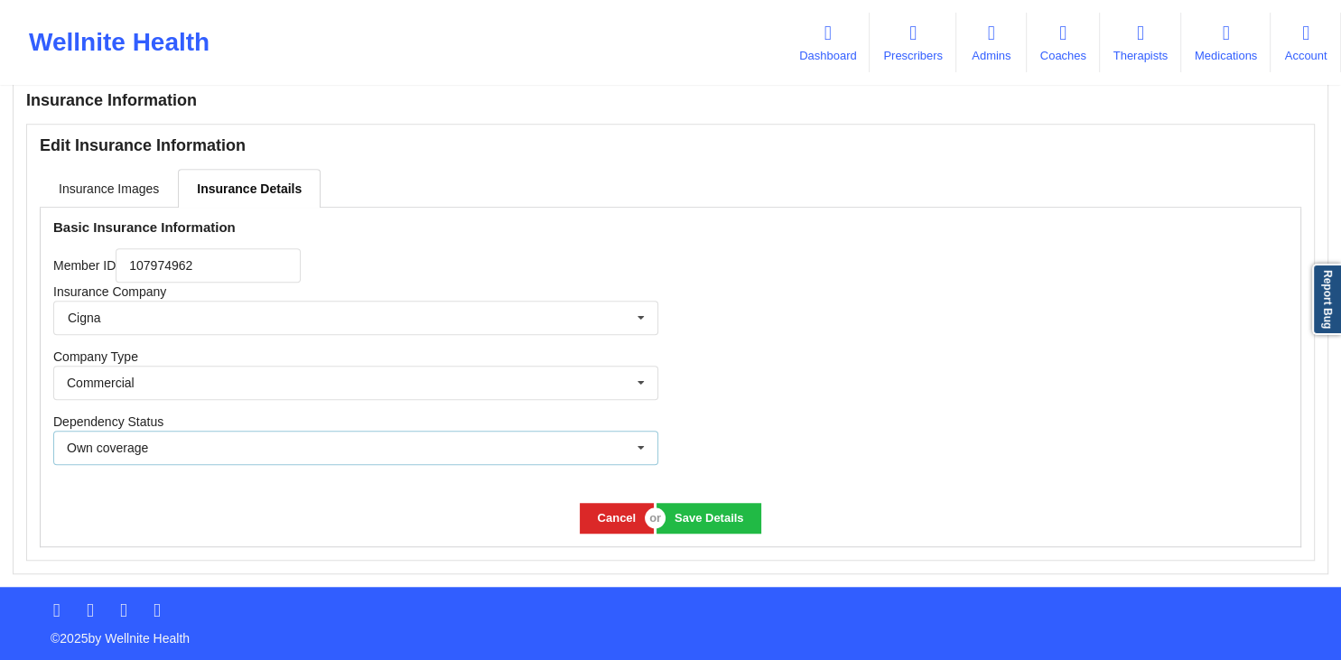
scroll to position [1249, 0]
click at [602, 522] on button "Cancel" at bounding box center [617, 518] width 74 height 30
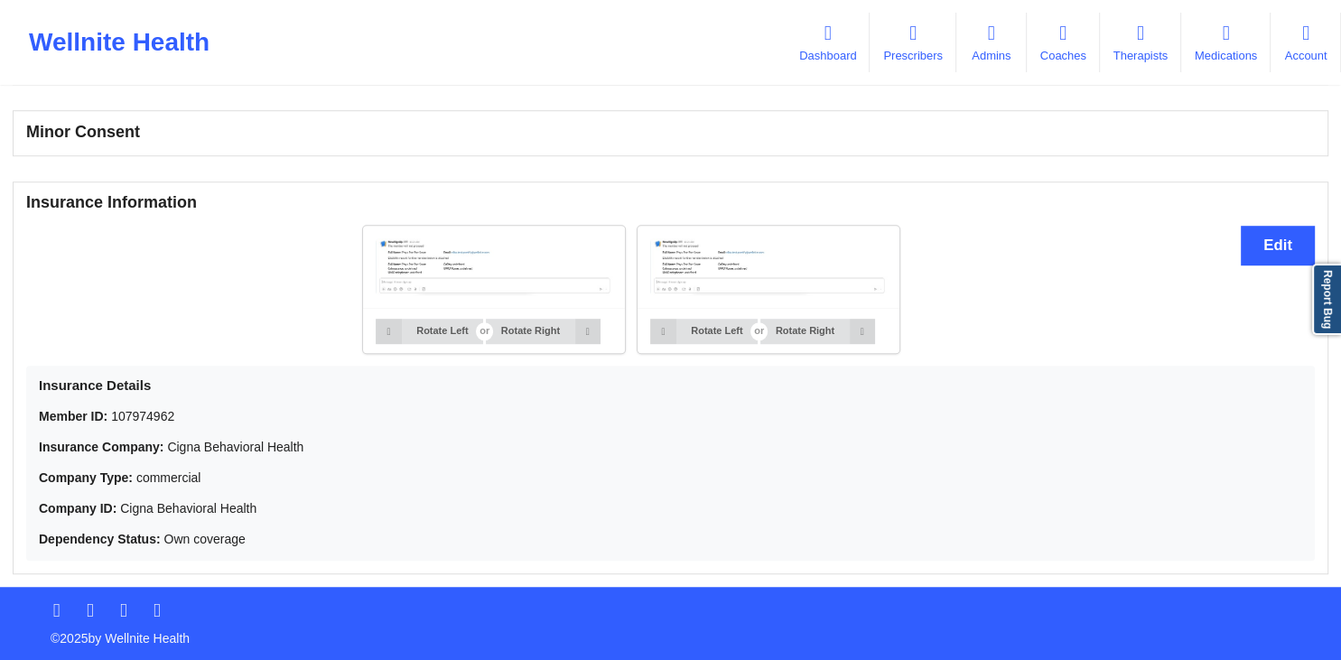
scroll to position [1147, 0]
drag, startPoint x: 218, startPoint y: 445, endPoint x: 319, endPoint y: 458, distance: 101.0
click at [319, 458] on div "Member ID: 107974962 Insurance Company: Cigna Behavioral Health Company Type: c…" at bounding box center [670, 477] width 1263 height 141
click at [822, 54] on link "Dashboard" at bounding box center [827, 43] width 84 height 60
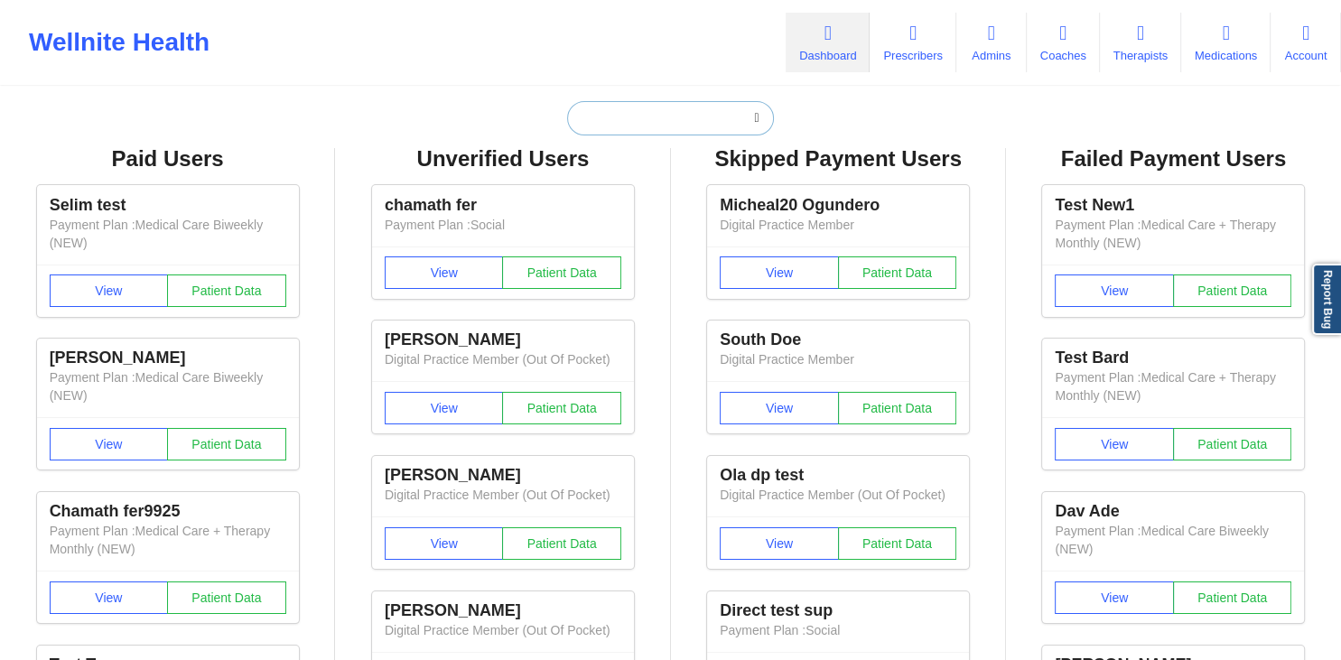
click at [660, 130] on input "text" at bounding box center [670, 118] width 206 height 34
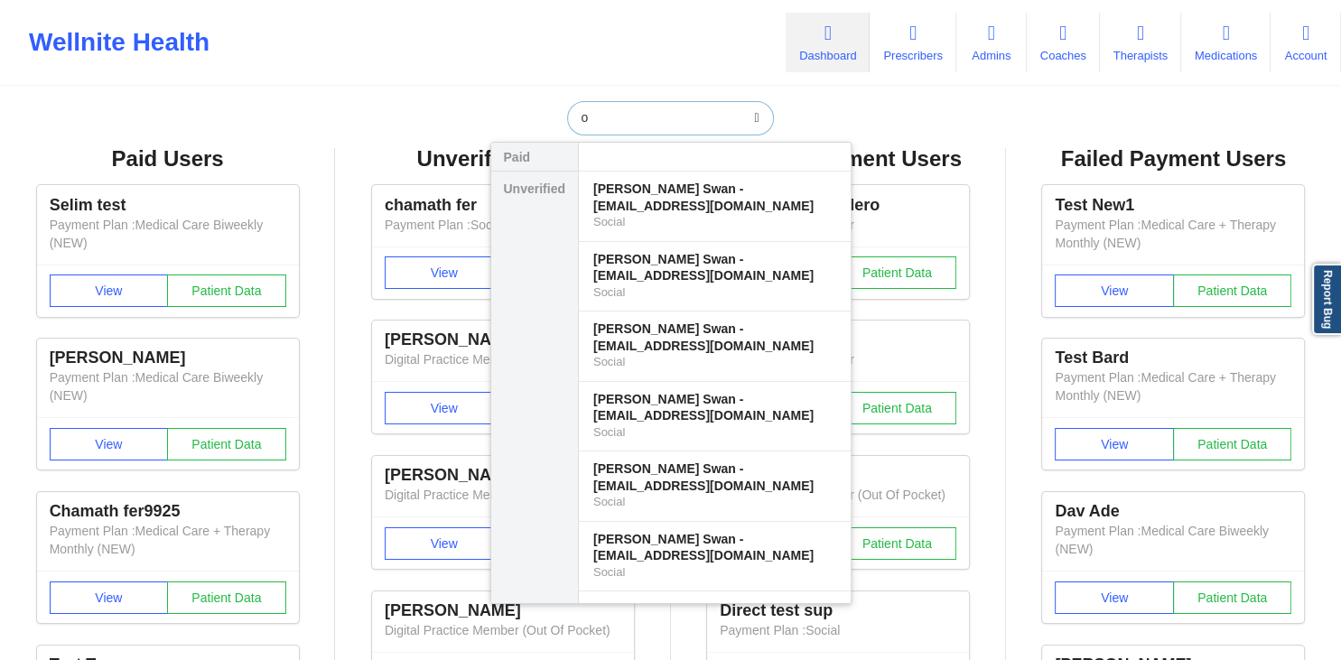
scroll to position [15120, 0]
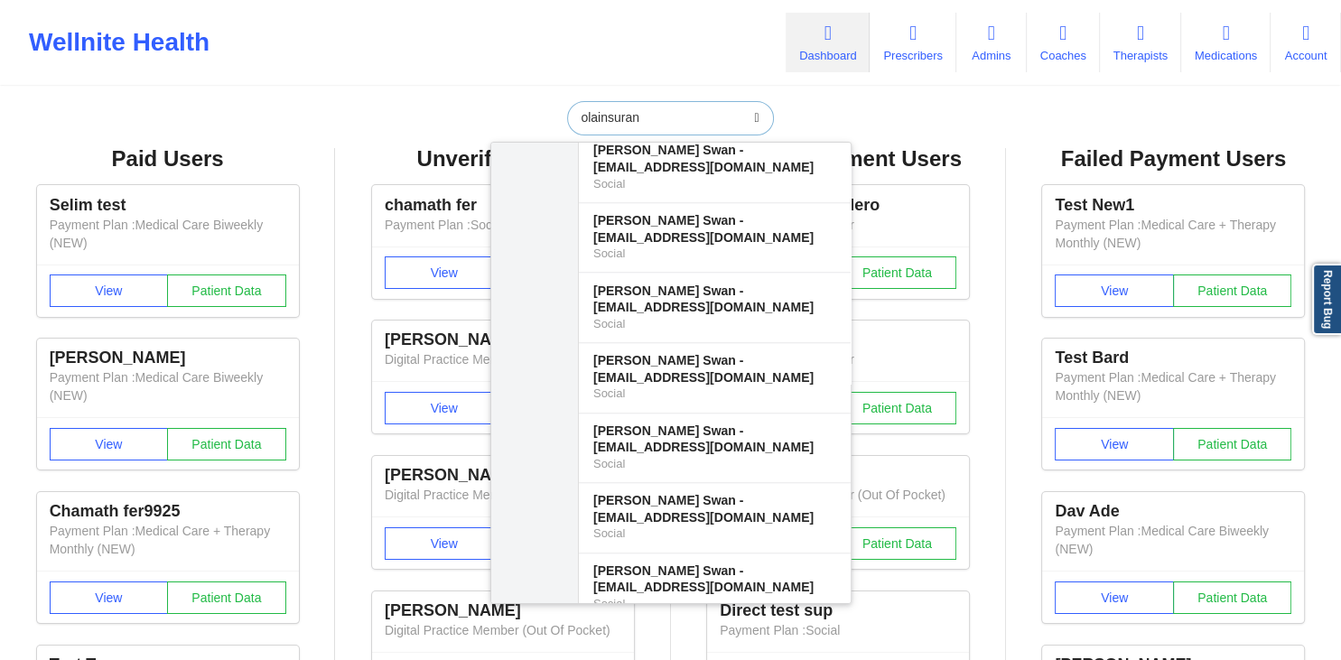
type input "olainsuranc"
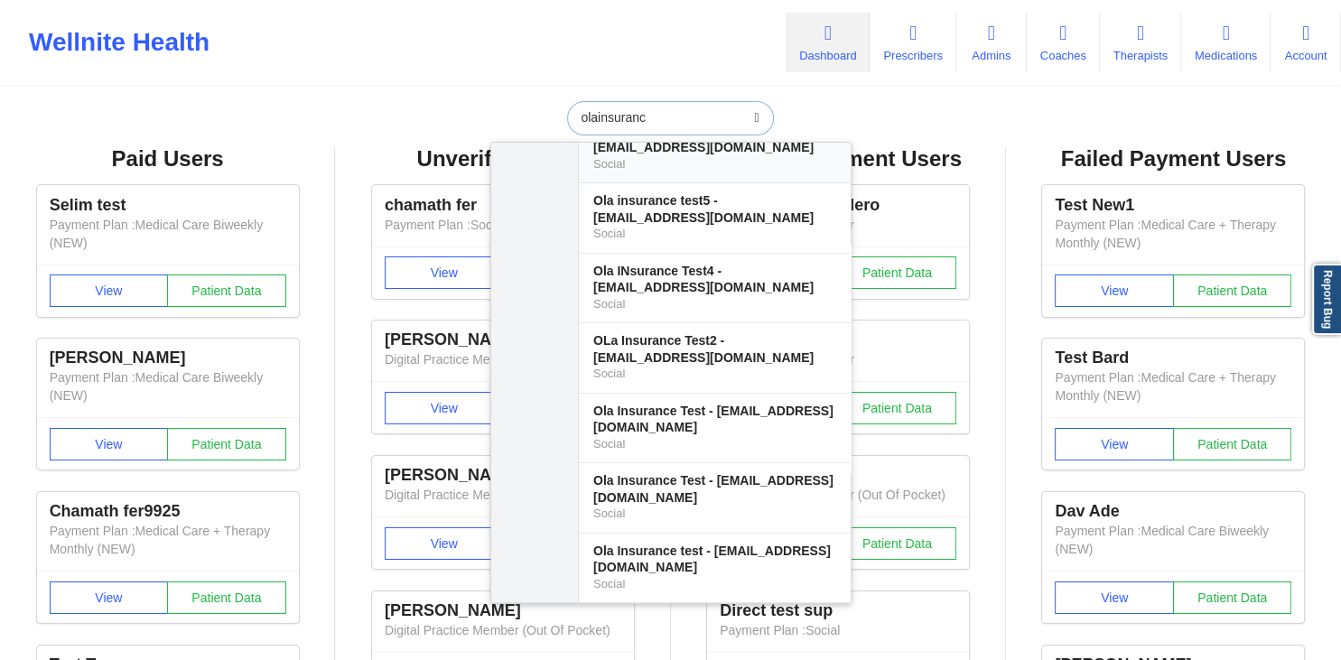
scroll to position [0, 0]
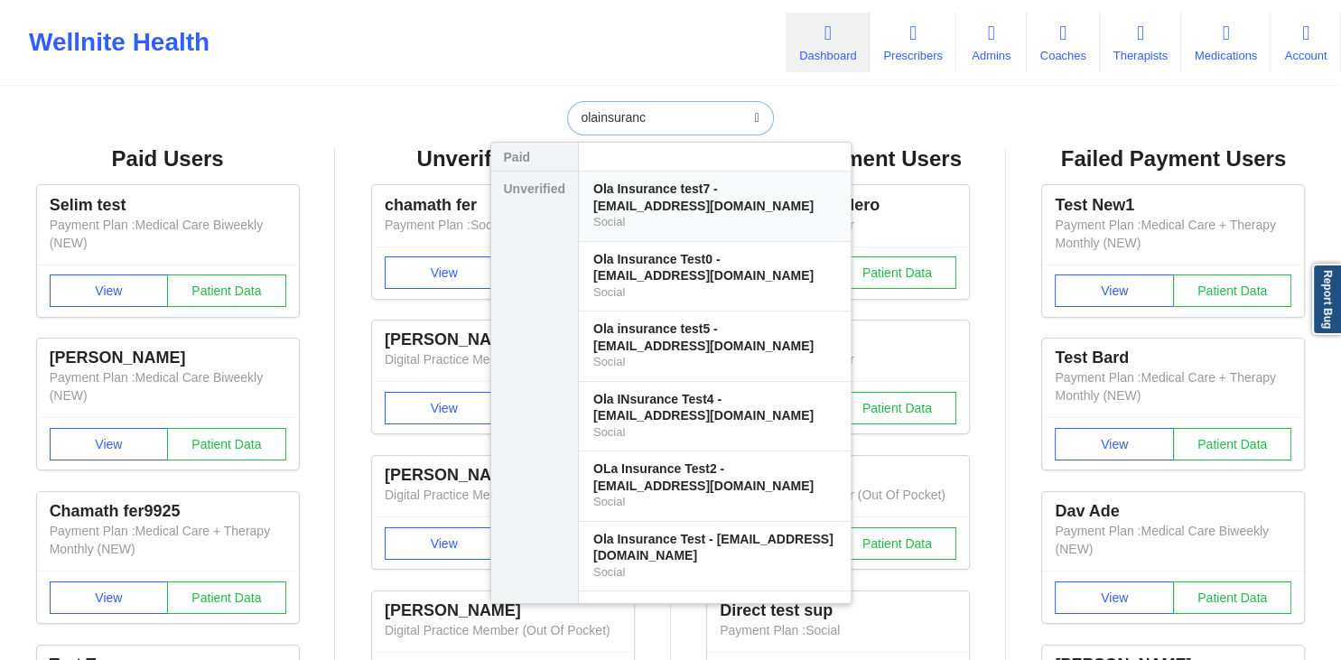
click at [708, 216] on div "Social" at bounding box center [714, 221] width 243 height 15
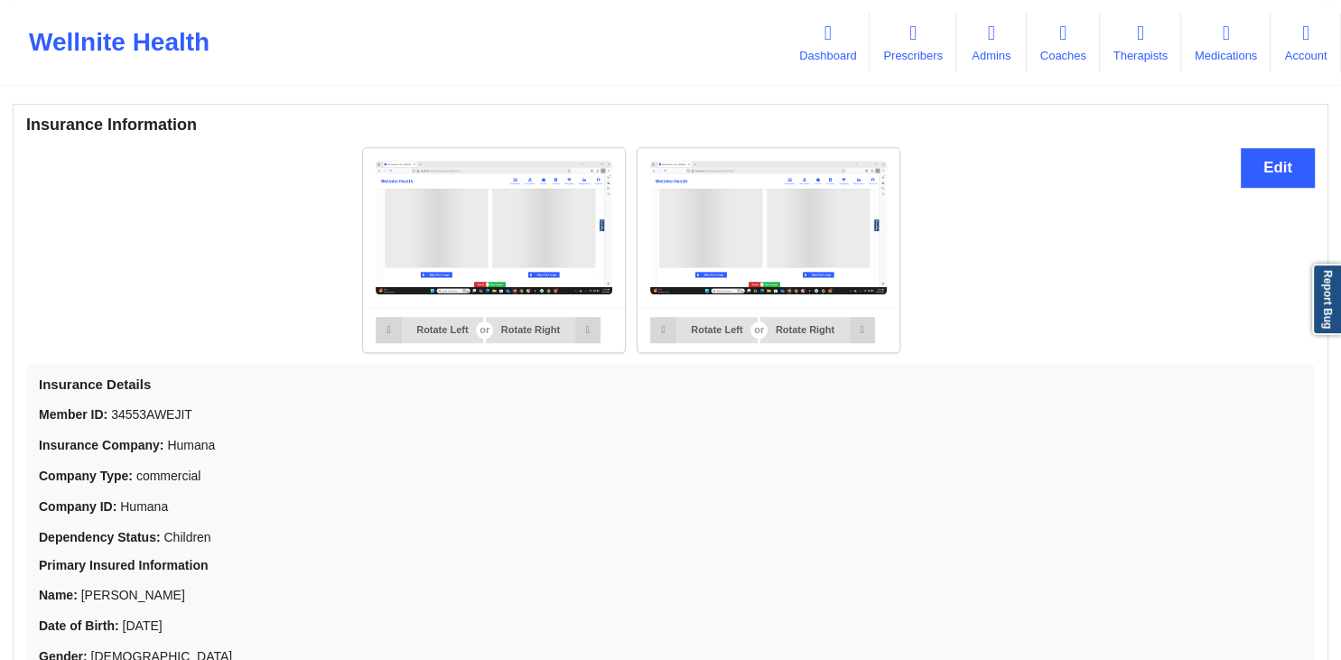
scroll to position [1289, 0]
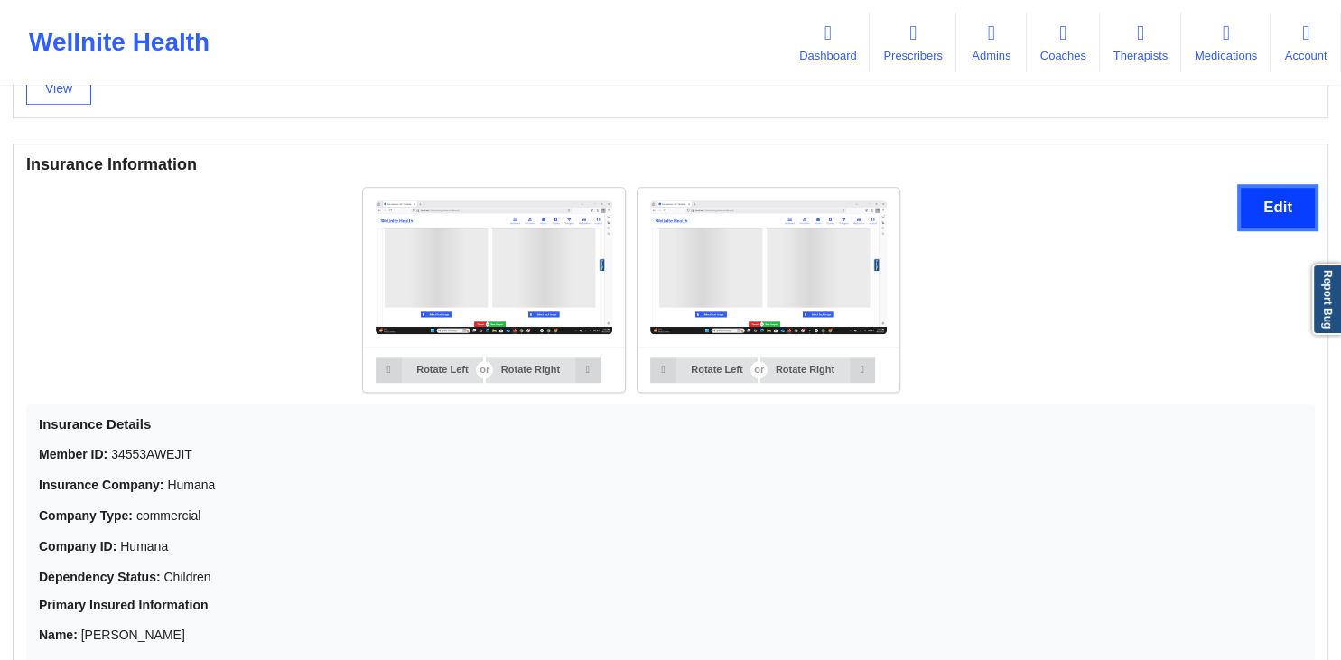
click at [1273, 202] on button "Edit" at bounding box center [1277, 207] width 74 height 39
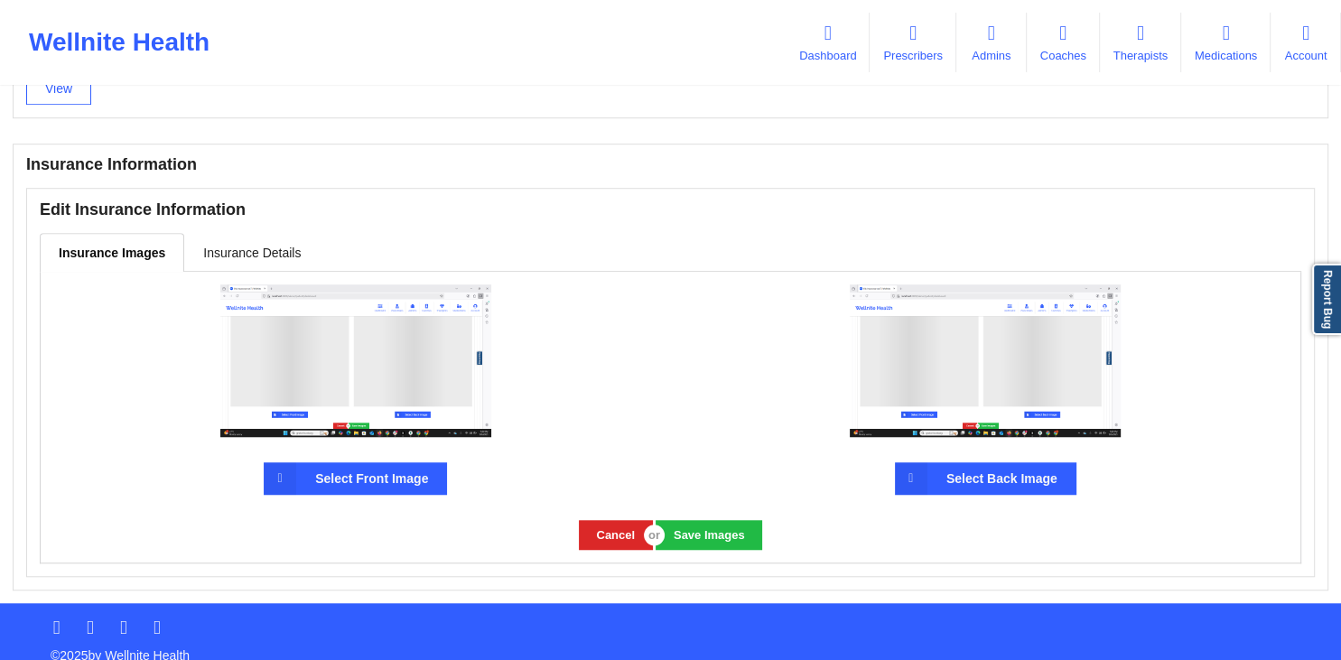
scroll to position [1308, 0]
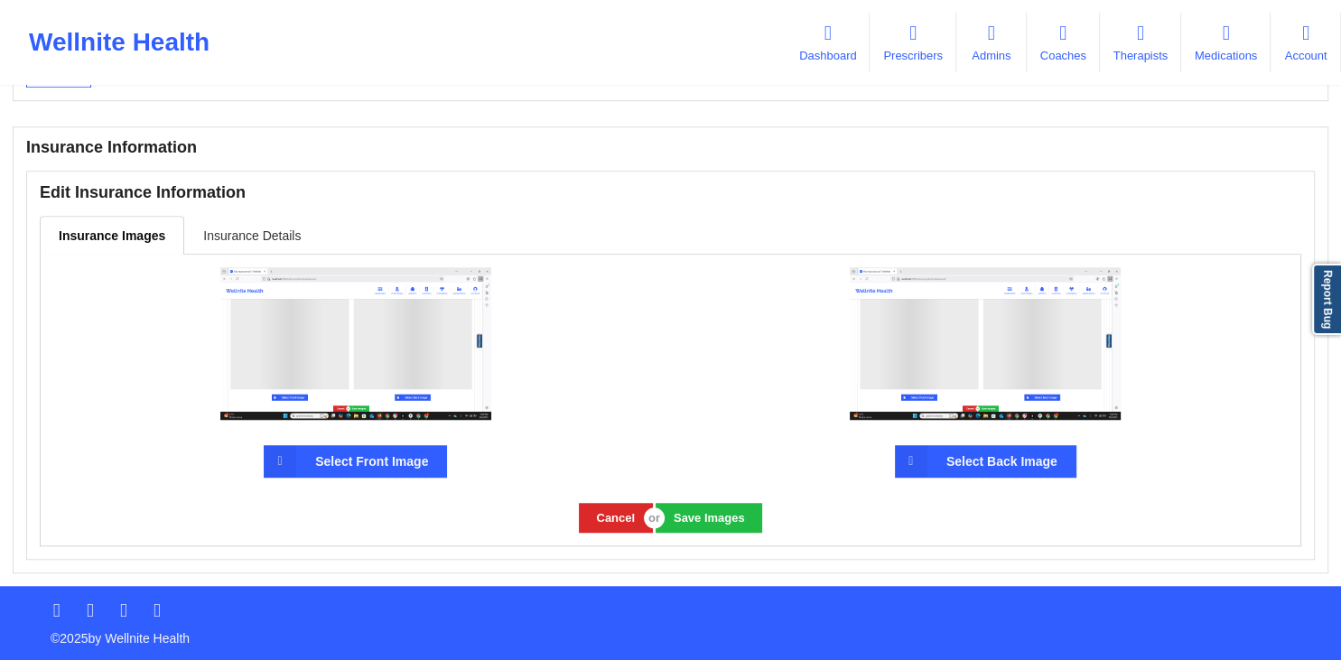
click at [236, 234] on link "Insurance Details" at bounding box center [251, 235] width 135 height 38
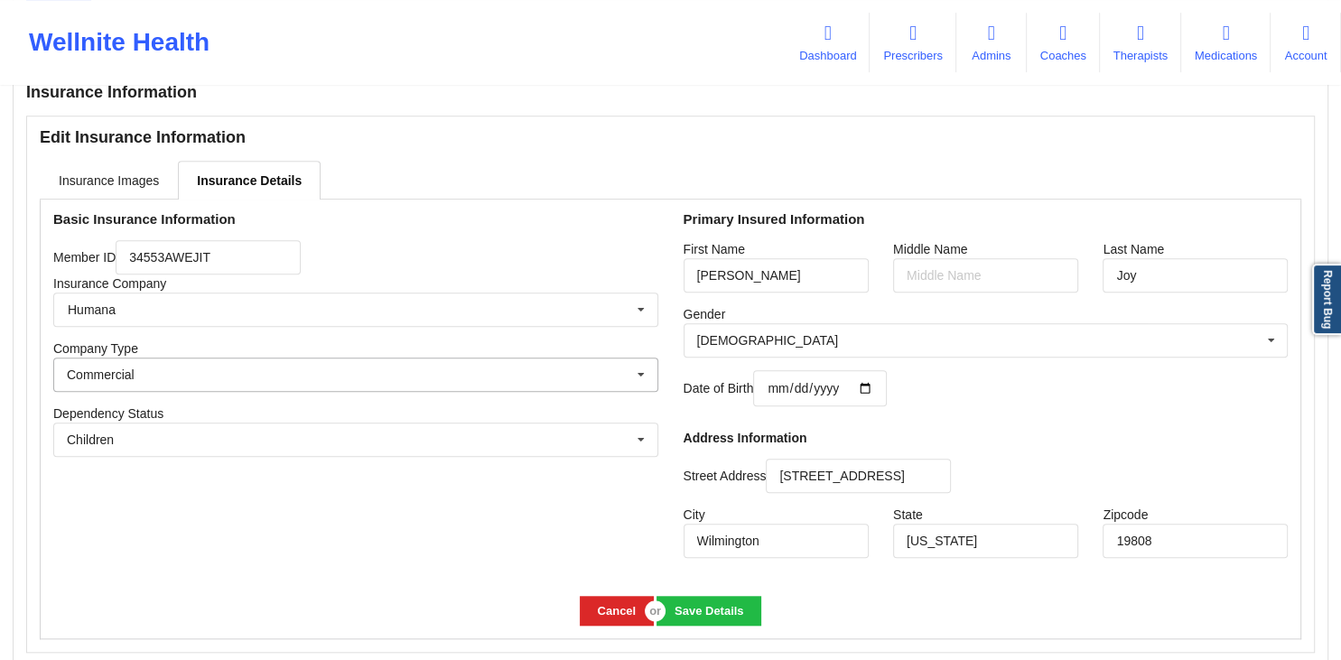
scroll to position [1358, 0]
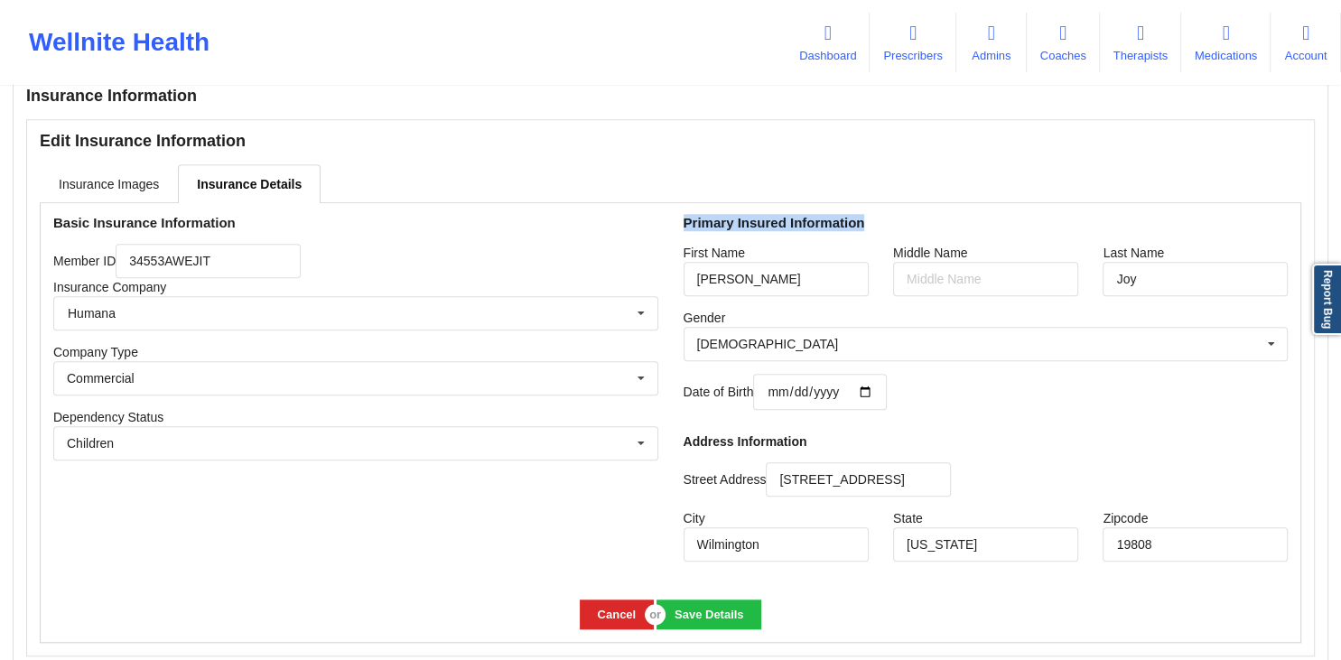
drag, startPoint x: 685, startPoint y: 225, endPoint x: 904, endPoint y: 234, distance: 218.7
click at [904, 234] on div "Primary Insured Information First Name [PERSON_NAME] Middle Name Last Name [PER…" at bounding box center [986, 395] width 630 height 384
click at [368, 450] on div "Children Own coverage Spouse Children" at bounding box center [355, 443] width 605 height 34
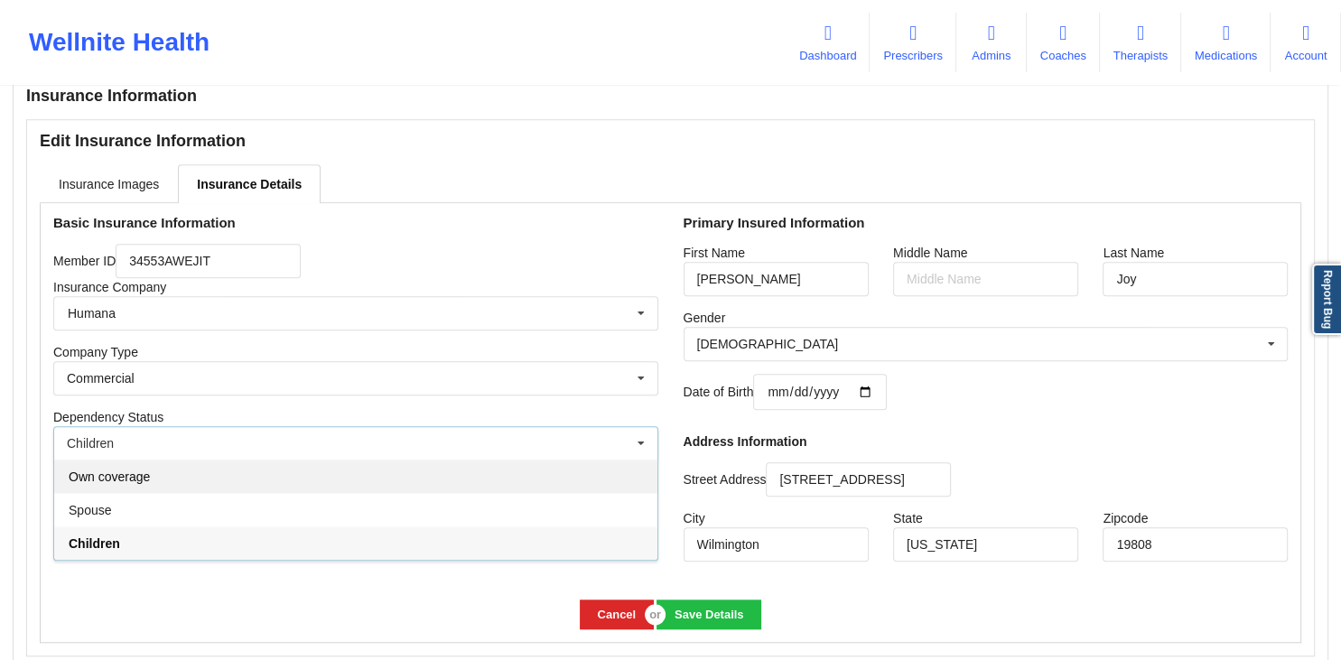
click at [116, 487] on div "Own coverage" at bounding box center [355, 476] width 603 height 33
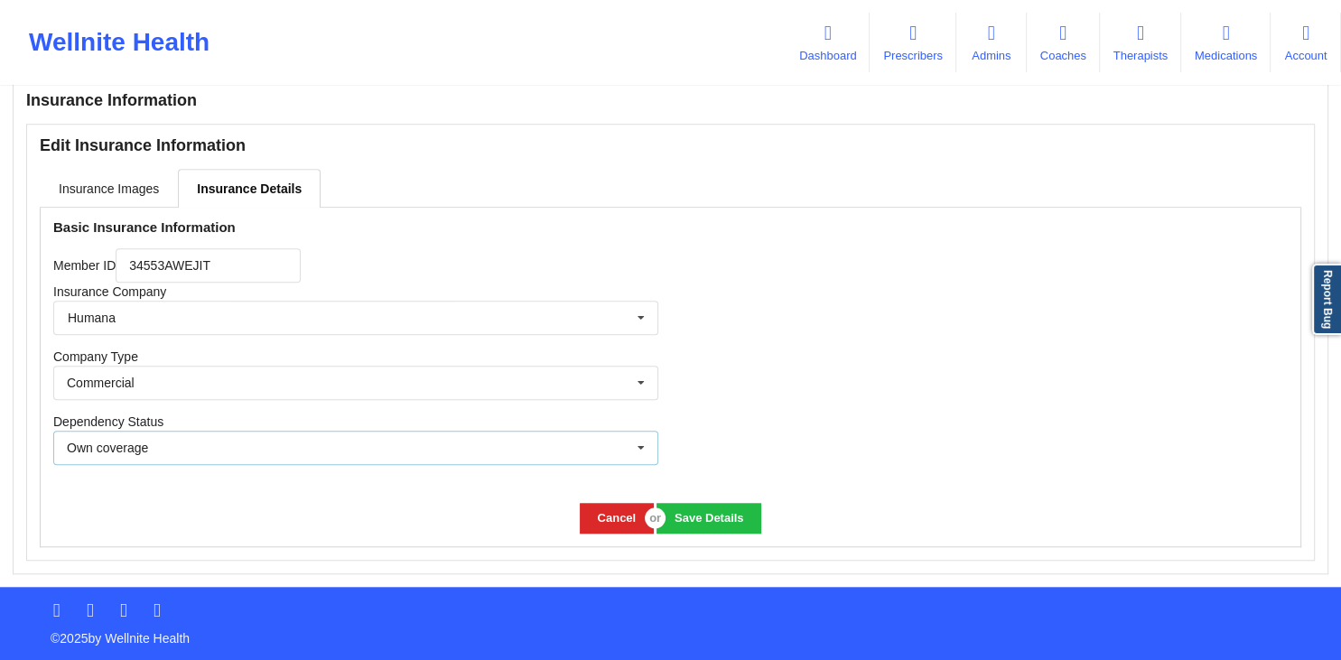
scroll to position [1355, 0]
click at [637, 320] on icon at bounding box center [640, 318] width 27 height 33
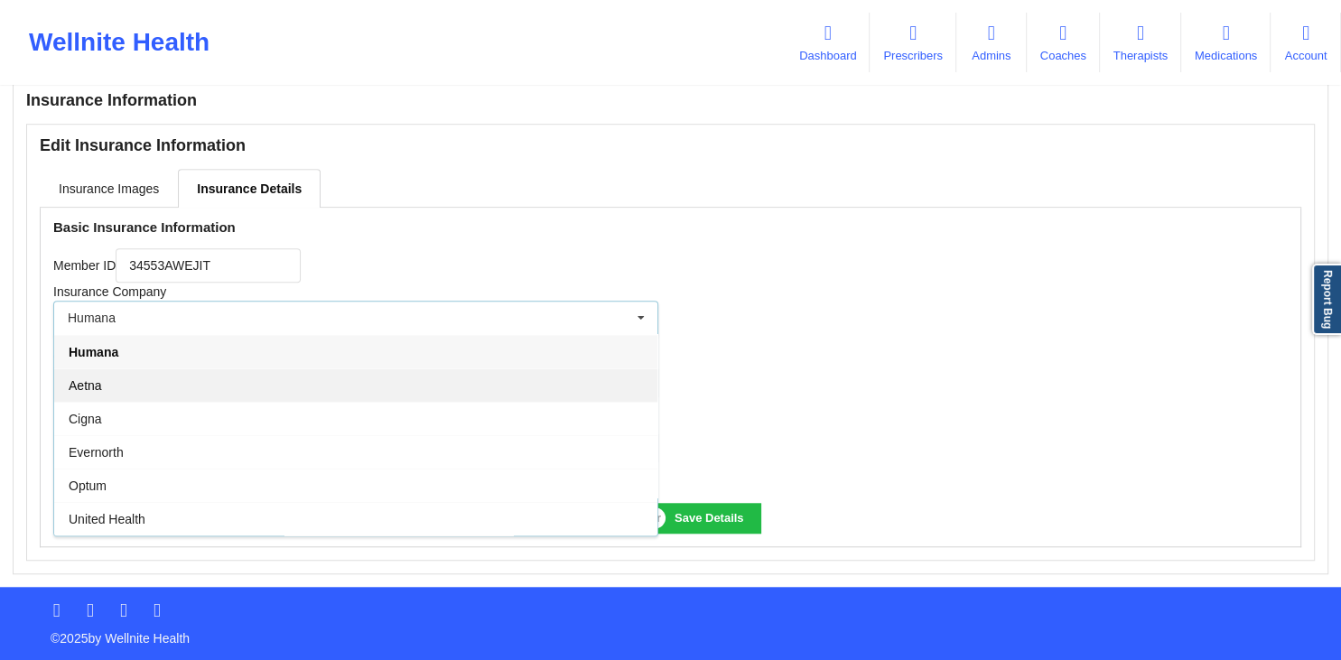
click at [103, 391] on div "Aetna" at bounding box center [355, 384] width 603 height 33
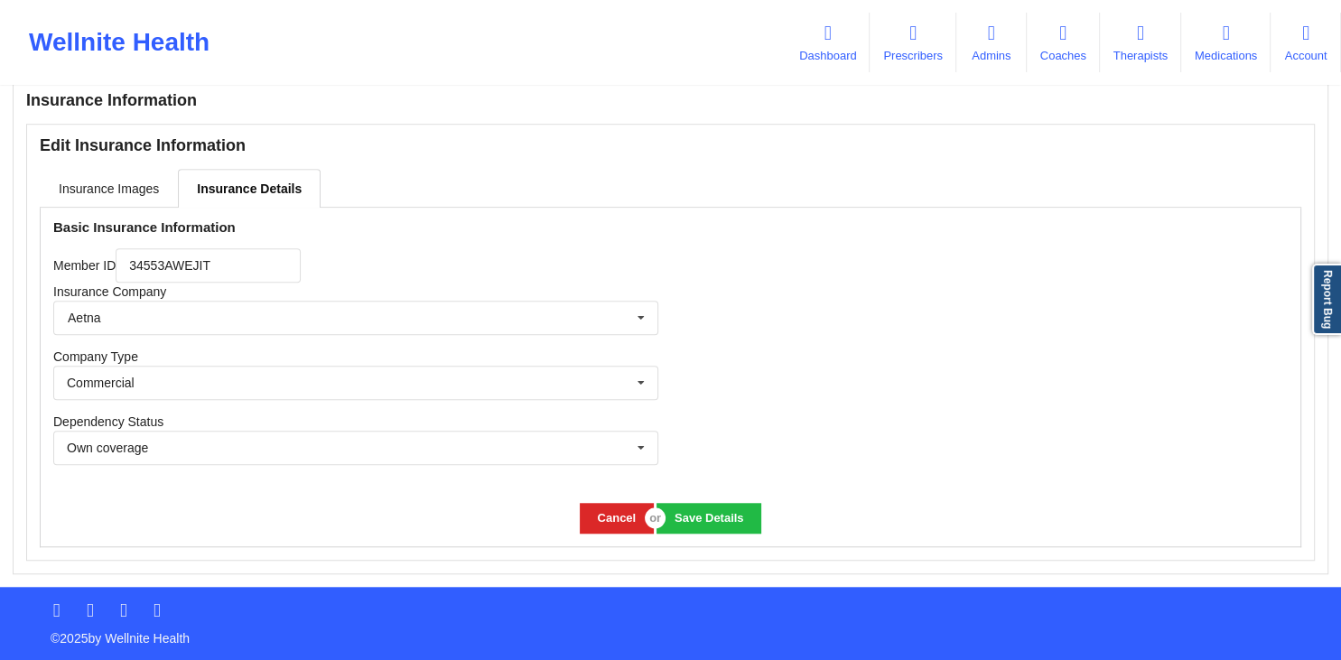
click at [342, 257] on div "Member ID 34553AWEJIT" at bounding box center [355, 265] width 605 height 34
click at [721, 515] on button "Save Details" at bounding box center [708, 518] width 104 height 30
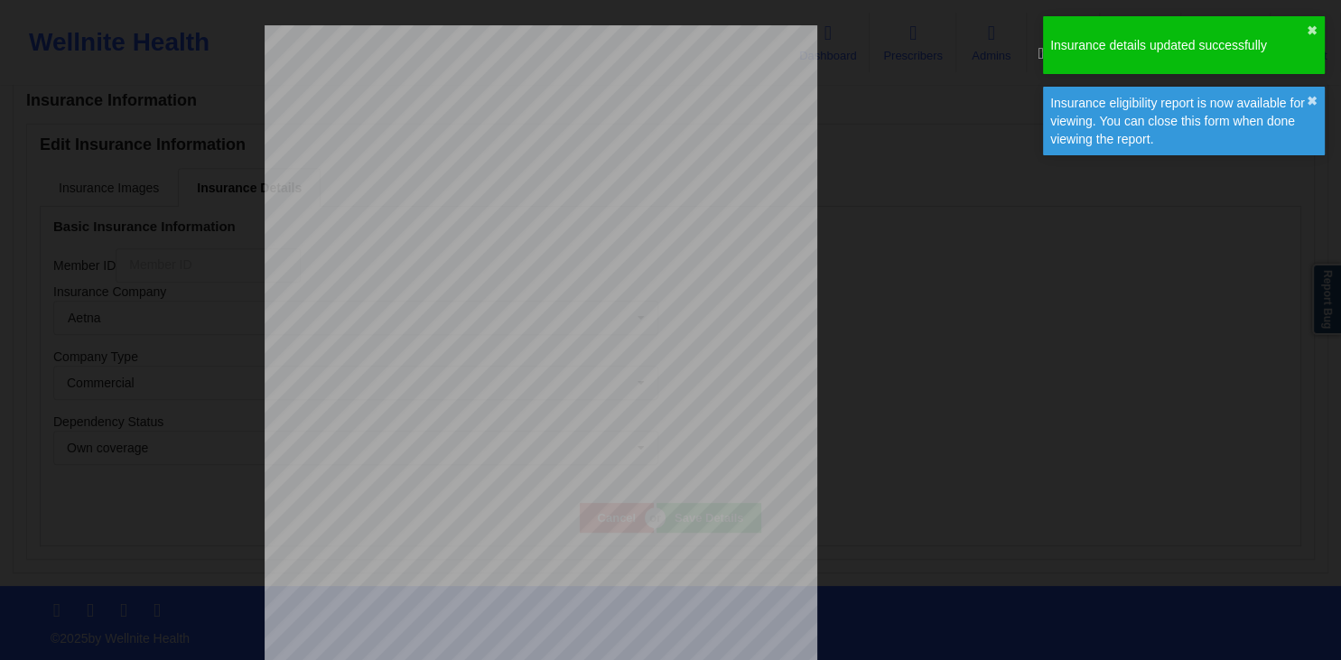
scroll to position [918, 0]
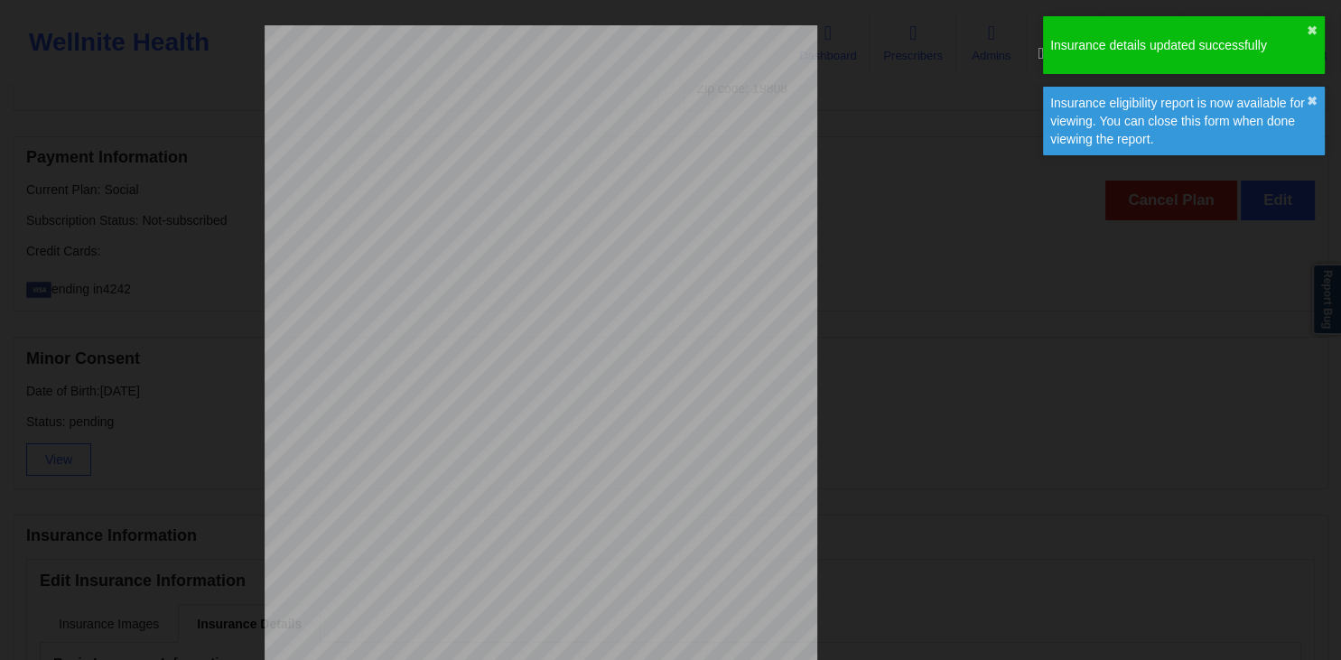
type input "34553AWEJIT"
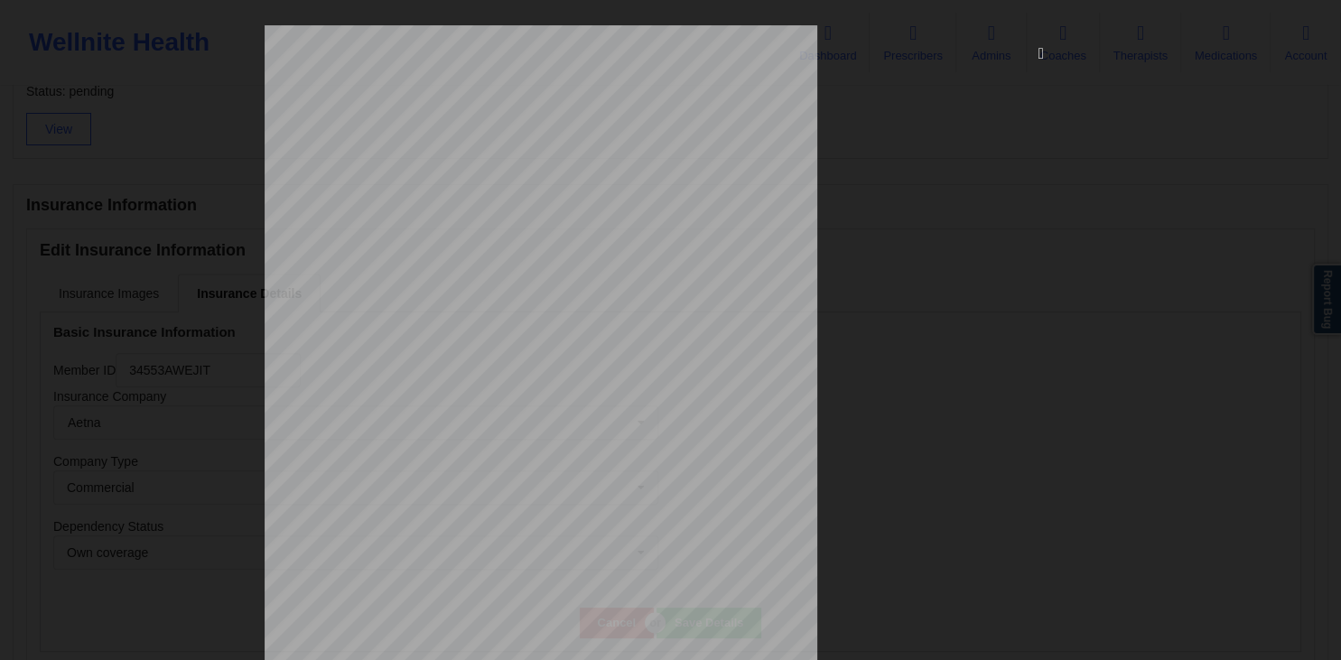
click at [1036, 56] on icon at bounding box center [1040, 52] width 29 height 29
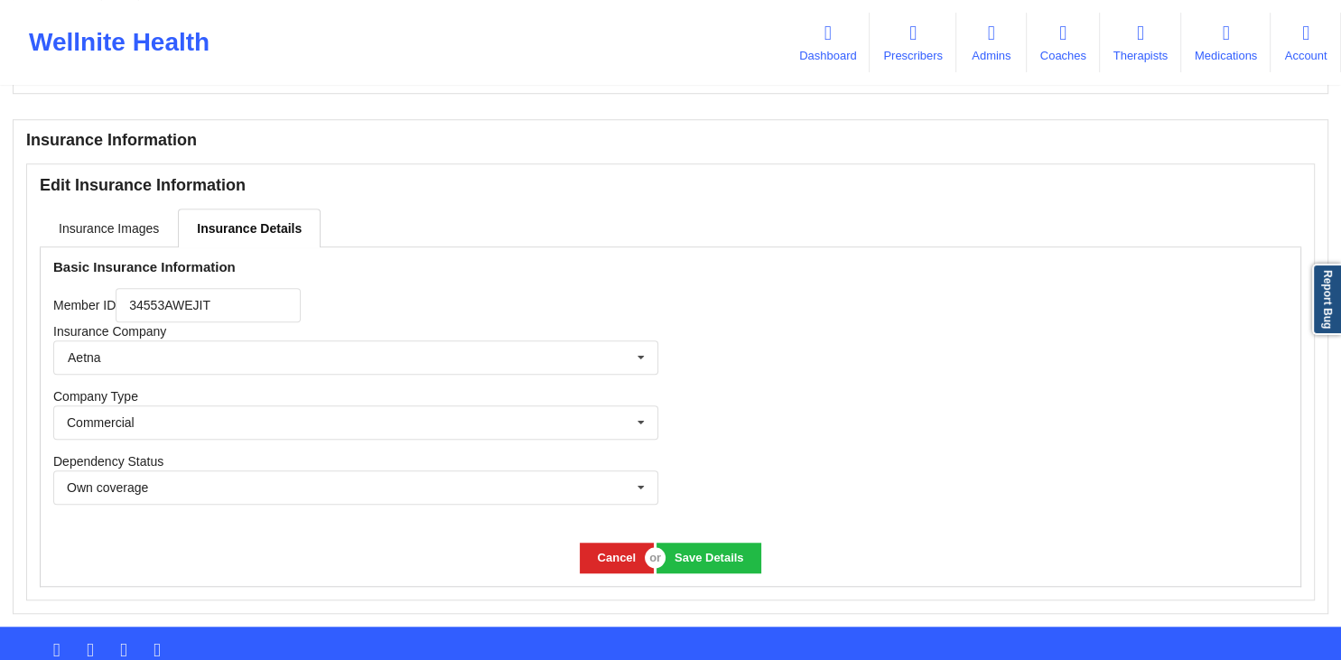
scroll to position [1355, 0]
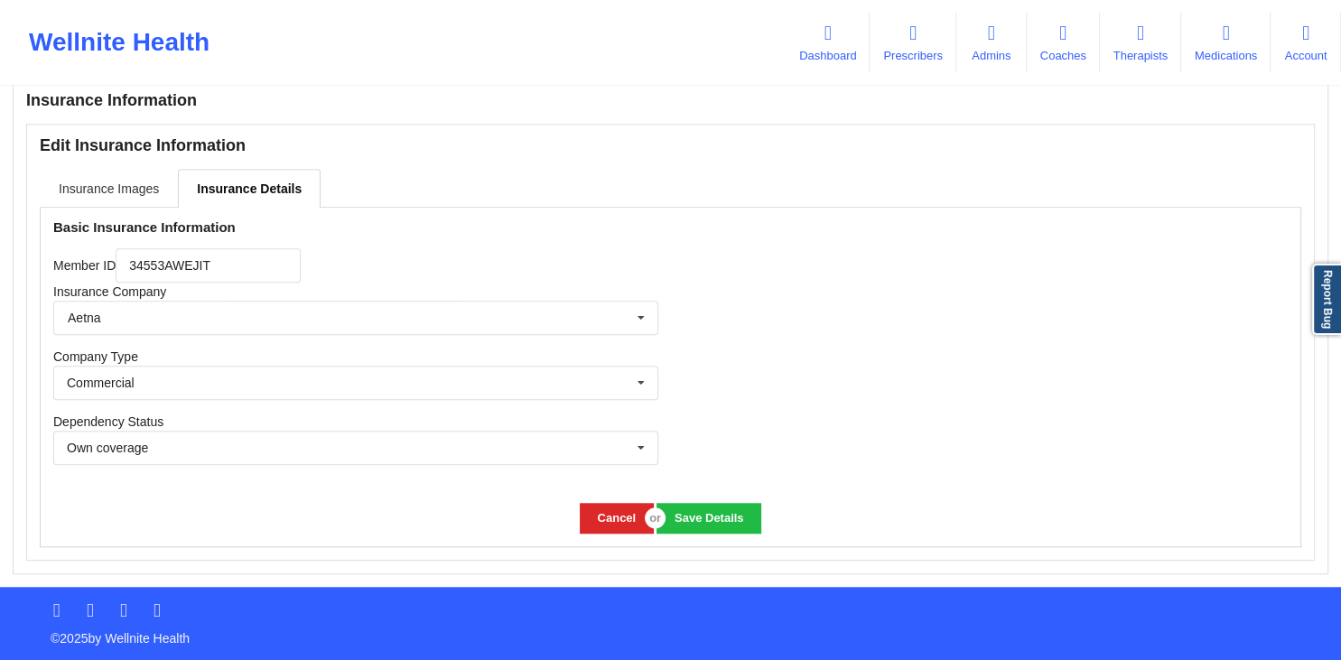
click at [117, 186] on link "Insurance Images" at bounding box center [109, 188] width 138 height 38
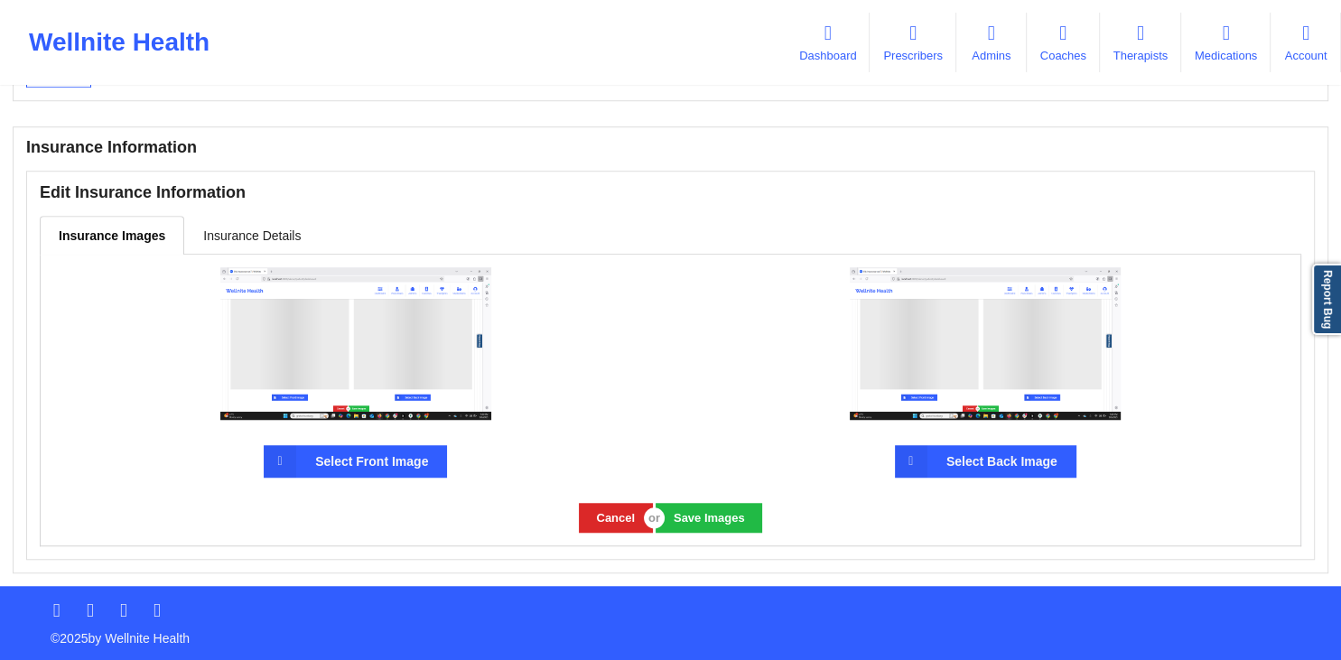
scroll to position [1308, 0]
click at [249, 218] on link "Insurance Details" at bounding box center [251, 235] width 135 height 38
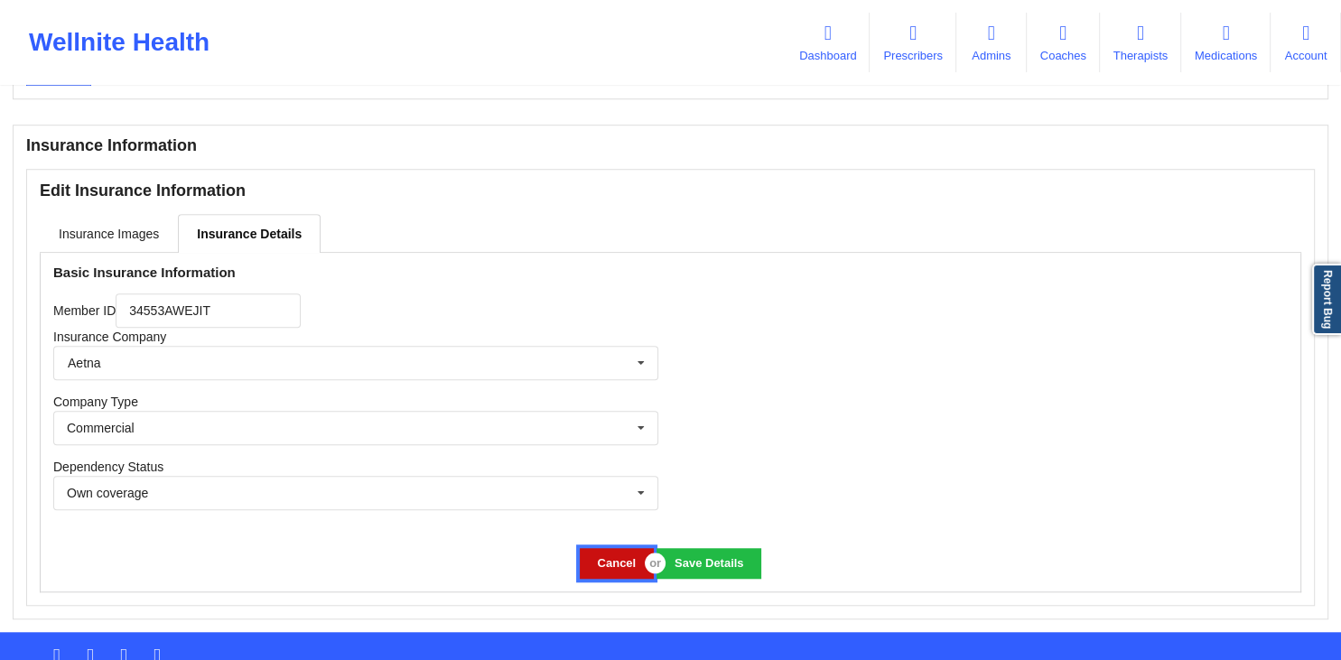
click at [623, 552] on button "Cancel" at bounding box center [617, 563] width 74 height 30
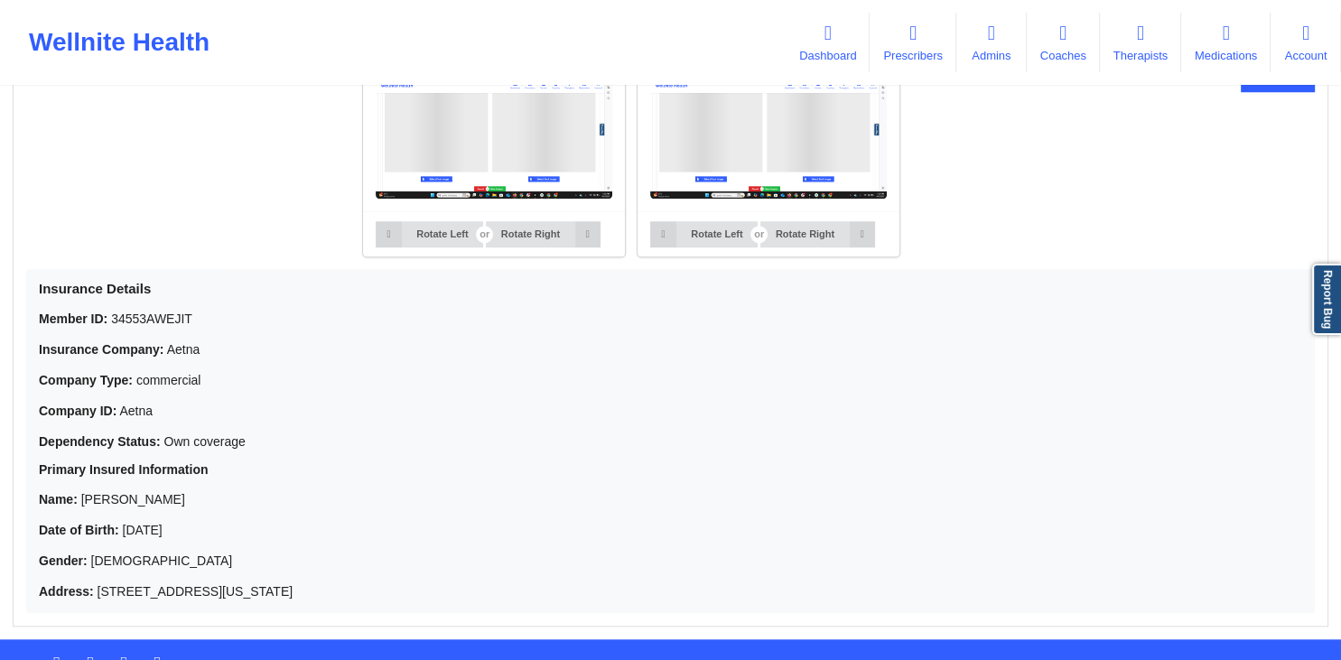
scroll to position [1481, 0]
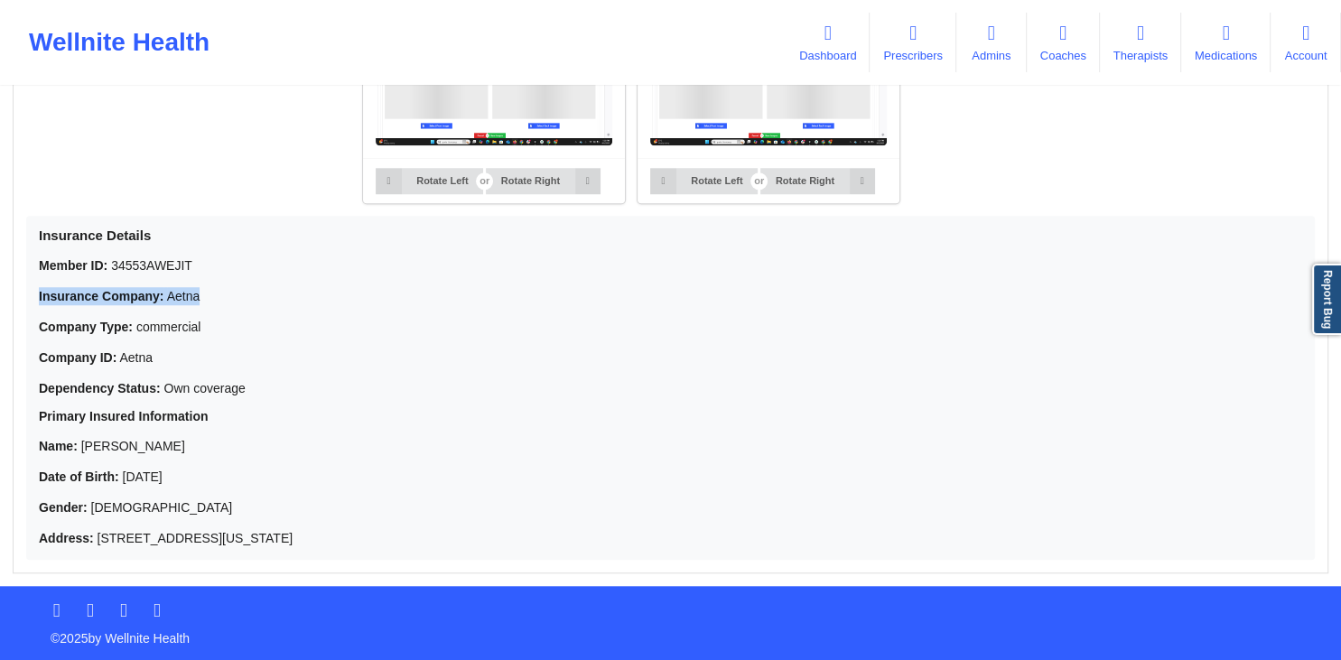
drag, startPoint x: 41, startPoint y: 291, endPoint x: 219, endPoint y: 337, distance: 184.6
click at [211, 291] on p "Insurance Company: Aetna" at bounding box center [670, 296] width 1263 height 18
drag, startPoint x: 65, startPoint y: 359, endPoint x: 167, endPoint y: 365, distance: 102.2
click at [167, 365] on p "Company ID: Aetna" at bounding box center [670, 357] width 1263 height 18
drag, startPoint x: 34, startPoint y: 386, endPoint x: 255, endPoint y: 395, distance: 220.5
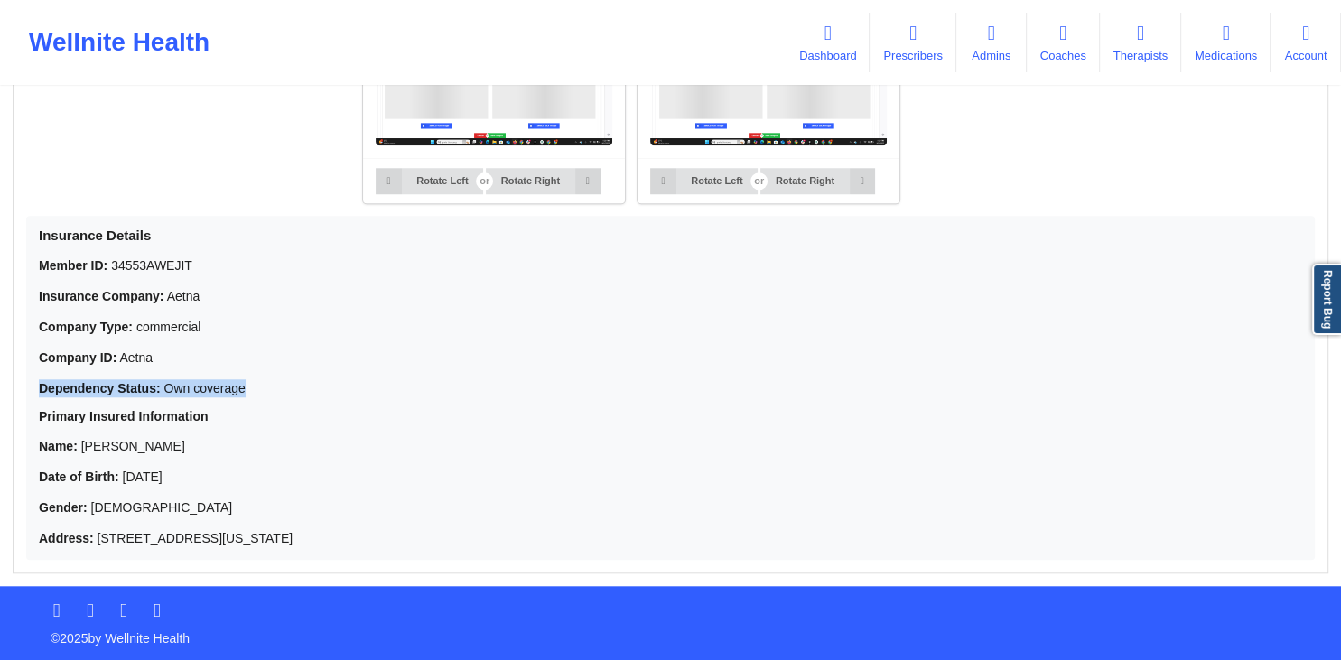
click at [255, 395] on div "Insurance Details Member ID: 34553AWEJIT Insurance Company: Aetna Company Type:…" at bounding box center [670, 388] width 1288 height 344
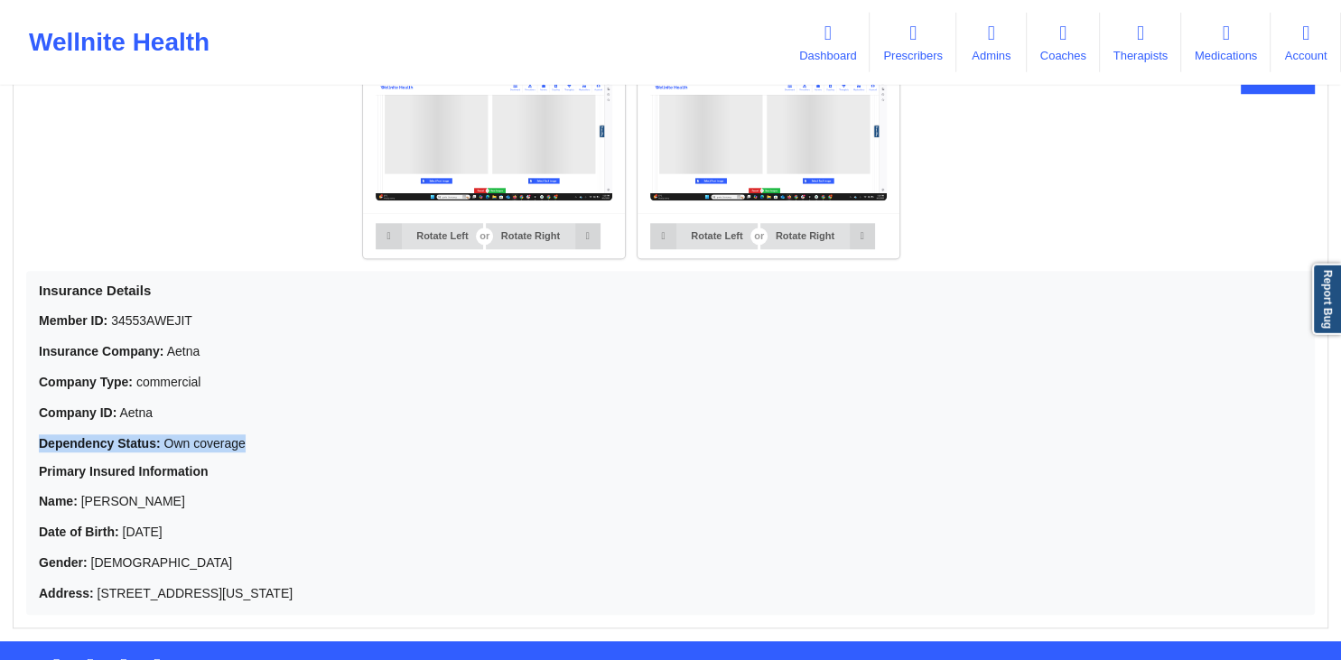
scroll to position [1430, 0]
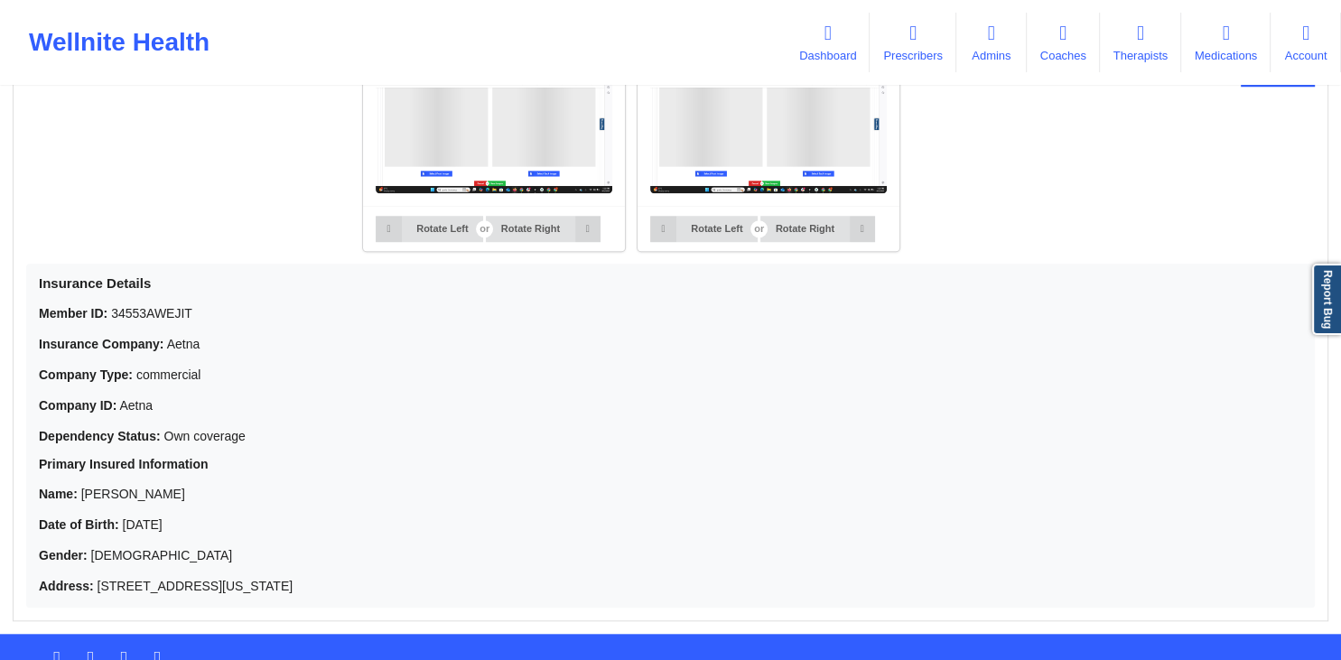
click at [469, 414] on p "Company ID: Aetna" at bounding box center [670, 405] width 1263 height 18
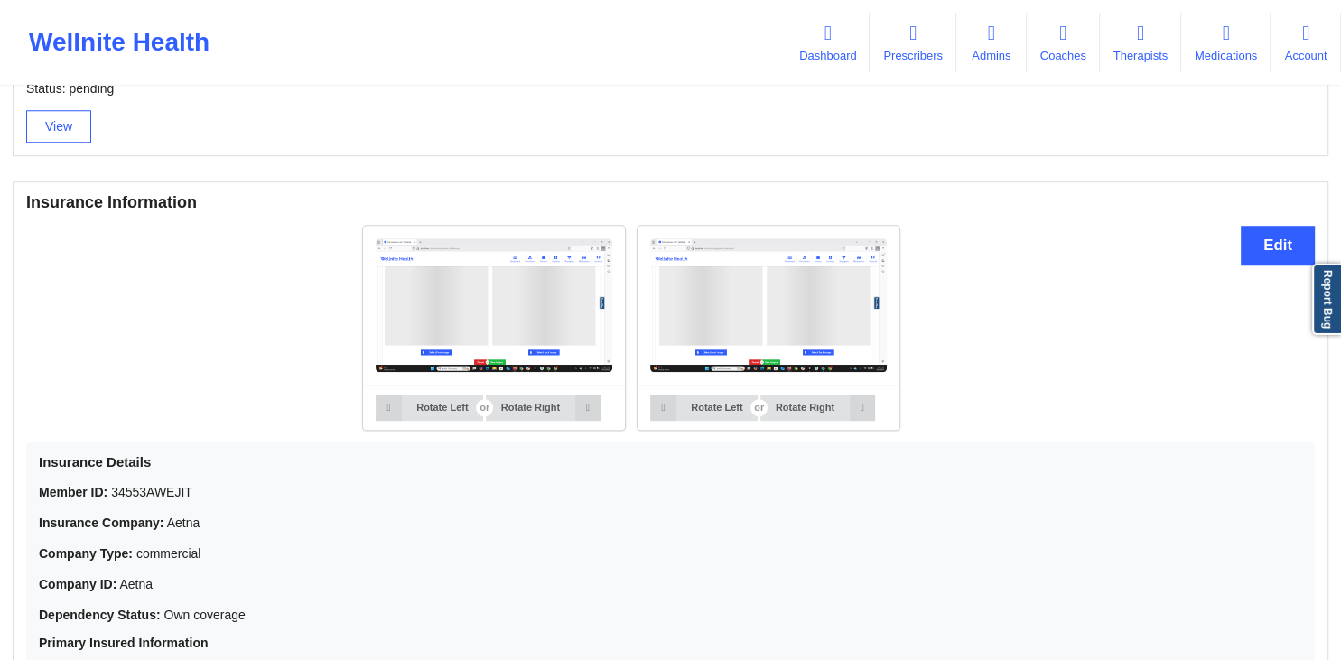
scroll to position [1194, 0]
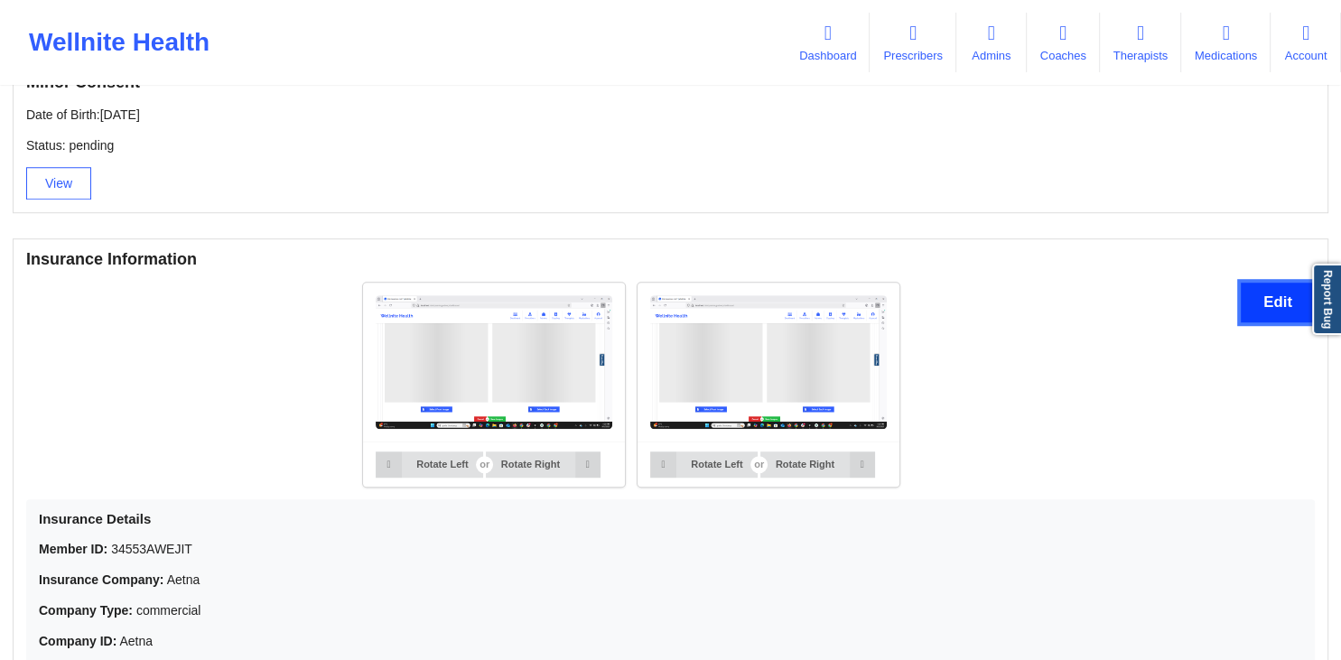
click at [1258, 309] on button "Edit" at bounding box center [1277, 302] width 74 height 39
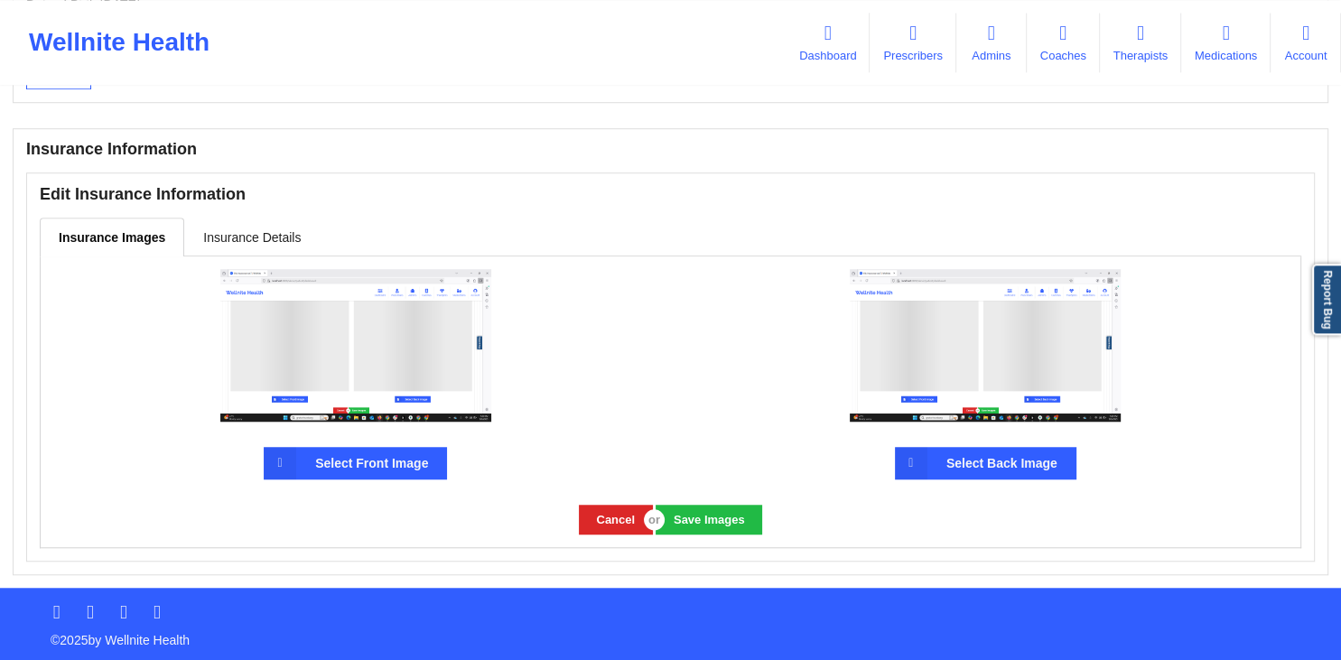
scroll to position [1308, 0]
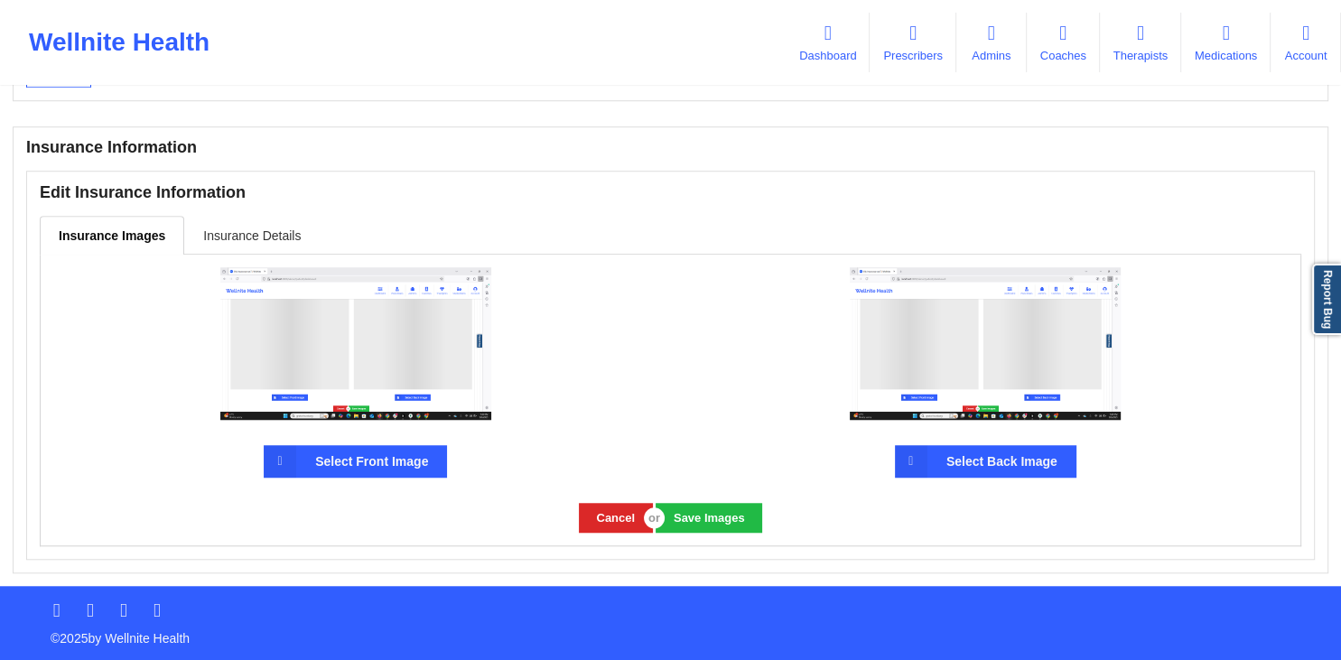
click at [232, 232] on link "Insurance Details" at bounding box center [251, 235] width 135 height 38
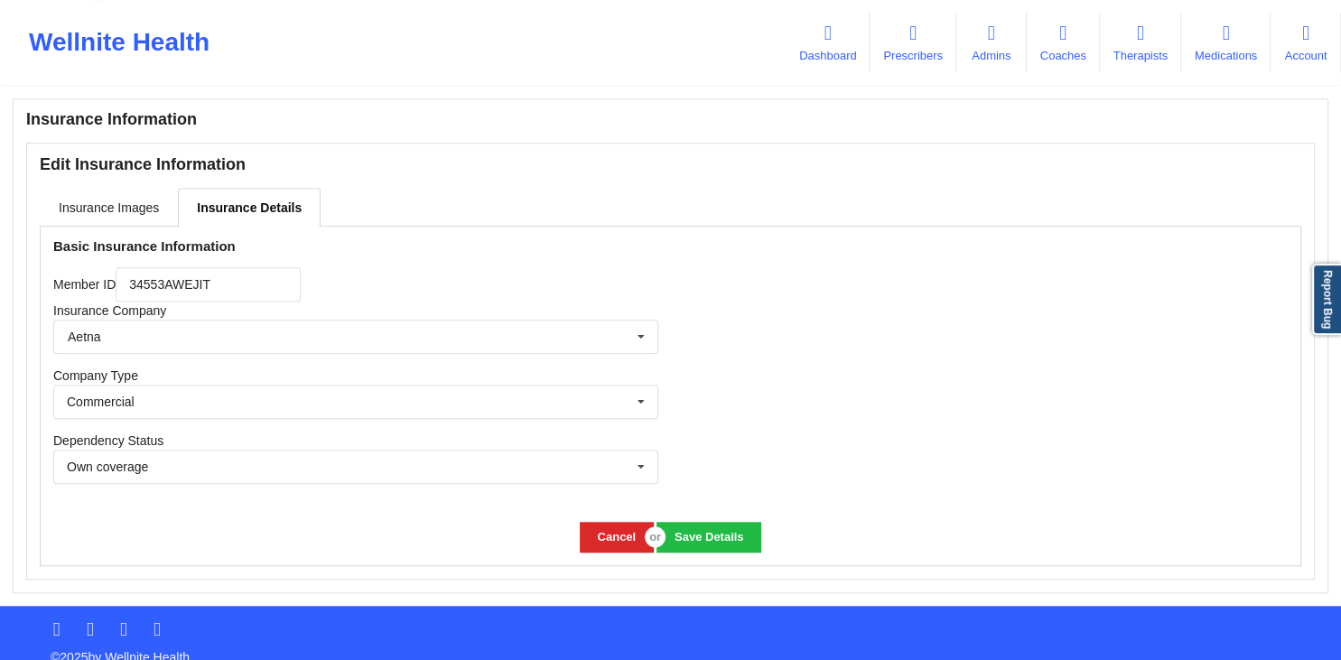
scroll to position [1355, 0]
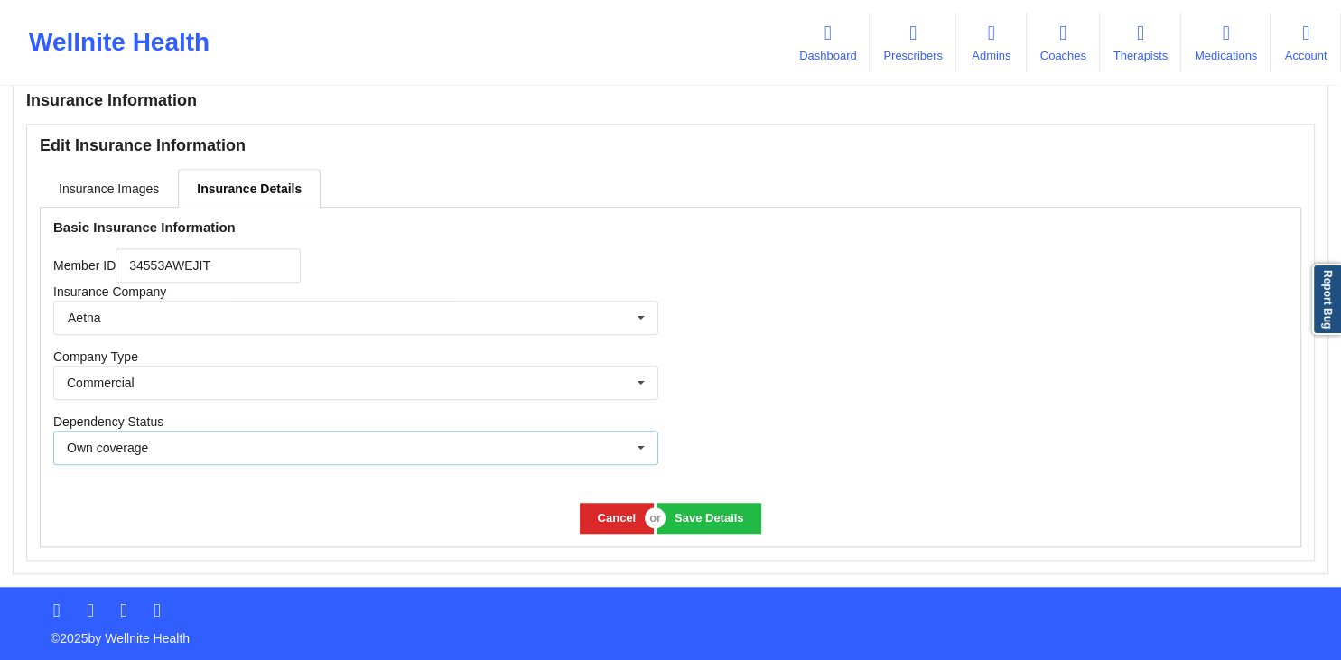
click at [641, 450] on icon at bounding box center [640, 448] width 27 height 33
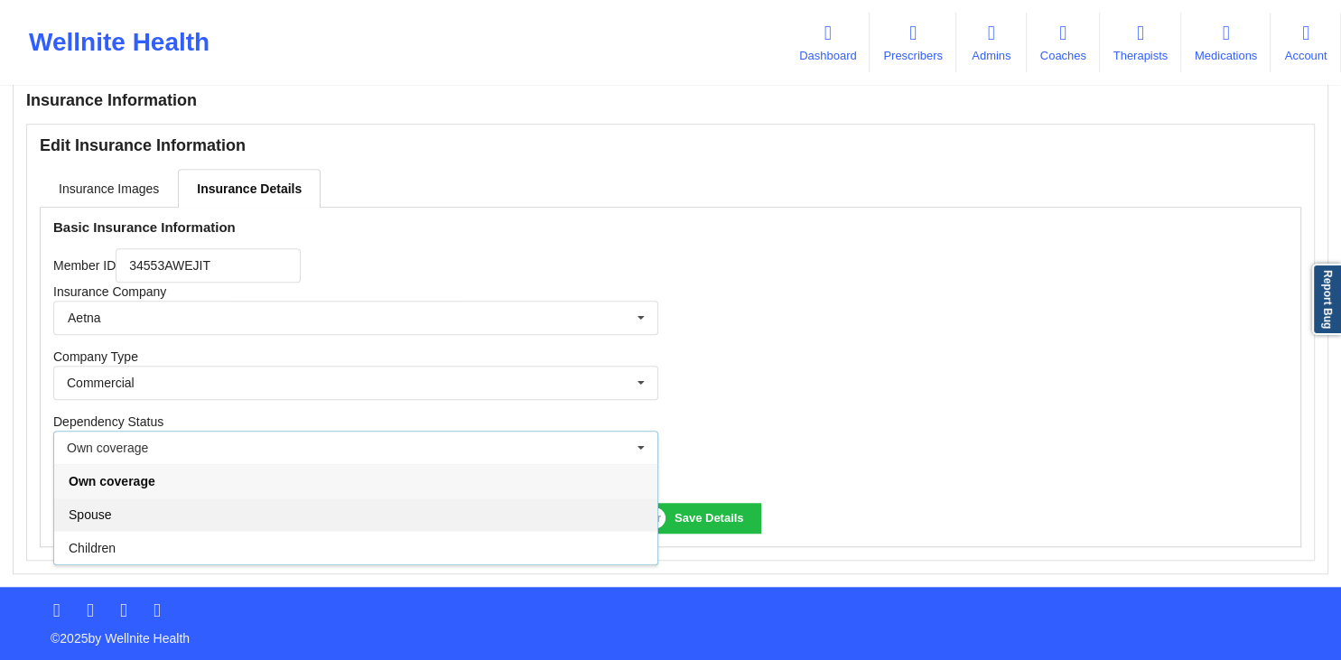
click at [146, 516] on div "Spouse" at bounding box center [355, 513] width 603 height 33
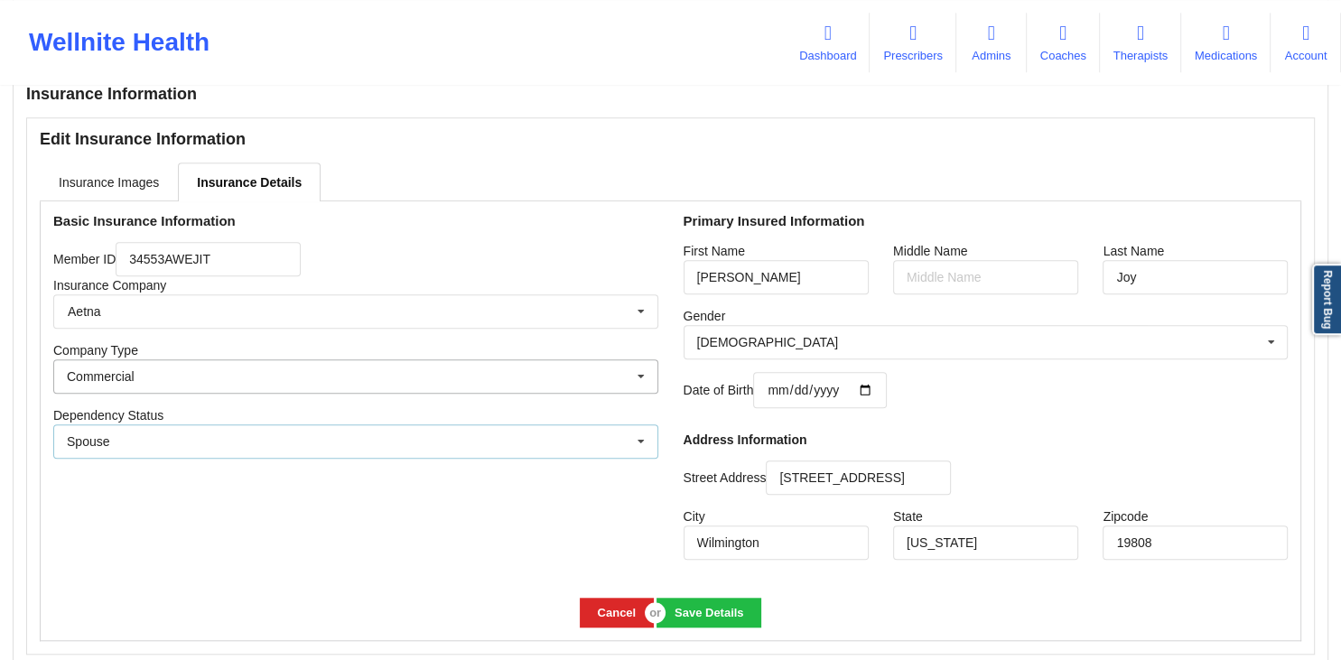
scroll to position [1358, 0]
click at [637, 445] on icon at bounding box center [640, 443] width 27 height 33
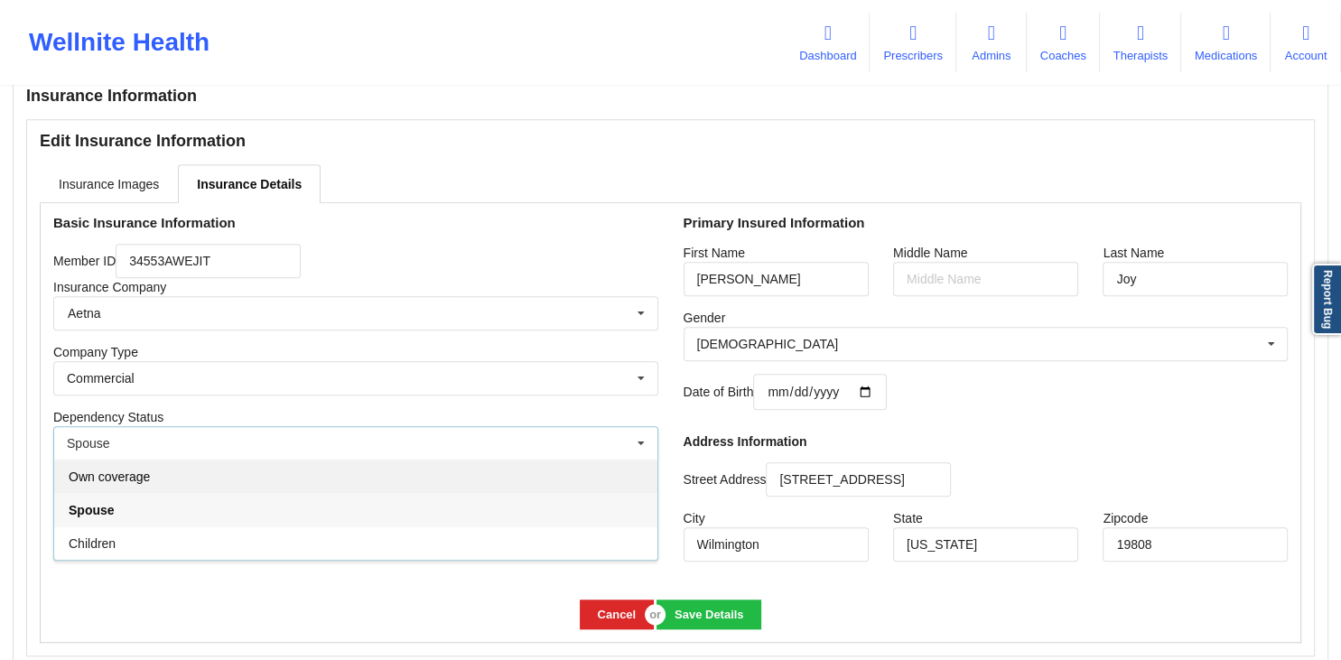
click at [132, 478] on span "Own coverage" at bounding box center [109, 476] width 81 height 14
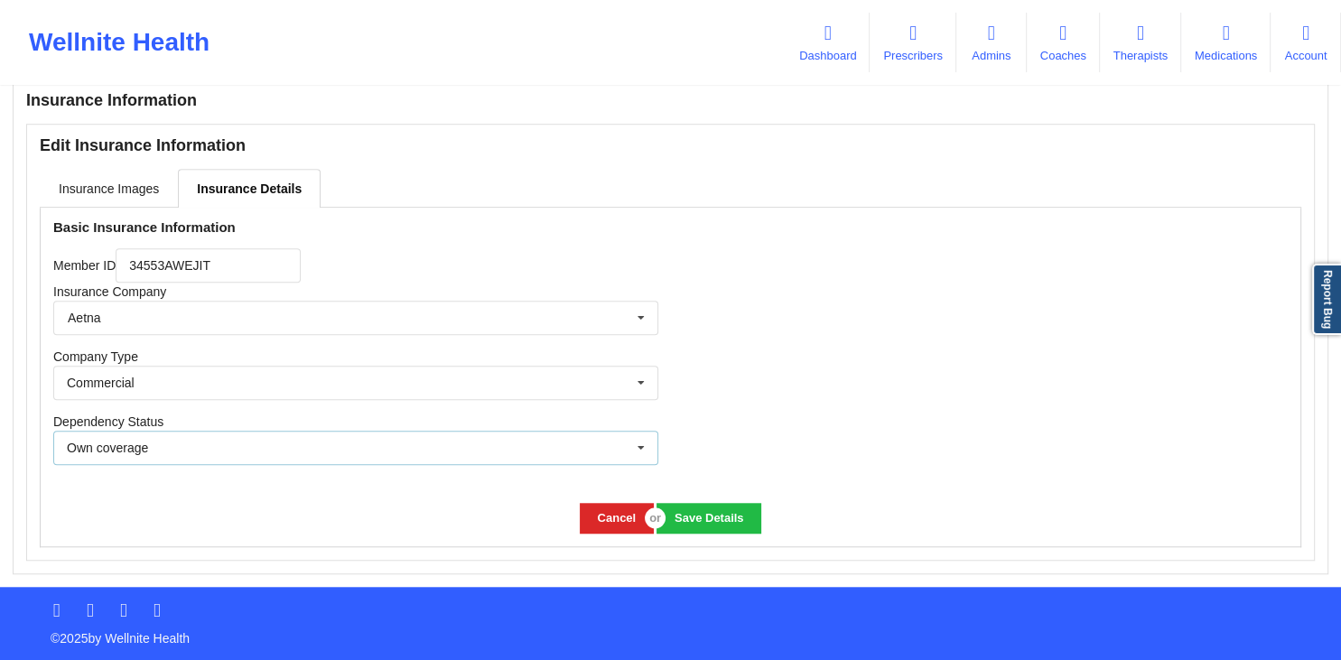
scroll to position [1355, 0]
click at [624, 317] on input "text" at bounding box center [356, 318] width 603 height 32
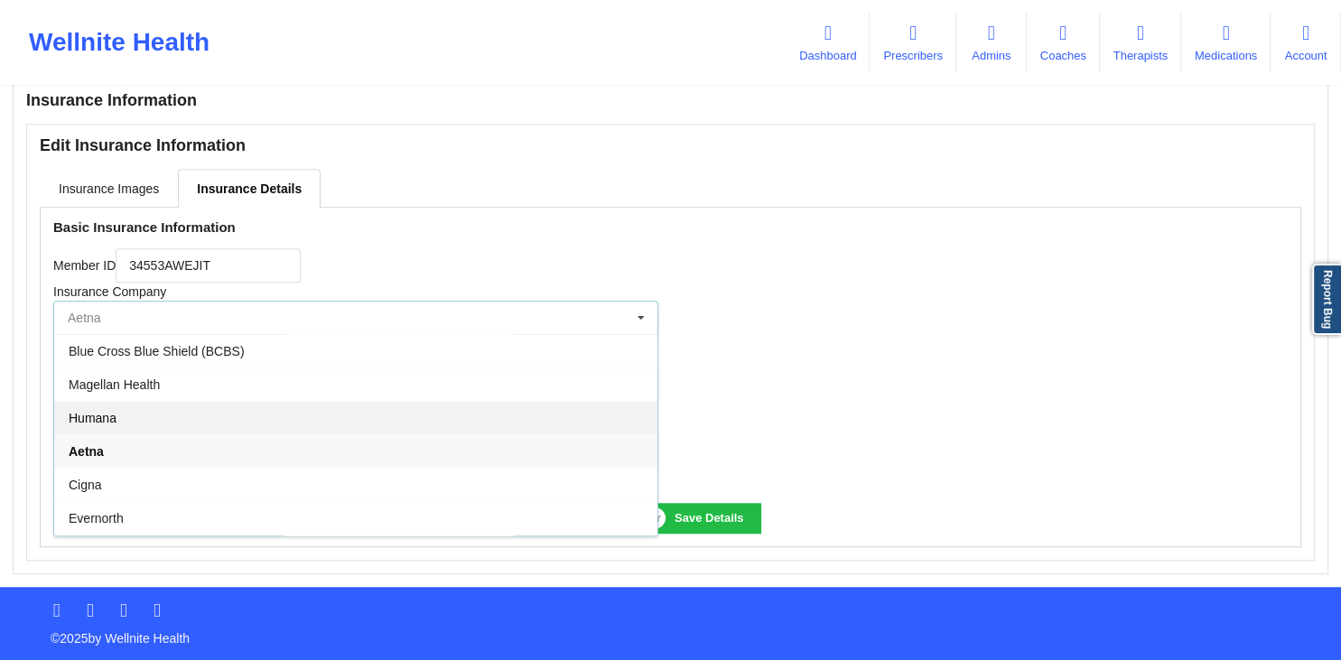
scroll to position [66, 0]
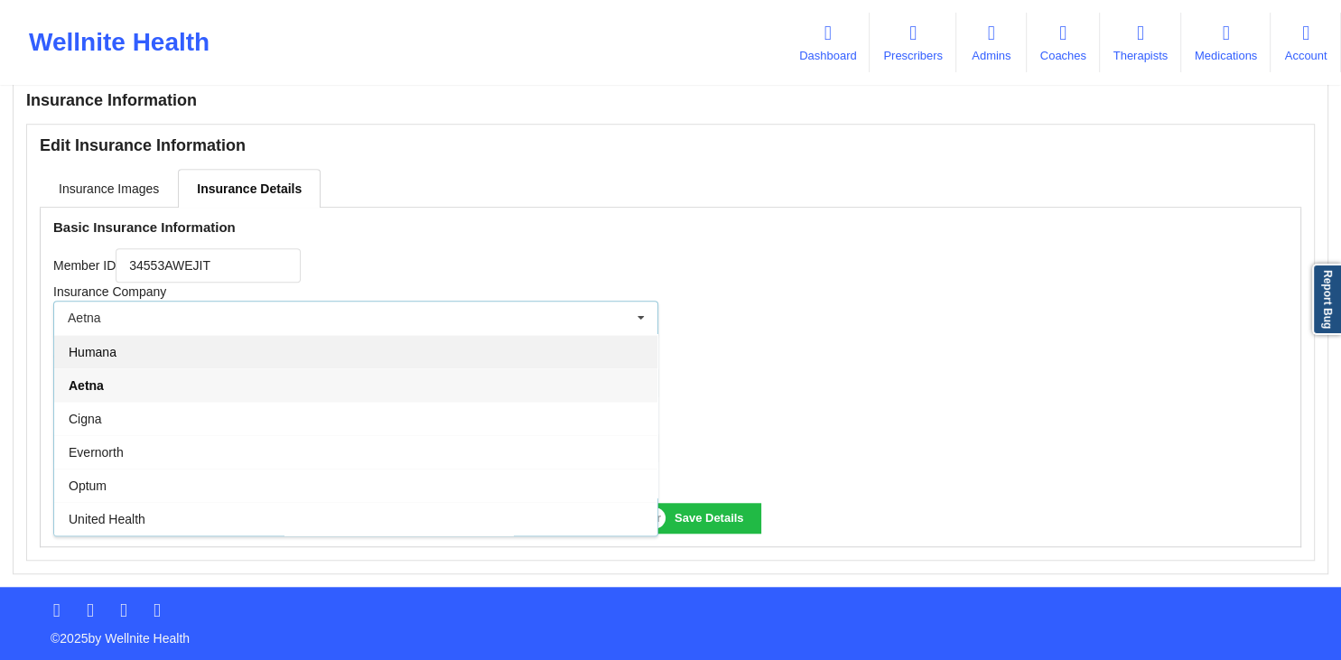
click at [125, 358] on div "Humana" at bounding box center [355, 351] width 603 height 33
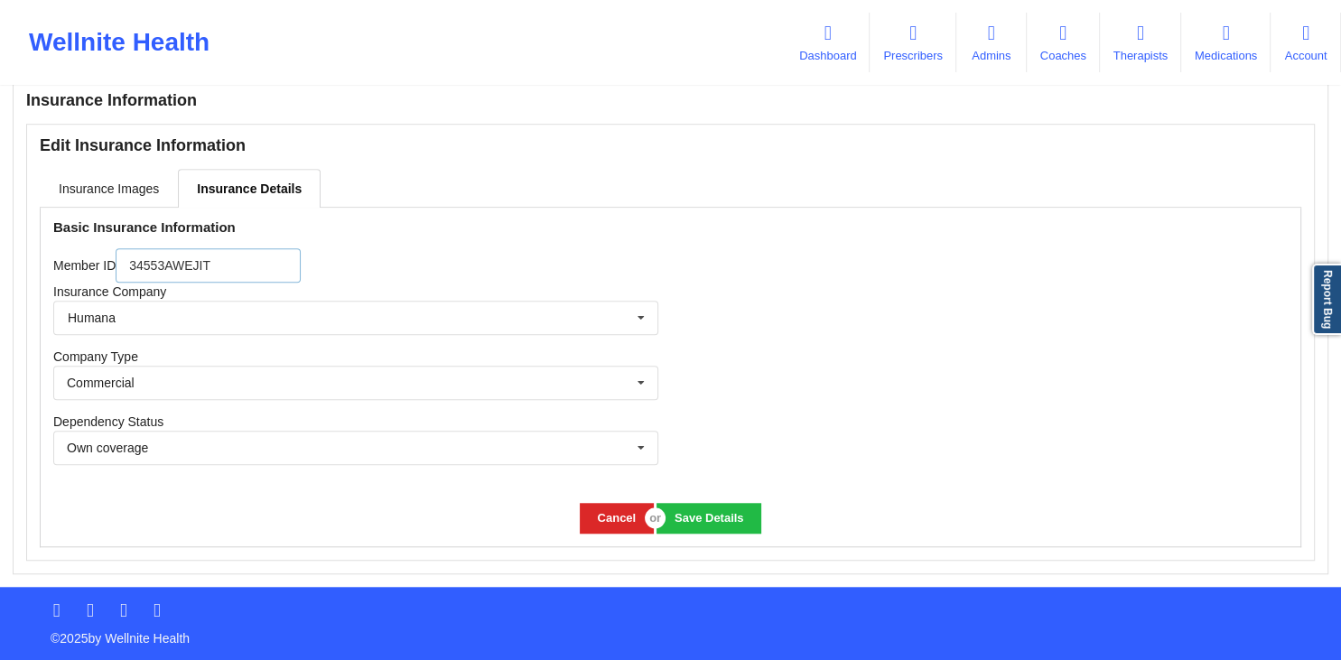
click at [226, 271] on input "34553AWEJIT" at bounding box center [208, 265] width 185 height 34
type input "34553AWEJITTest"
click at [721, 514] on button "Save Details" at bounding box center [708, 518] width 104 height 30
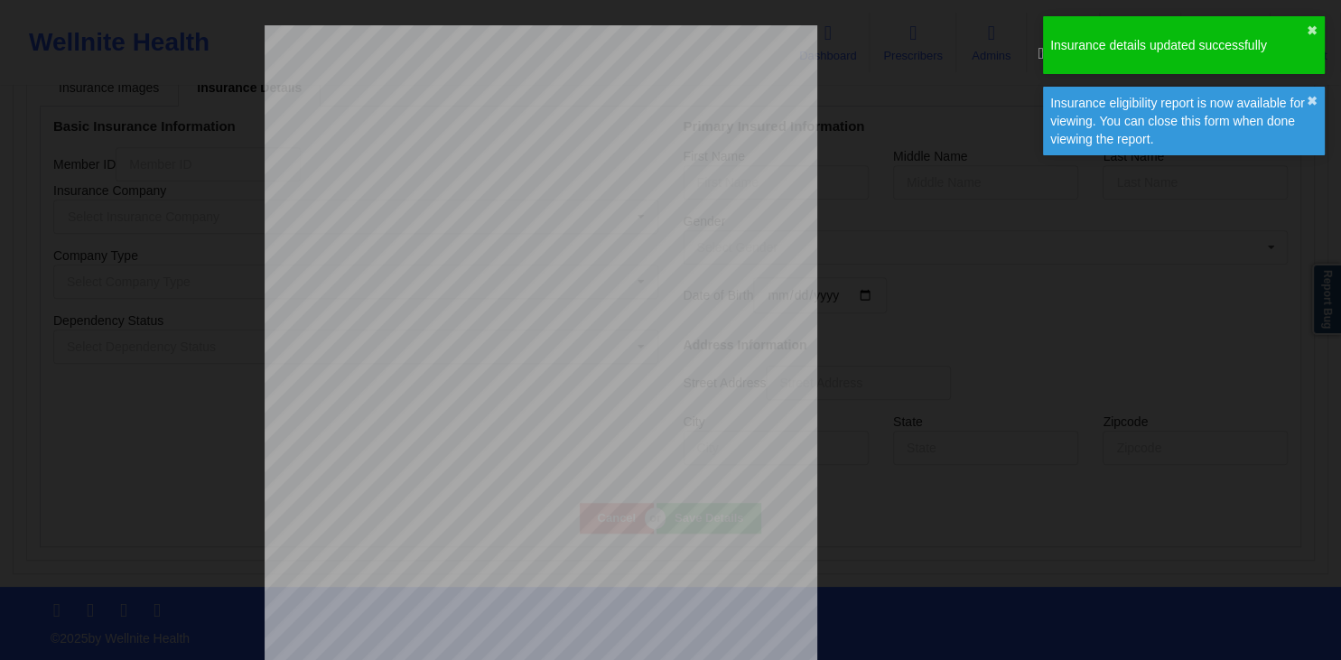
scroll to position [918, 0]
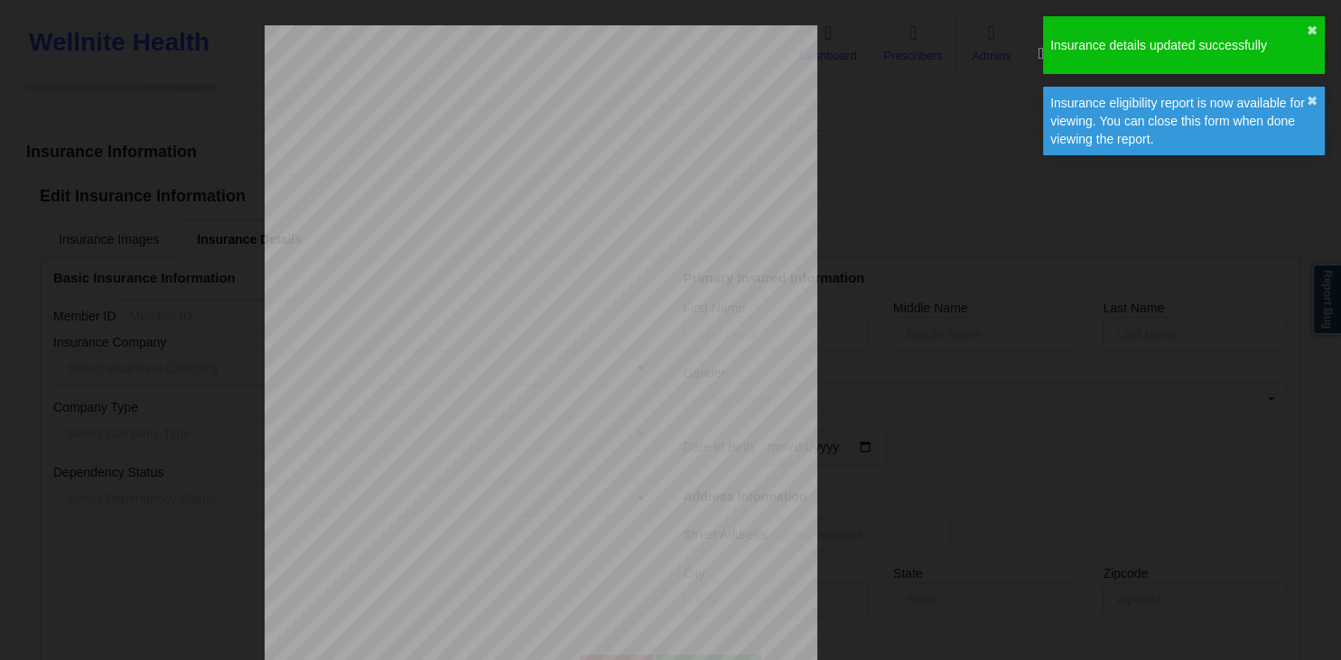
type input "34553AWEJITTest"
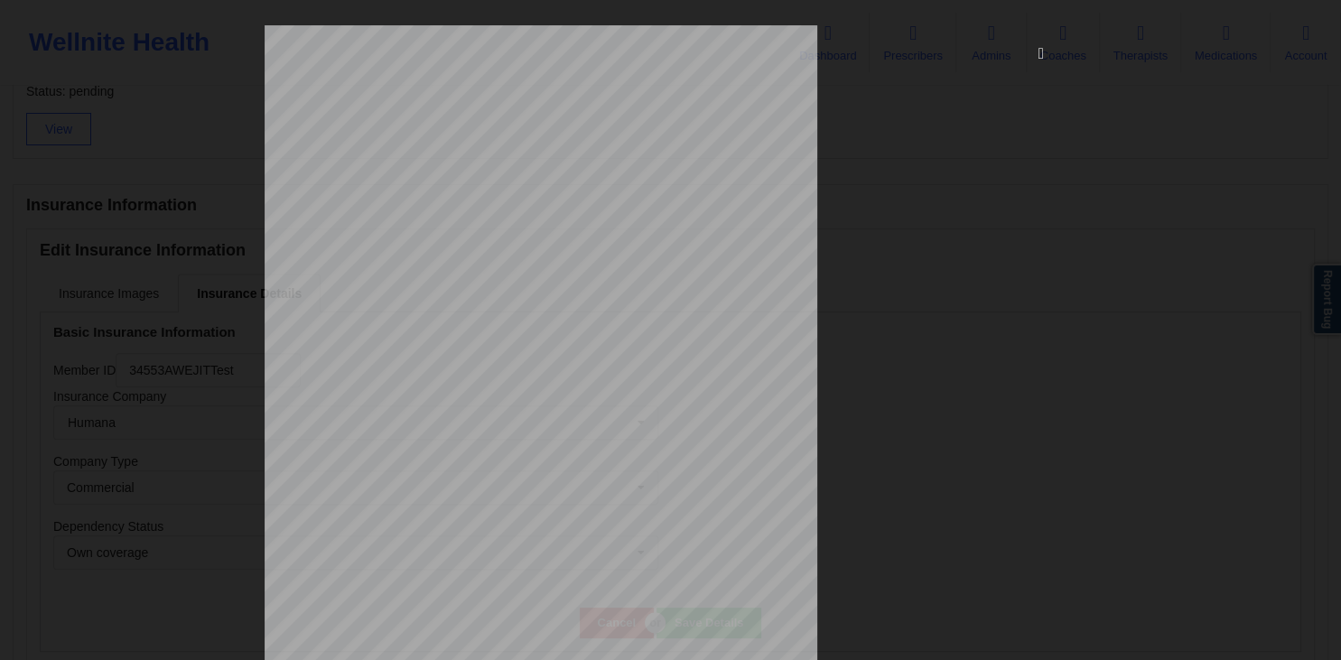
click at [1035, 58] on icon at bounding box center [1040, 52] width 29 height 29
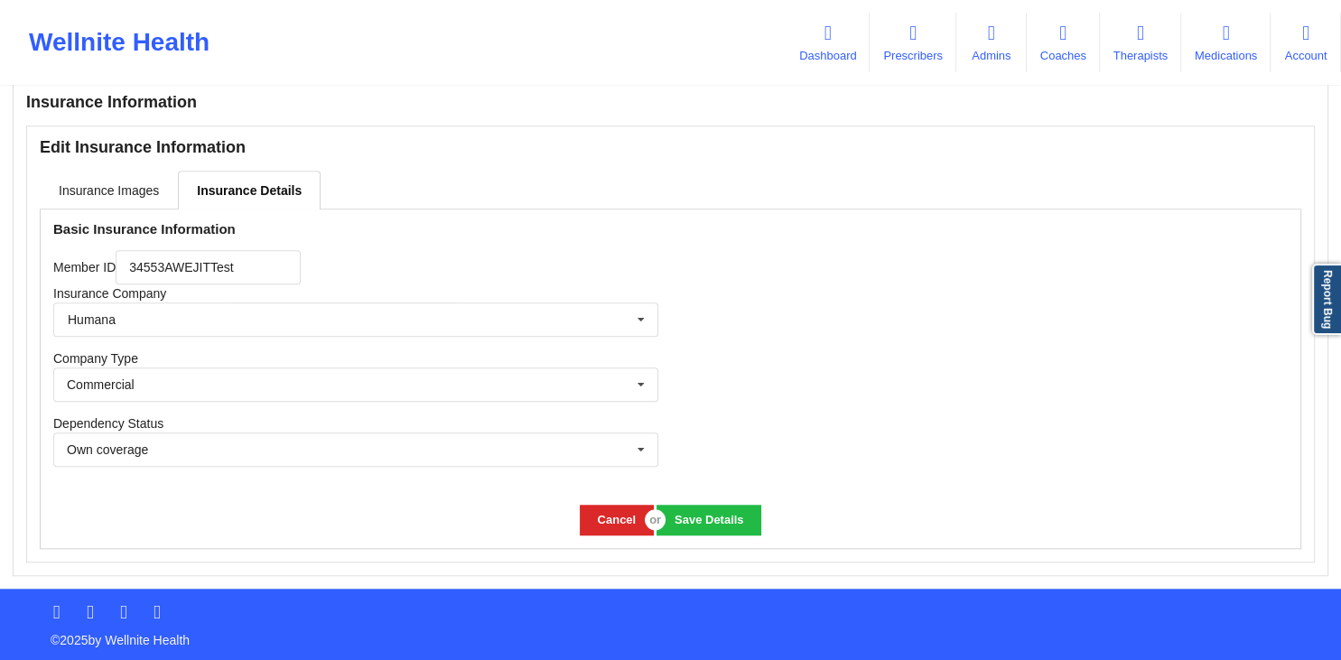
scroll to position [1355, 0]
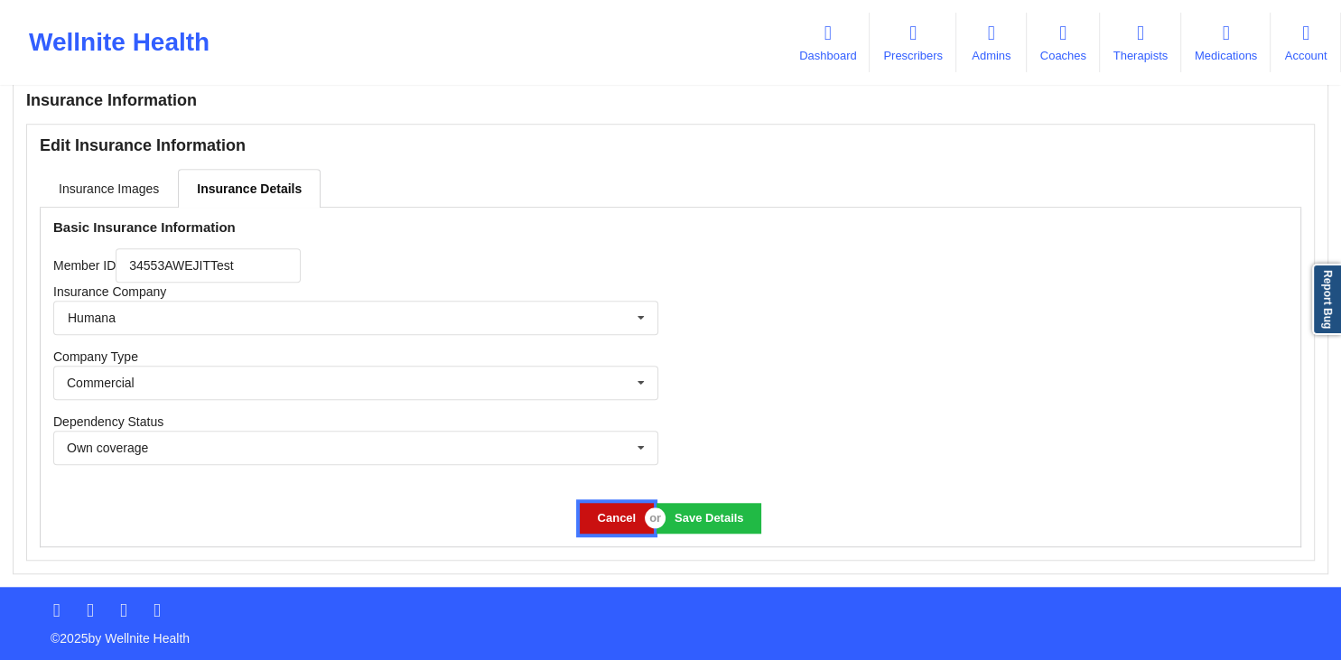
click at [608, 515] on button "Cancel" at bounding box center [617, 518] width 74 height 30
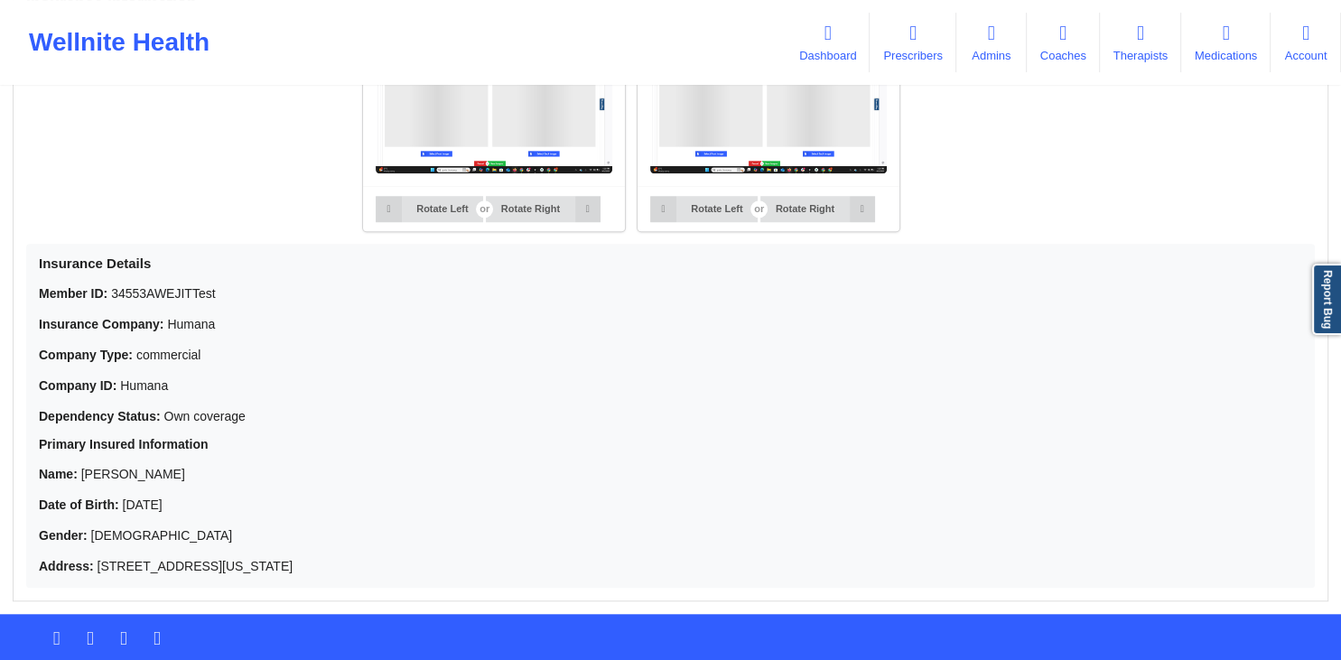
scroll to position [1451, 0]
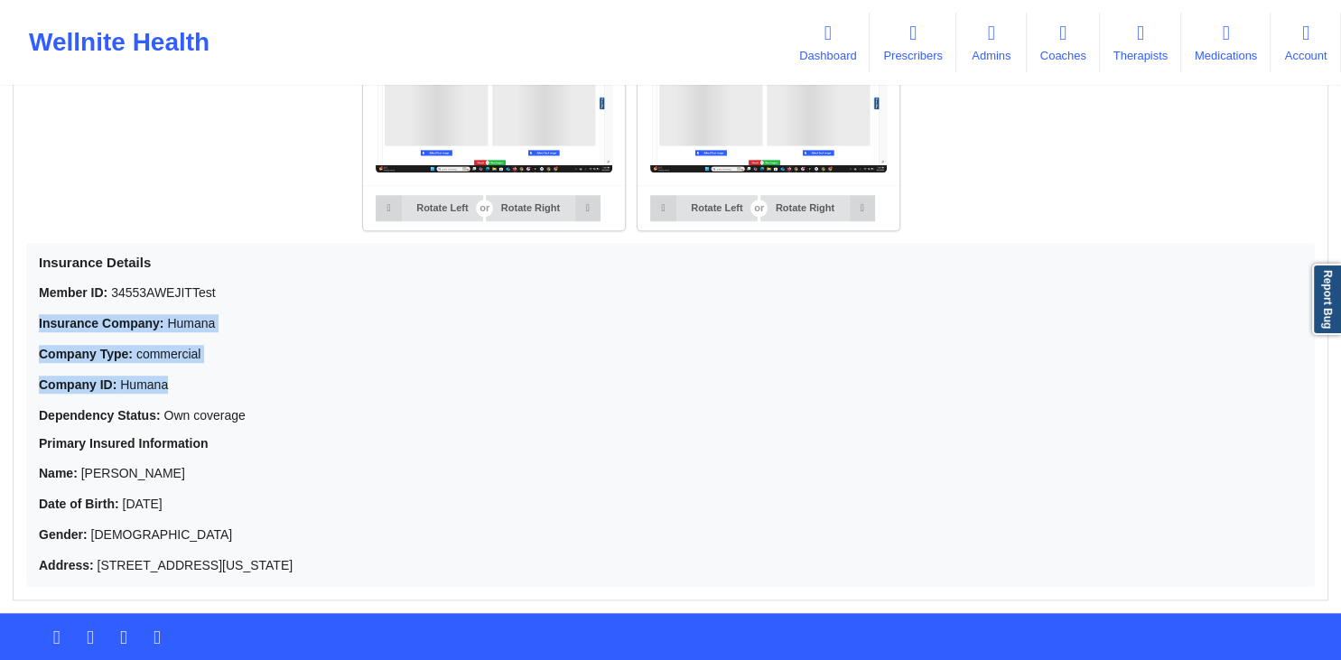
drag, startPoint x: 116, startPoint y: 321, endPoint x: 222, endPoint y: 404, distance: 134.4
click at [220, 404] on div "Insurance Details Member ID: 34553AWEJITTest Insurance Company: Humana Company …" at bounding box center [670, 415] width 1288 height 344
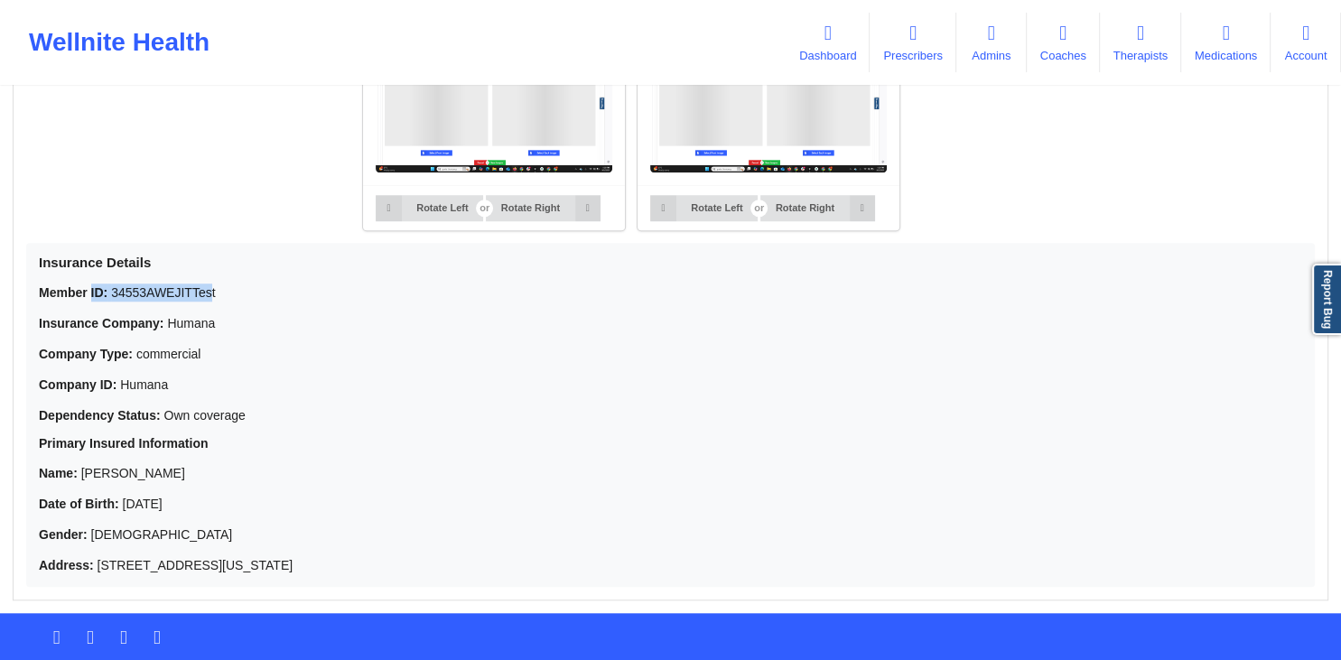
drag, startPoint x: 213, startPoint y: 296, endPoint x: 91, endPoint y: 301, distance: 122.0
click at [91, 301] on p "Member ID: 34553AWEJITTest" at bounding box center [670, 292] width 1263 height 18
drag, startPoint x: 91, startPoint y: 301, endPoint x: 36, endPoint y: 299, distance: 55.1
click at [36, 299] on div "Insurance Details Member ID: 34553AWEJITTest Insurance Company: Humana Company …" at bounding box center [670, 415] width 1288 height 344
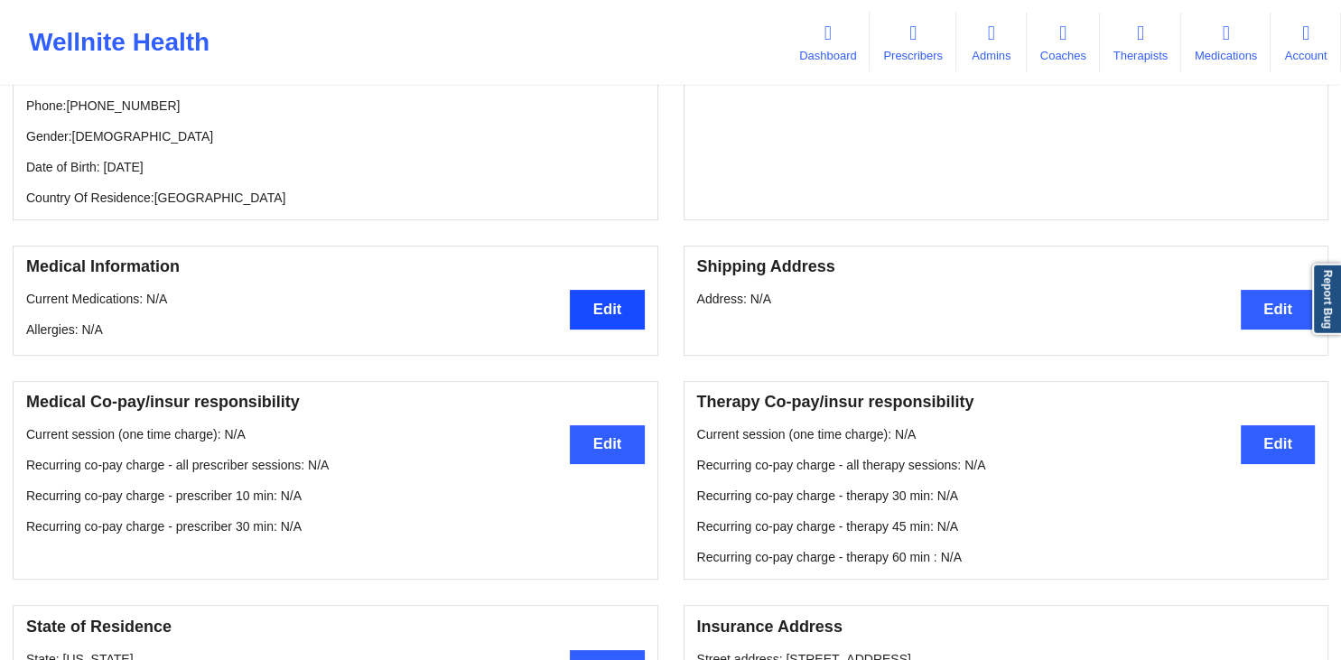
scroll to position [0, 0]
